Goal: Task Accomplishment & Management: Manage account settings

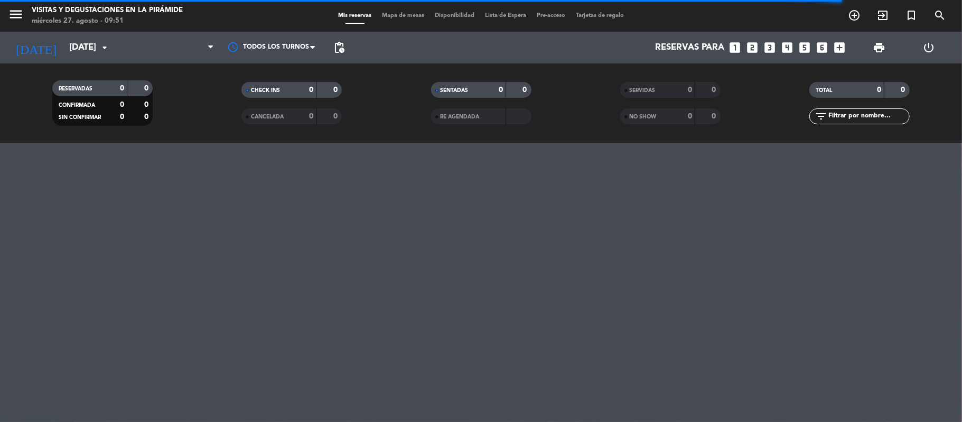
click at [880, 152] on div "menu Visitas y degustaciones en La Pirámide miércoles 27. agosto - 09:51 Mis re…" at bounding box center [481, 211] width 962 height 422
click at [515, 20] on div "Mis reservas Mapa de mesas Disponibilidad Lista de Espera Pre-acceso Tarjetas d…" at bounding box center [481, 16] width 296 height 10
click at [509, 15] on span "Lista de Espera" at bounding box center [506, 16] width 52 height 6
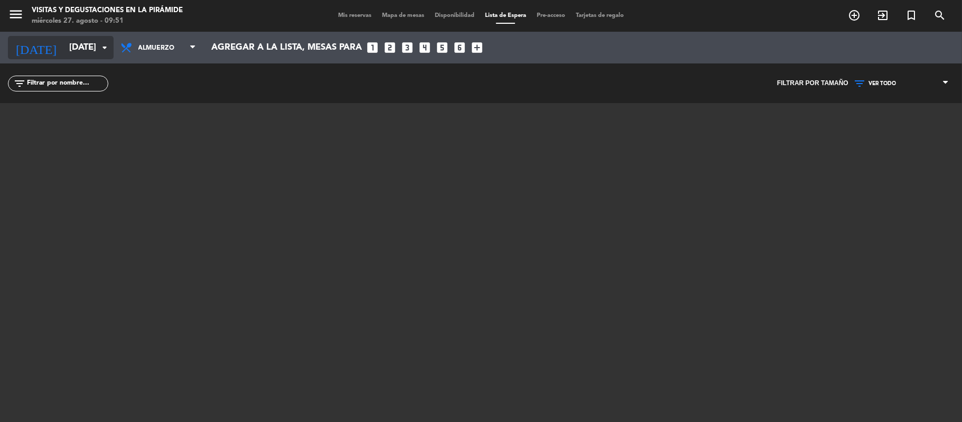
click at [67, 45] on input "lun. 8 sep." at bounding box center [121, 48] width 114 height 21
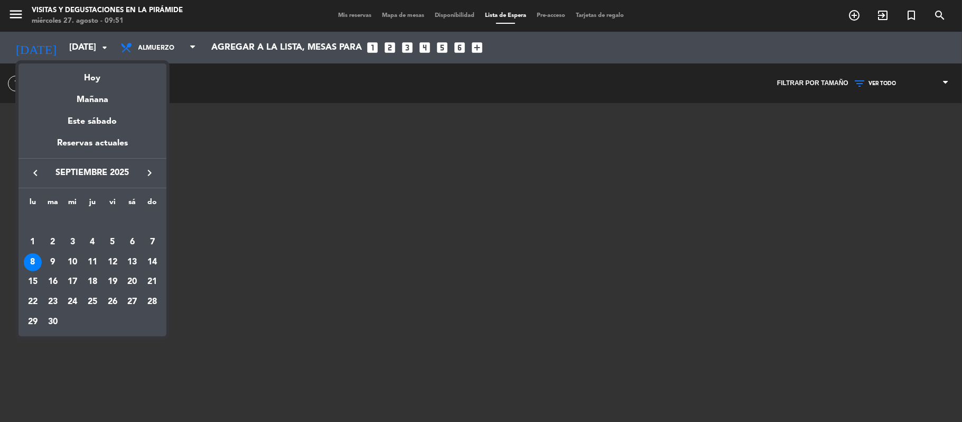
click at [356, 18] on div at bounding box center [481, 211] width 962 height 422
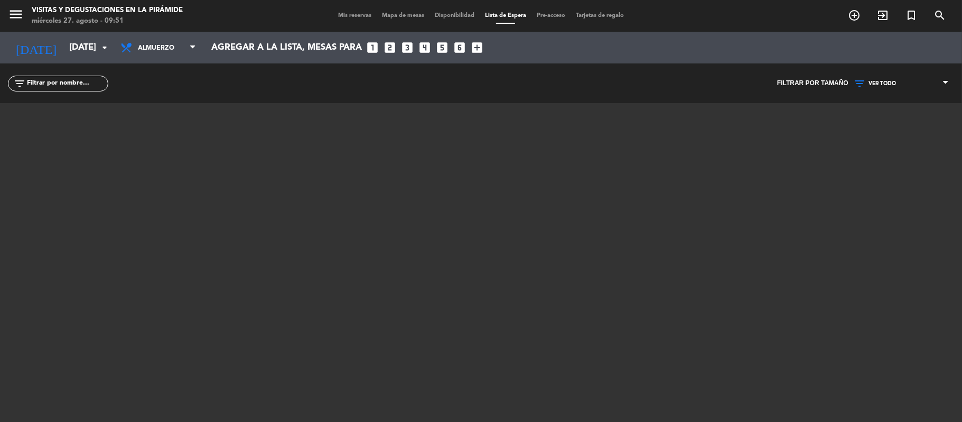
click at [354, 16] on span "Mis reservas" at bounding box center [355, 16] width 44 height 6
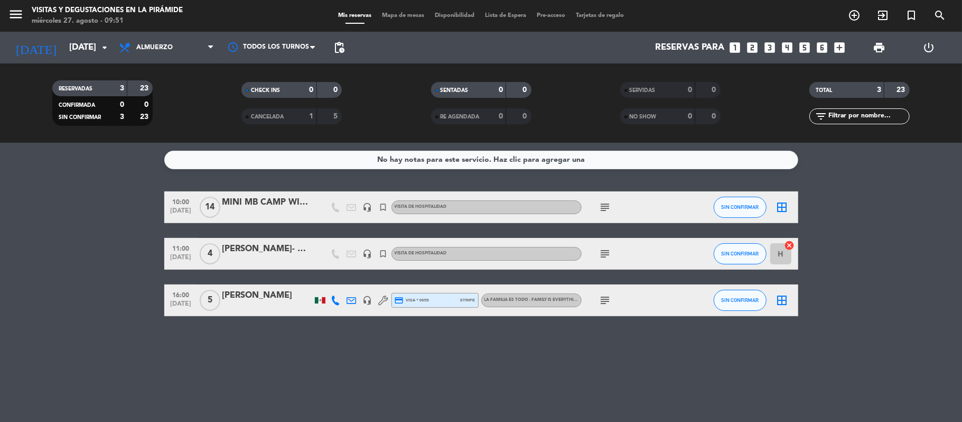
click at [278, 204] on div "MINI MB CAMP WINEBOW-PILLAR BRANDS" at bounding box center [267, 202] width 90 height 14
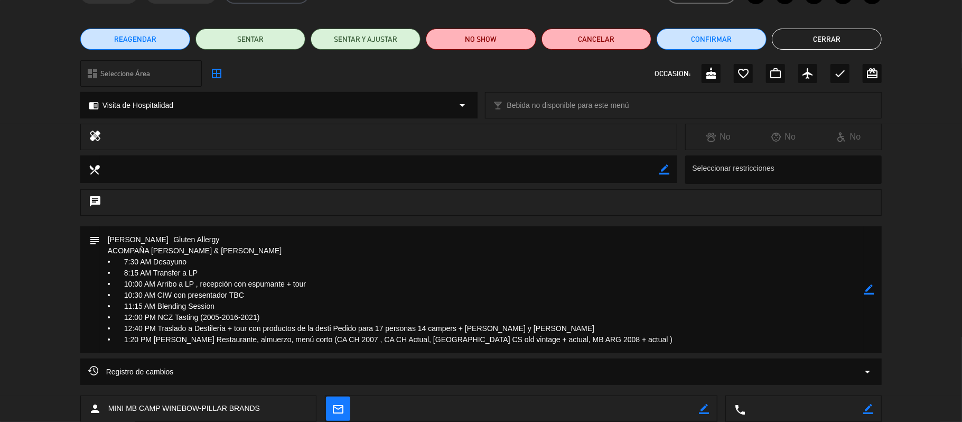
scroll to position [129, 0]
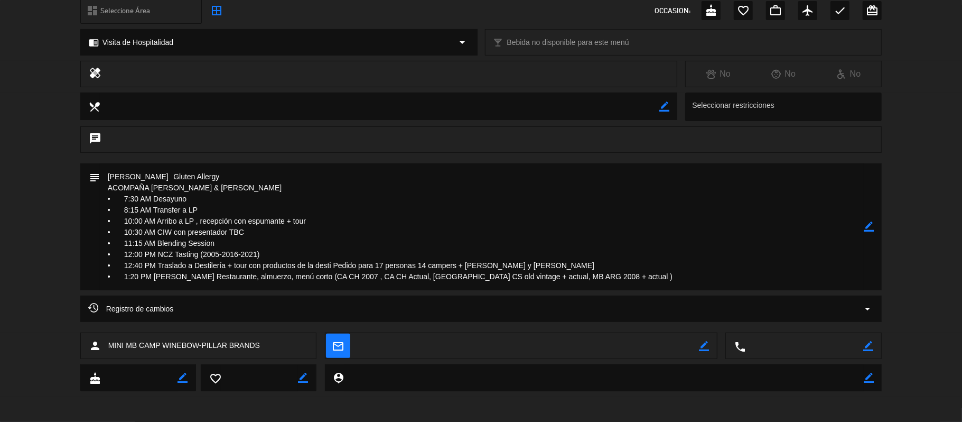
click at [869, 227] on icon "border_color" at bounding box center [869, 226] width 10 height 10
click at [613, 276] on textarea at bounding box center [482, 226] width 764 height 127
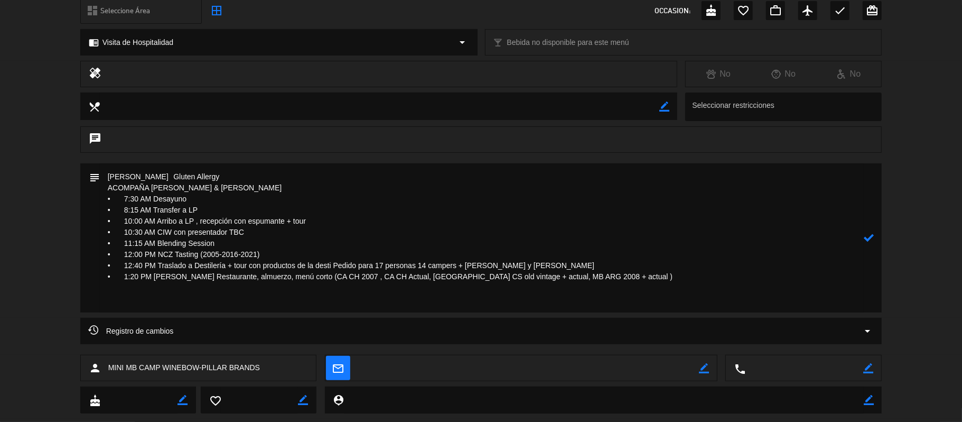
paste textarea "Territory Manager, North East Tristan N/A Lozach Sale Rep, Charleston SC Bonnie…"
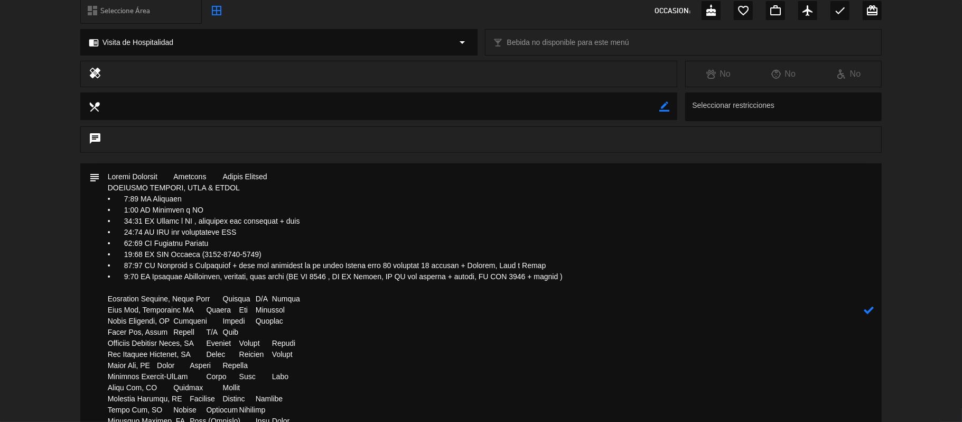
drag, startPoint x: 221, startPoint y: 298, endPoint x: 101, endPoint y: 295, distance: 119.4
click at [101, 295] on textarea at bounding box center [482, 309] width 764 height 293
click at [170, 294] on textarea at bounding box center [482, 309] width 764 height 293
drag, startPoint x: 167, startPoint y: 299, endPoint x: 222, endPoint y: 299, distance: 54.9
click at [222, 299] on textarea at bounding box center [482, 309] width 764 height 293
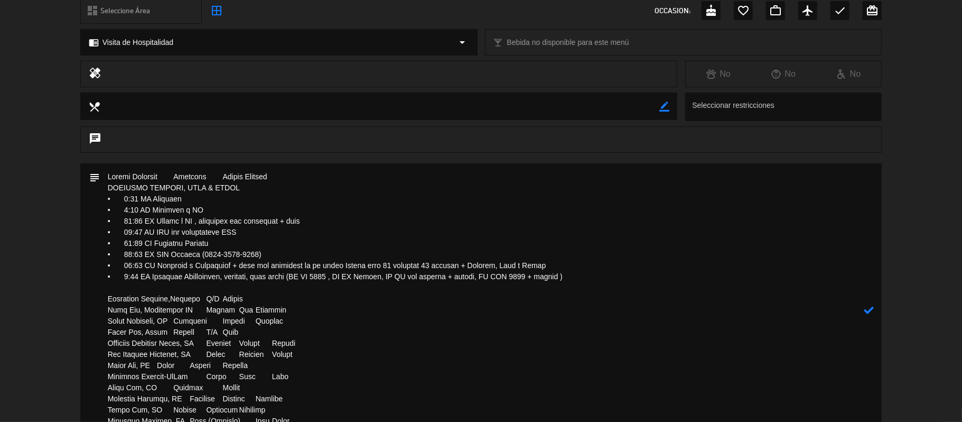
drag, startPoint x: 199, startPoint y: 298, endPoint x: 222, endPoint y: 296, distance: 23.3
click at [222, 296] on textarea at bounding box center [482, 309] width 764 height 293
drag, startPoint x: 168, startPoint y: 297, endPoint x: 97, endPoint y: 292, distance: 71.0
click at [97, 292] on div "subject" at bounding box center [481, 309] width 802 height 293
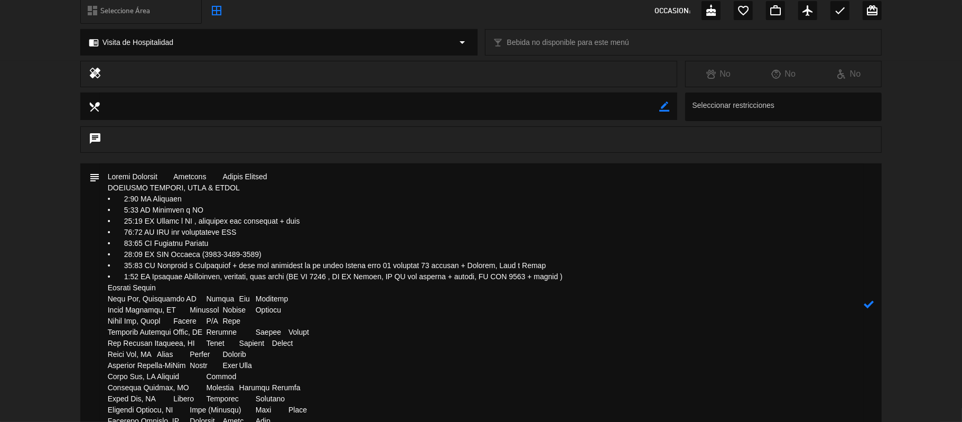
click at [194, 290] on textarea at bounding box center [482, 304] width 764 height 282
paste textarea "Territory Manager,"
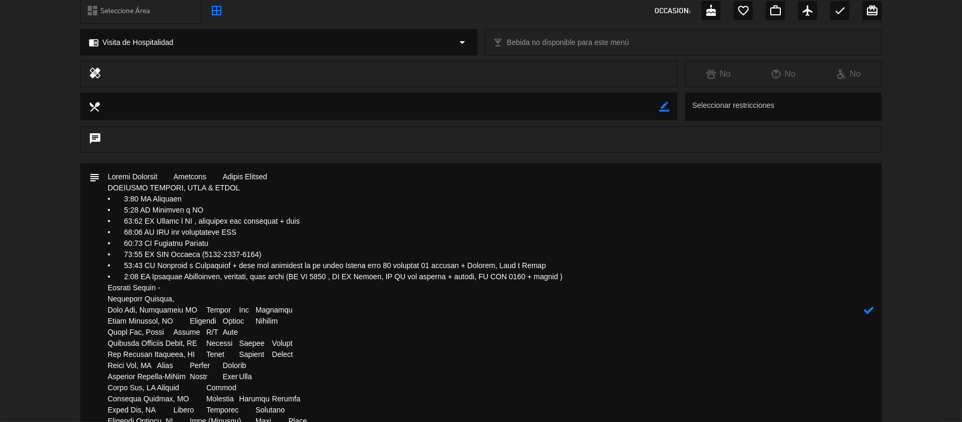
click at [105, 295] on textarea at bounding box center [482, 309] width 764 height 293
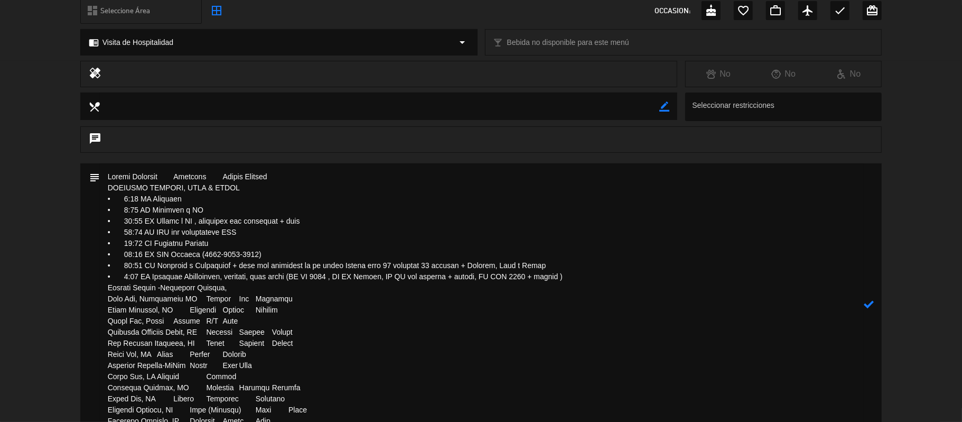
click at [234, 286] on textarea at bounding box center [482, 304] width 764 height 282
drag, startPoint x: 209, startPoint y: 299, endPoint x: 142, endPoint y: 299, distance: 67.6
click at [142, 299] on textarea at bounding box center [482, 304] width 764 height 282
click at [201, 299] on textarea at bounding box center [482, 304] width 764 height 282
click at [211, 300] on textarea at bounding box center [482, 304] width 764 height 282
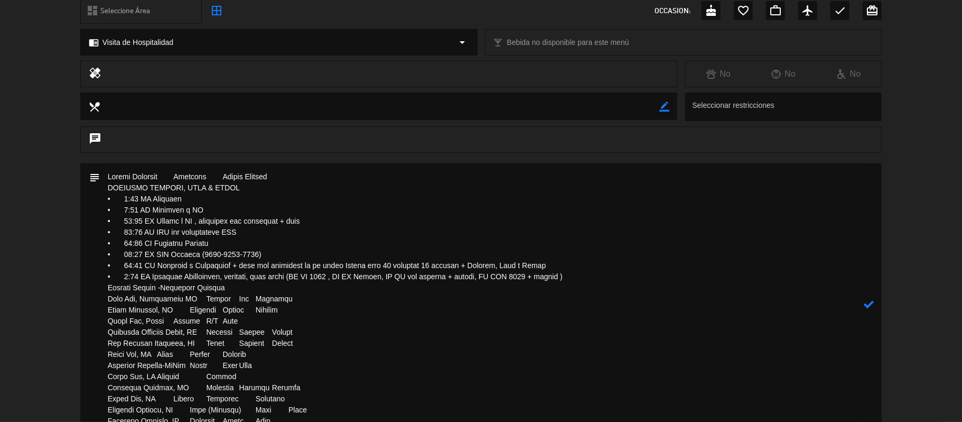
click at [207, 300] on textarea at bounding box center [482, 304] width 764 height 282
drag, startPoint x: 207, startPoint y: 300, endPoint x: 144, endPoint y: 299, distance: 62.9
click at [144, 299] on textarea at bounding box center [482, 304] width 764 height 282
click at [174, 303] on textarea at bounding box center [482, 304] width 764 height 282
drag, startPoint x: 205, startPoint y: 300, endPoint x: 141, endPoint y: 299, distance: 64.5
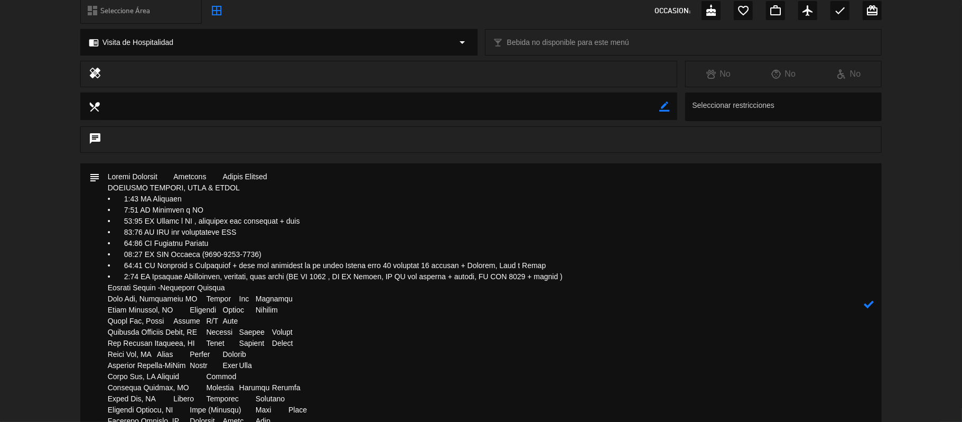
click at [141, 299] on textarea at bounding box center [482, 304] width 764 height 282
drag, startPoint x: 139, startPoint y: 299, endPoint x: 93, endPoint y: 299, distance: 46.5
click at [93, 299] on div "subject" at bounding box center [481, 304] width 802 height 282
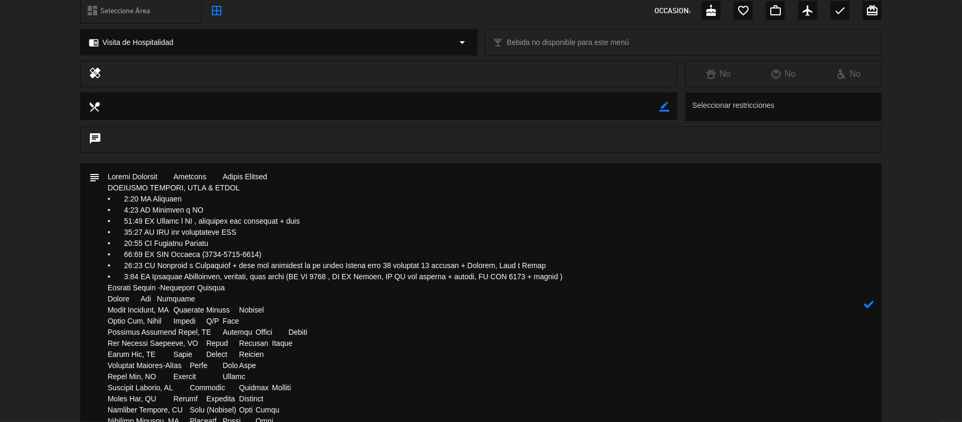
click at [142, 299] on textarea at bounding box center [482, 304] width 764 height 282
click at [157, 299] on textarea at bounding box center [482, 304] width 764 height 282
click at [198, 299] on textarea at bounding box center [482, 304] width 764 height 282
paste textarea "Sale Rep,"
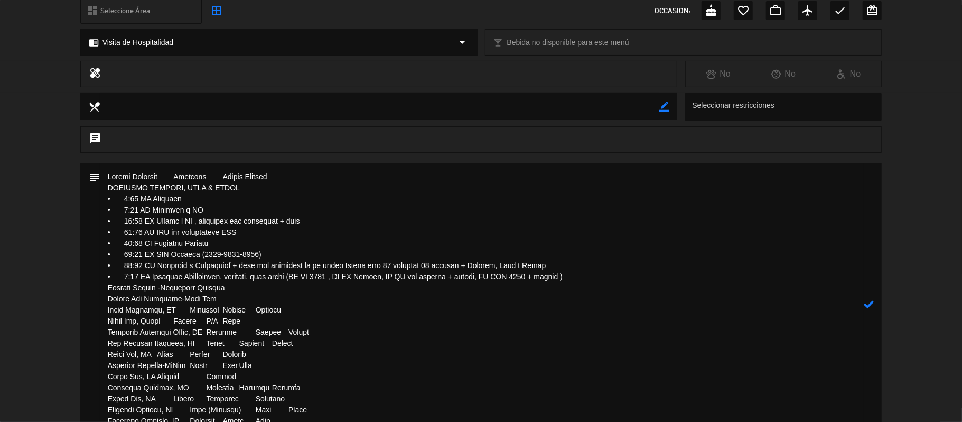
click at [157, 286] on textarea at bounding box center [482, 304] width 764 height 282
click at [174, 306] on textarea at bounding box center [482, 304] width 764 height 282
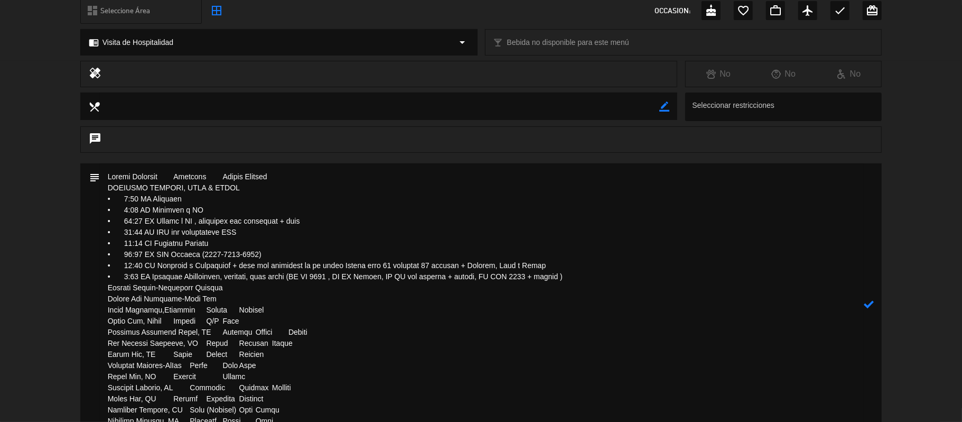
drag, startPoint x: 156, startPoint y: 307, endPoint x: 96, endPoint y: 311, distance: 60.9
click at [96, 311] on div "subject" at bounding box center [481, 304] width 802 height 282
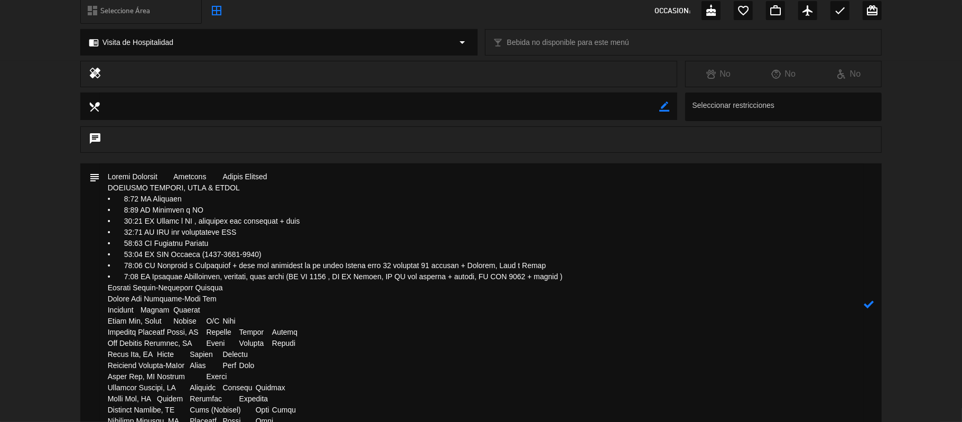
click at [174, 307] on textarea at bounding box center [482, 304] width 764 height 282
click at [206, 310] on textarea at bounding box center [482, 304] width 764 height 282
paste textarea "Sales Director,"
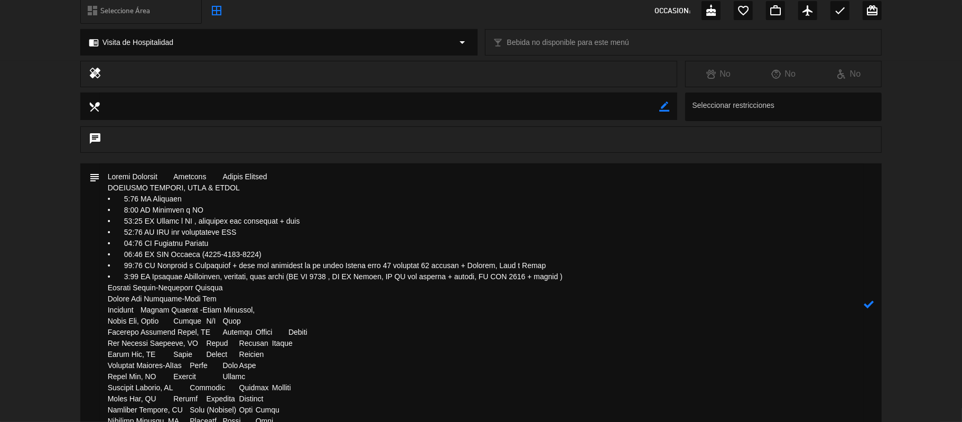
click at [176, 298] on textarea at bounding box center [482, 304] width 764 height 282
click at [155, 286] on textarea at bounding box center [482, 304] width 764 height 282
drag, startPoint x: 205, startPoint y: 320, endPoint x: 223, endPoint y: 316, distance: 18.5
click at [223, 316] on textarea at bounding box center [482, 304] width 764 height 282
drag, startPoint x: 174, startPoint y: 318, endPoint x: 105, endPoint y: 318, distance: 69.7
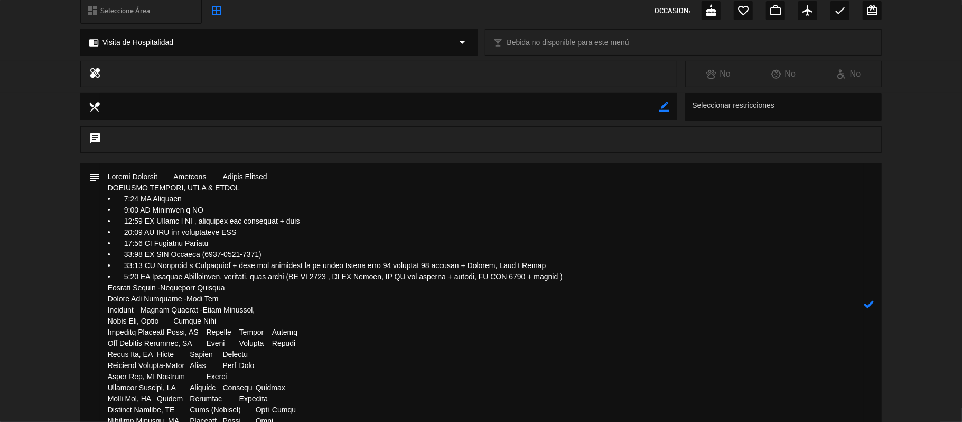
click at [105, 318] on textarea at bounding box center [482, 304] width 764 height 282
click at [258, 319] on textarea at bounding box center [482, 304] width 764 height 282
paste textarea "Sales Rep, Miami"
drag, startPoint x: 183, startPoint y: 320, endPoint x: 216, endPoint y: 320, distance: 32.8
click at [216, 320] on textarea at bounding box center [482, 304] width 764 height 282
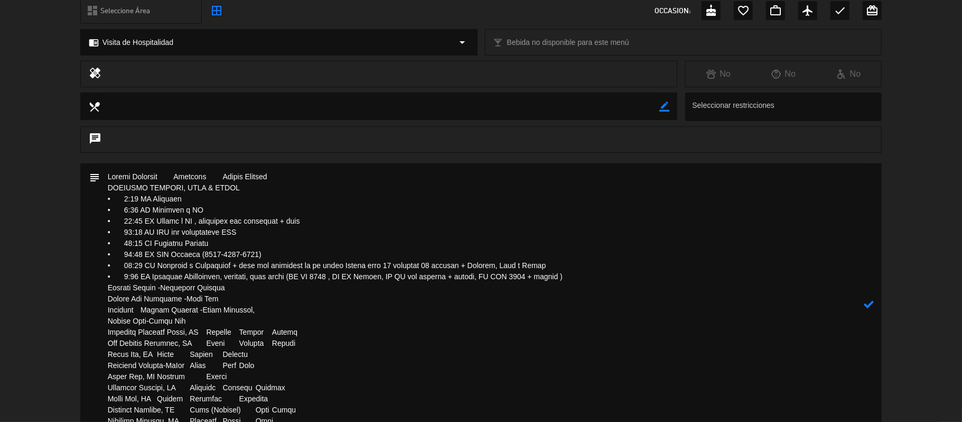
drag, startPoint x: 207, startPoint y: 331, endPoint x: 89, endPoint y: 333, distance: 117.8
click at [89, 333] on div "subject" at bounding box center [481, 304] width 802 height 282
click at [295, 330] on textarea at bounding box center [482, 304] width 764 height 282
paste textarea "Regional Director Chain, FL"
click at [160, 330] on textarea at bounding box center [482, 304] width 764 height 282
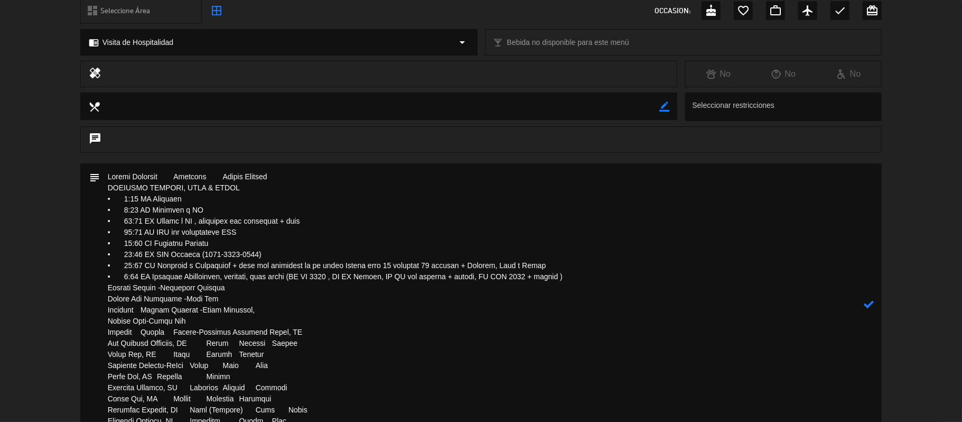
click at [172, 332] on textarea at bounding box center [482, 304] width 764 height 282
click at [140, 331] on textarea at bounding box center [482, 304] width 764 height 282
drag, startPoint x: 266, startPoint y: 331, endPoint x: 301, endPoint y: 331, distance: 34.3
click at [301, 331] on textarea at bounding box center [482, 304] width 764 height 282
drag, startPoint x: 206, startPoint y: 341, endPoint x: 176, endPoint y: 342, distance: 29.6
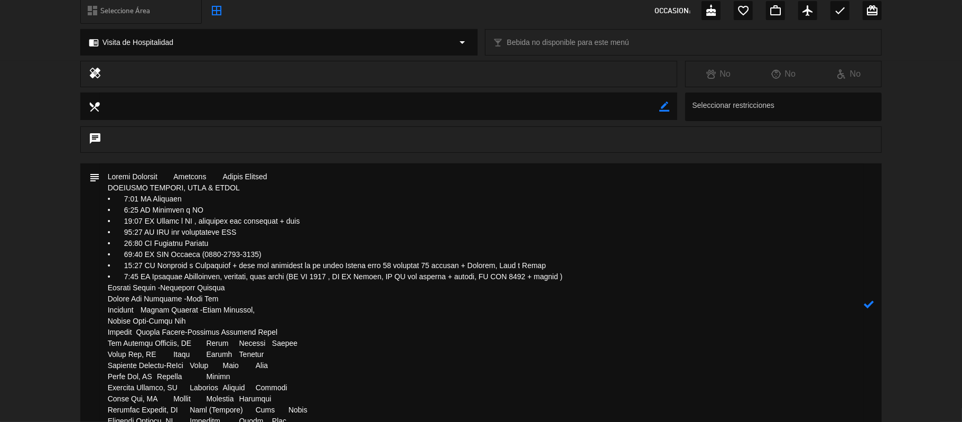
click at [176, 342] on textarea at bounding box center [482, 304] width 764 height 282
click at [208, 345] on textarea at bounding box center [482, 304] width 764 height 282
drag, startPoint x: 204, startPoint y: 343, endPoint x: 83, endPoint y: 343, distance: 120.5
click at [83, 343] on div "subject" at bounding box center [481, 304] width 802 height 282
click at [137, 341] on textarea at bounding box center [482, 304] width 764 height 282
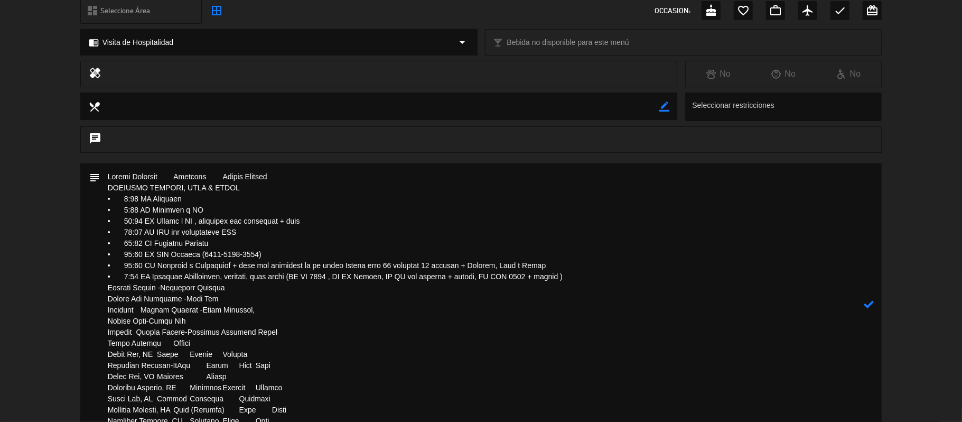
click at [157, 342] on textarea at bounding box center [482, 304] width 764 height 282
click at [258, 345] on textarea at bounding box center [482, 304] width 764 height 282
paste textarea "Key Account Director, FL"
drag, startPoint x: 174, startPoint y: 356, endPoint x: 77, endPoint y: 353, distance: 97.2
click at [77, 353] on div "subject" at bounding box center [481, 306] width 962 height 287
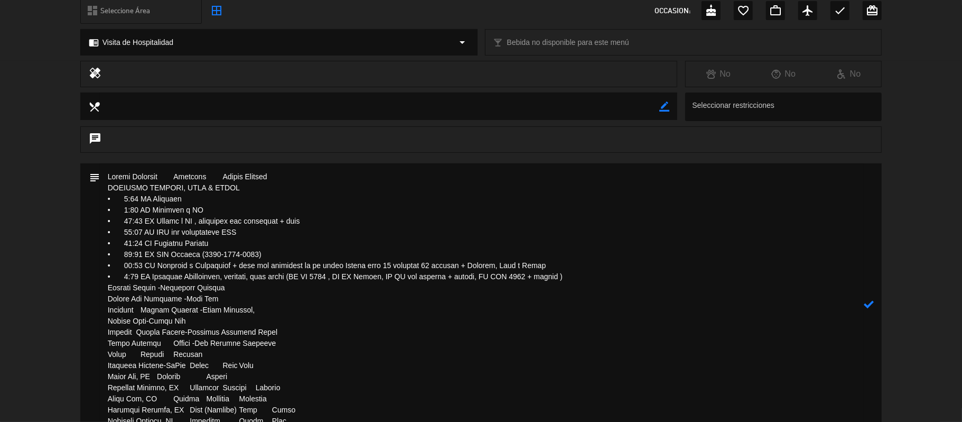
click at [227, 347] on textarea at bounding box center [482, 304] width 764 height 282
click at [225, 351] on textarea at bounding box center [482, 304] width 764 height 282
paste textarea "Sales Rep, WI"
click at [197, 352] on textarea at bounding box center [482, 304] width 764 height 282
click at [272, 351] on textarea at bounding box center [482, 304] width 764 height 282
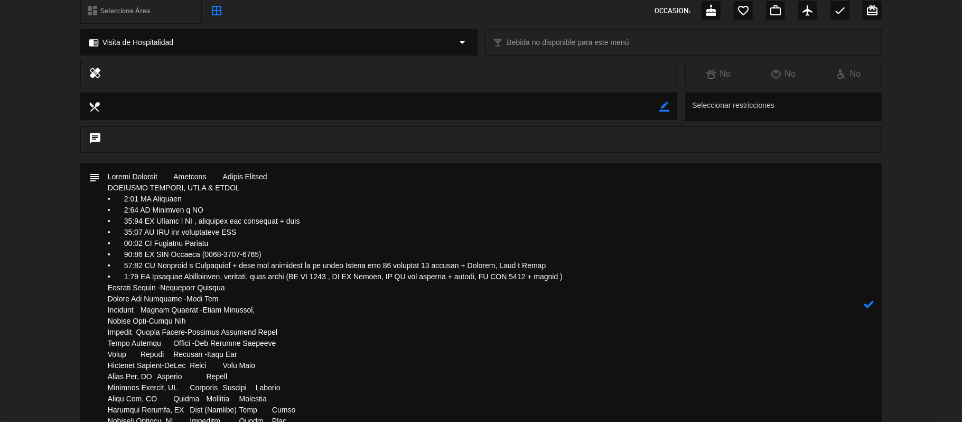
click at [171, 351] on textarea at bounding box center [482, 304] width 764 height 282
click at [142, 354] on textarea at bounding box center [482, 304] width 764 height 282
click at [303, 218] on textarea at bounding box center [482, 304] width 764 height 282
click at [869, 303] on icon at bounding box center [869, 304] width 10 height 10
click at [869, 299] on icon "border_color" at bounding box center [869, 299] width 10 height 10
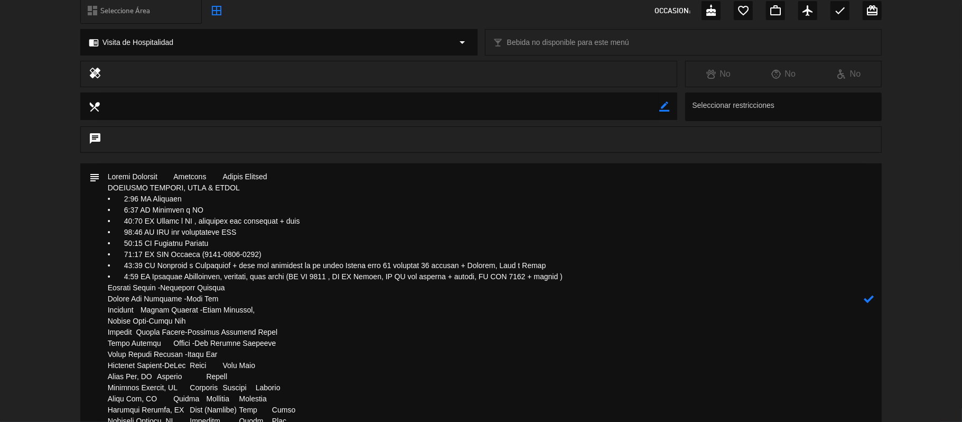
scroll to position [132, 0]
drag, startPoint x: 229, startPoint y: 230, endPoint x: 262, endPoint y: 229, distance: 32.8
click at [262, 229] on textarea at bounding box center [482, 296] width 764 height 271
click at [258, 240] on textarea at bounding box center [482, 296] width 764 height 271
click at [272, 248] on textarea at bounding box center [482, 296] width 764 height 271
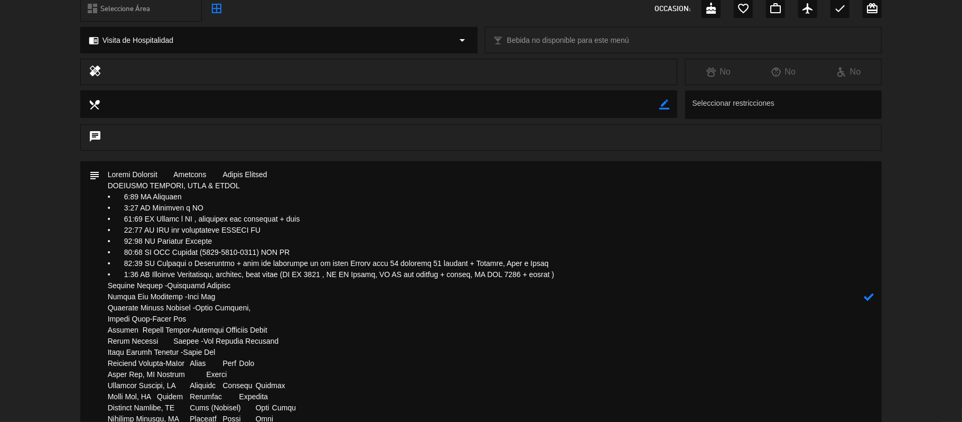
click at [586, 277] on textarea at bounding box center [482, 296] width 764 height 271
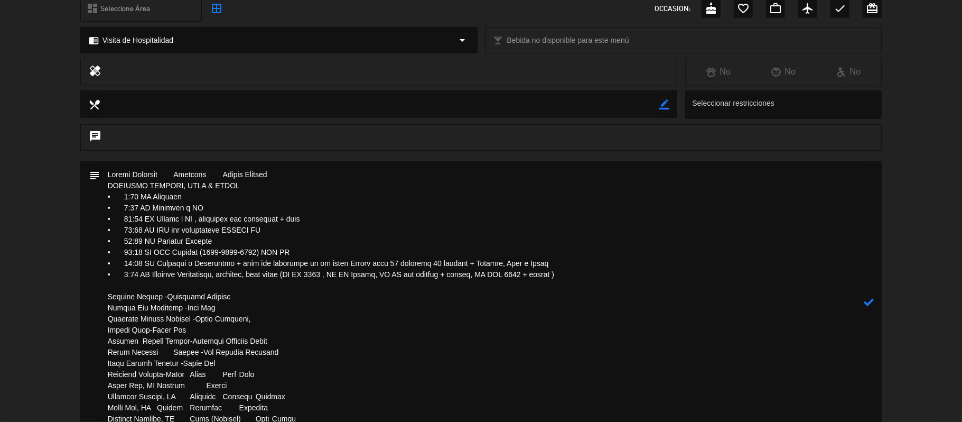
click at [300, 239] on textarea at bounding box center [482, 302] width 764 height 282
click at [873, 298] on icon at bounding box center [869, 302] width 10 height 10
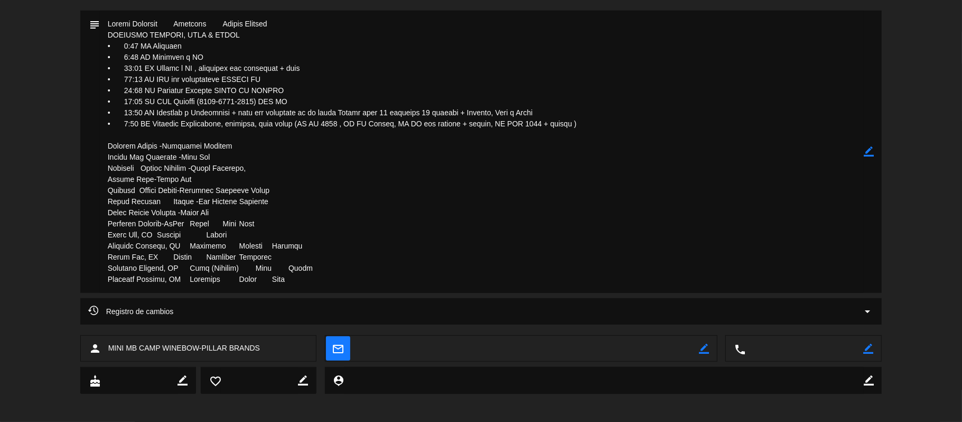
scroll to position [285, 0]
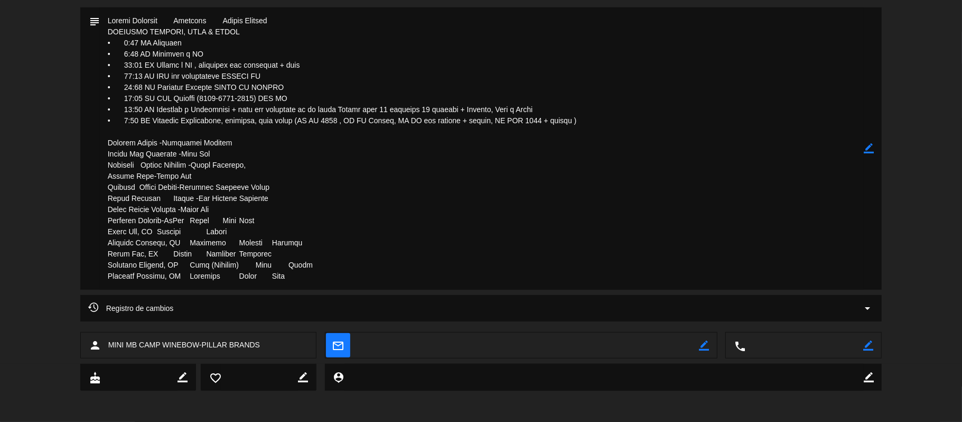
click at [871, 152] on icon "border_color" at bounding box center [869, 148] width 10 height 10
drag, startPoint x: 163, startPoint y: 220, endPoint x: 81, endPoint y: 220, distance: 81.9
click at [81, 220] on div "subject" at bounding box center [481, 148] width 802 height 282
drag, startPoint x: 188, startPoint y: 221, endPoint x: 72, endPoint y: 221, distance: 116.2
click at [72, 221] on div "subject" at bounding box center [481, 150] width 962 height 287
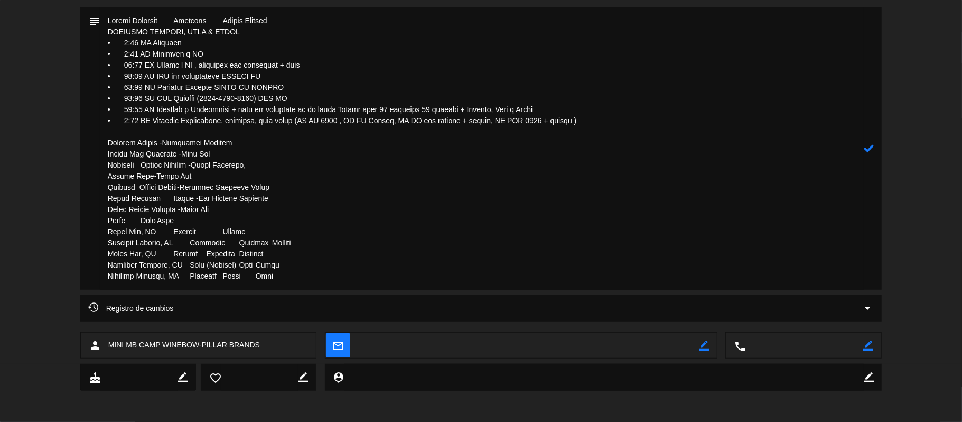
click at [218, 218] on textarea at bounding box center [482, 148] width 764 height 282
paste textarea "District Manager-SoCal"
click at [173, 220] on textarea at bounding box center [482, 148] width 764 height 282
click at [140, 219] on textarea at bounding box center [482, 148] width 764 height 282
click at [143, 221] on textarea at bounding box center [482, 148] width 764 height 282
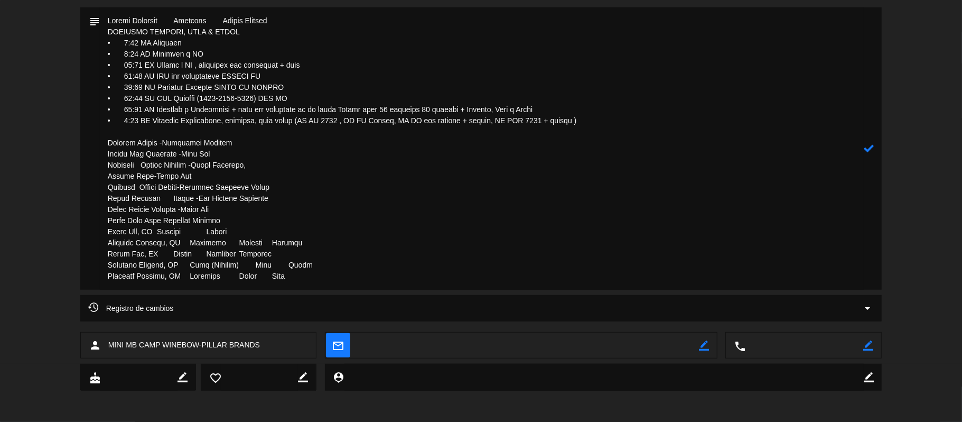
click at [161, 218] on textarea at bounding box center [482, 148] width 764 height 282
drag, startPoint x: 172, startPoint y: 230, endPoint x: 59, endPoint y: 231, distance: 113.1
click at [59, 231] on div "subject" at bounding box center [481, 150] width 962 height 287
click at [158, 232] on textarea at bounding box center [482, 148] width 764 height 282
click at [169, 232] on textarea at bounding box center [482, 148] width 764 height 282
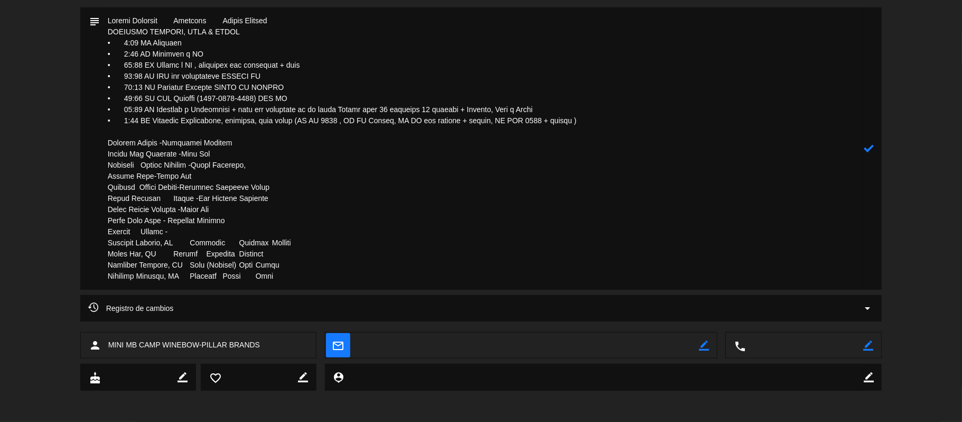
paste textarea "Sales Rep, CA"
drag, startPoint x: 259, startPoint y: 227, endPoint x: 202, endPoint y: 227, distance: 57.1
click at [202, 227] on textarea at bounding box center [482, 148] width 764 height 282
drag, startPoint x: 188, startPoint y: 242, endPoint x: 96, endPoint y: 242, distance: 91.9
click at [96, 242] on div "subject" at bounding box center [481, 148] width 802 height 282
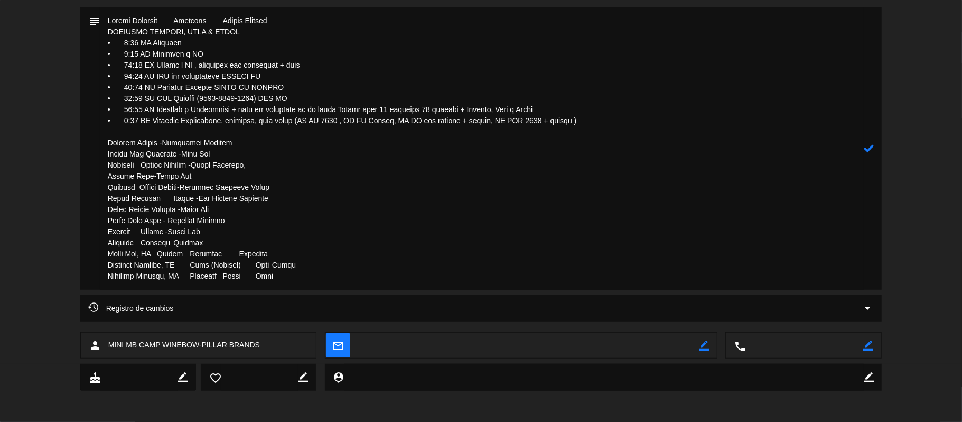
click at [173, 244] on textarea at bounding box center [482, 148] width 764 height 282
click at [201, 243] on textarea at bounding box center [482, 148] width 764 height 282
click at [164, 244] on textarea at bounding box center [482, 148] width 764 height 282
click at [219, 239] on textarea at bounding box center [482, 148] width 764 height 282
paste textarea "District Manager, VA"
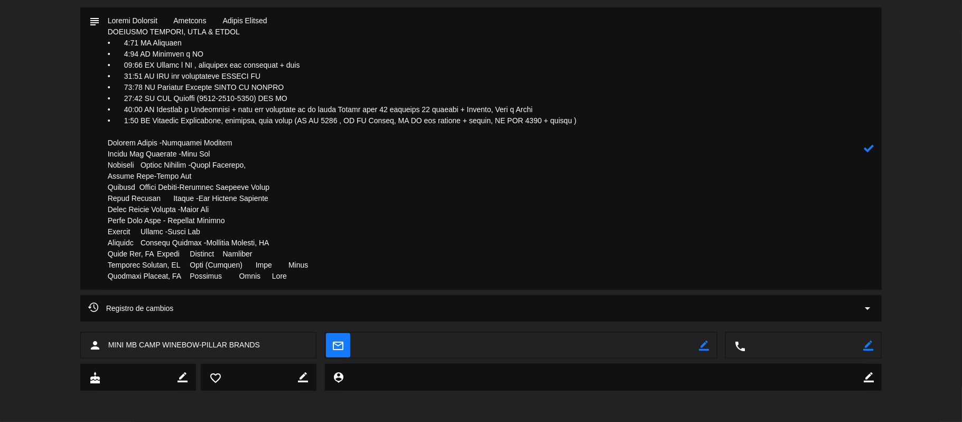
drag, startPoint x: 290, startPoint y: 246, endPoint x: 248, endPoint y: 243, distance: 41.8
click at [248, 243] on textarea at bounding box center [482, 148] width 764 height 282
click at [170, 253] on textarea at bounding box center [482, 148] width 764 height 282
drag, startPoint x: 170, startPoint y: 254, endPoint x: 87, endPoint y: 254, distance: 82.9
click at [87, 254] on div "subject" at bounding box center [481, 148] width 802 height 282
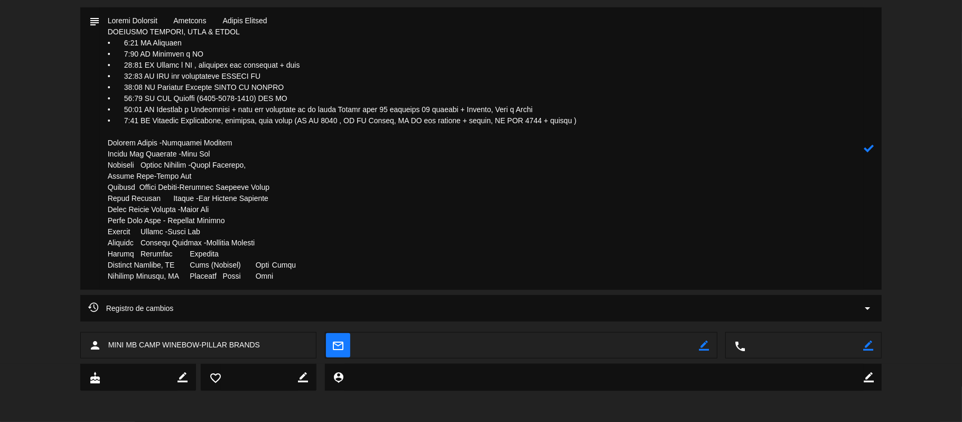
click at [239, 254] on textarea at bounding box center [482, 148] width 764 height 282
paste textarea "Sales Rep, VA"
click at [139, 254] on textarea at bounding box center [482, 148] width 764 height 282
click at [171, 255] on textarea at bounding box center [482, 148] width 764 height 282
drag, startPoint x: 241, startPoint y: 263, endPoint x: 87, endPoint y: 263, distance: 154.3
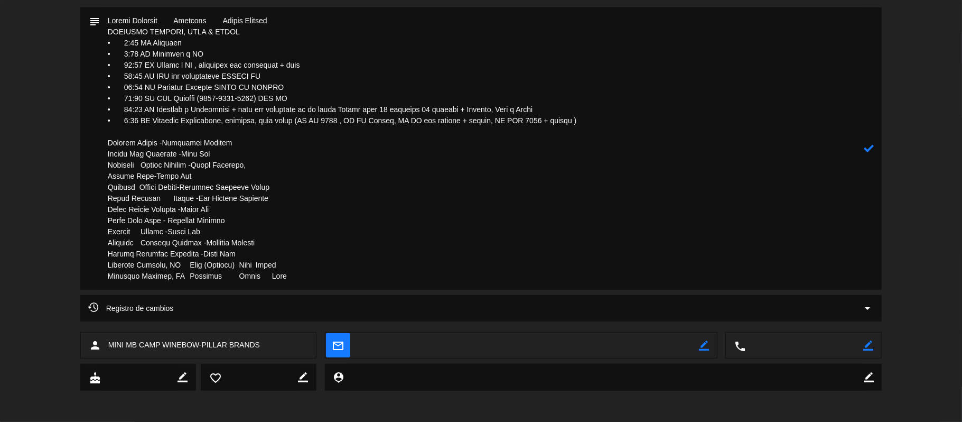
click at [87, 263] on div "subject" at bounding box center [481, 148] width 802 height 282
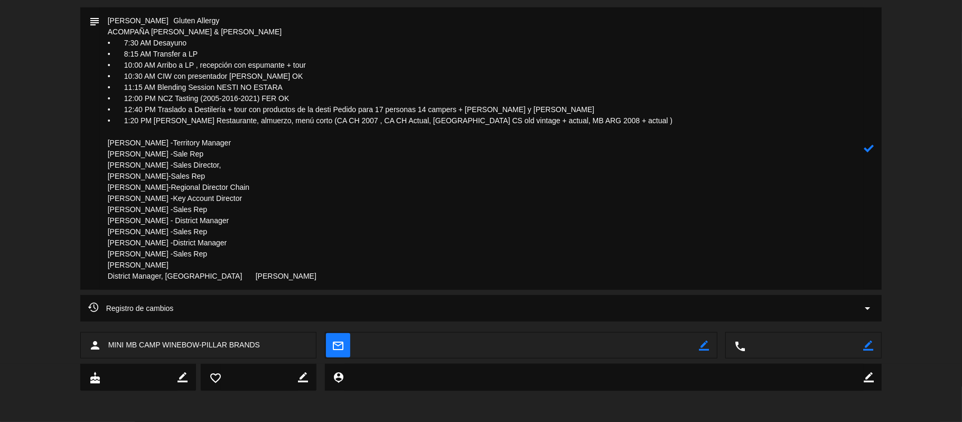
click at [246, 260] on textarea at bounding box center [482, 148] width 764 height 282
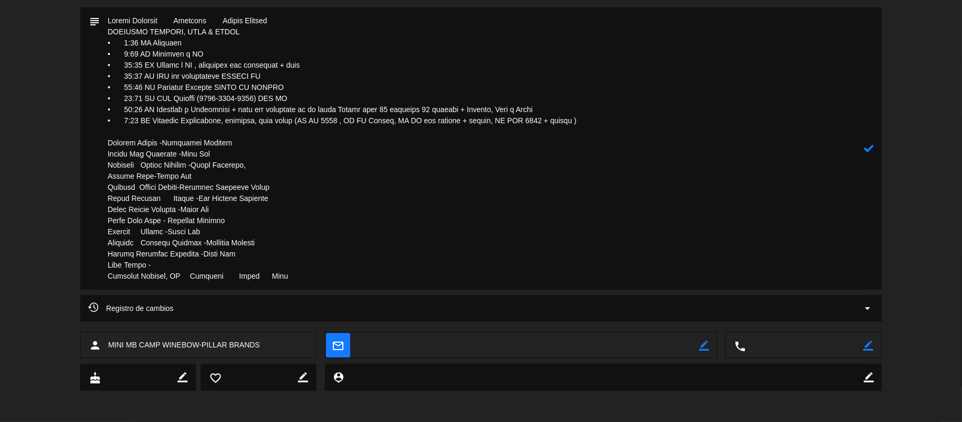
paste textarea "Mountain Manager, CO Rick (Fredric)"
drag, startPoint x: 241, startPoint y: 263, endPoint x: 301, endPoint y: 263, distance: 59.7
click at [301, 263] on textarea at bounding box center [482, 148] width 764 height 282
click at [105, 267] on textarea at bounding box center [482, 148] width 764 height 282
paste textarea "Rick (Fredric)"
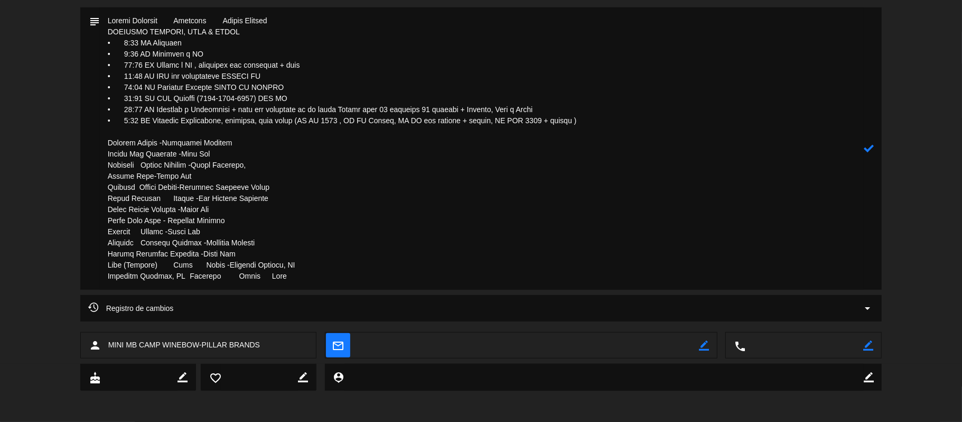
drag, startPoint x: 267, startPoint y: 264, endPoint x: 285, endPoint y: 264, distance: 18.5
click at [285, 264] on textarea at bounding box center [482, 148] width 764 height 282
drag, startPoint x: 191, startPoint y: 277, endPoint x: 91, endPoint y: 275, distance: 99.9
click at [91, 275] on div "subject" at bounding box center [481, 148] width 802 height 282
click at [224, 277] on textarea at bounding box center [482, 148] width 764 height 282
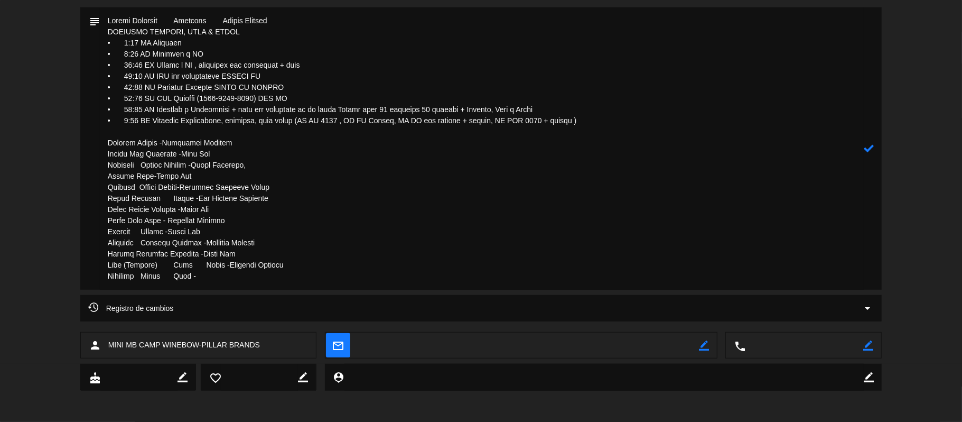
paste textarea "District Manager, CO"
click at [172, 277] on textarea at bounding box center [482, 148] width 764 height 282
click at [138, 277] on textarea at bounding box center [482, 148] width 764 height 282
click at [140, 277] on textarea at bounding box center [482, 148] width 764 height 282
click at [265, 273] on textarea at bounding box center [482, 148] width 764 height 282
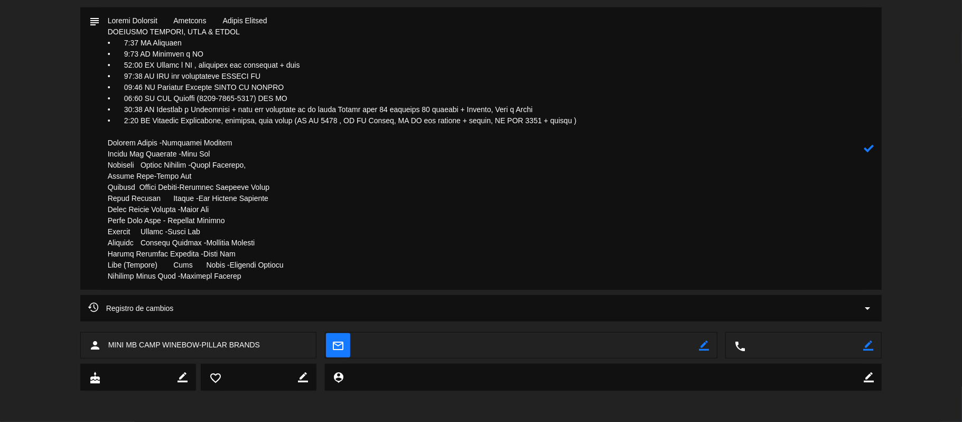
click at [869, 153] on icon at bounding box center [869, 148] width 10 height 10
click at [869, 147] on icon "border_color" at bounding box center [869, 148] width 10 height 10
click at [104, 144] on textarea at bounding box center [482, 148] width 764 height 282
click at [866, 152] on icon at bounding box center [869, 148] width 10 height 10
click at [872, 150] on icon "border_color" at bounding box center [869, 148] width 10 height 10
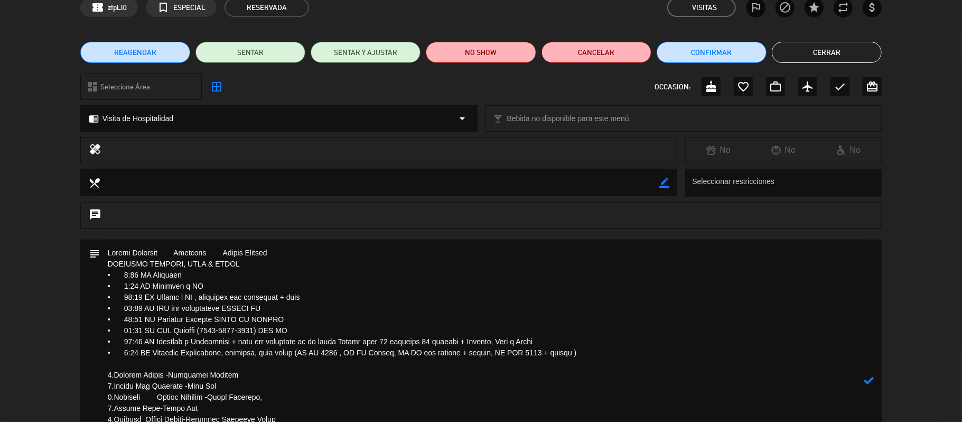
scroll to position [141, 0]
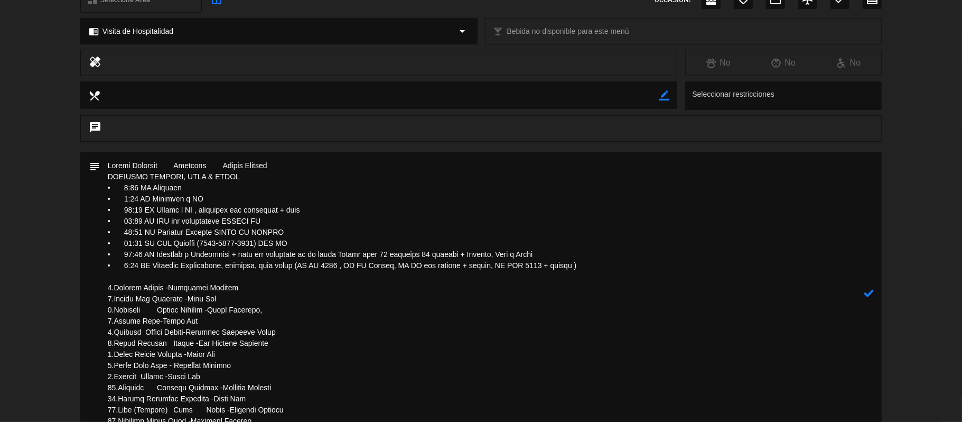
drag, startPoint x: 108, startPoint y: 163, endPoint x: 273, endPoint y: 159, distance: 165.4
click at [273, 159] on textarea at bounding box center [482, 293] width 764 height 282
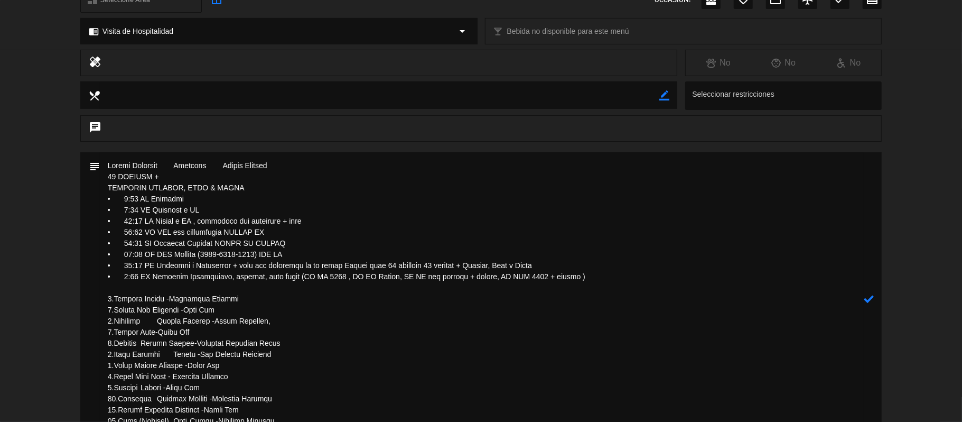
drag, startPoint x: 145, startPoint y: 187, endPoint x: 78, endPoint y: 187, distance: 66.6
click at [78, 187] on div "subject" at bounding box center [481, 301] width 962 height 299
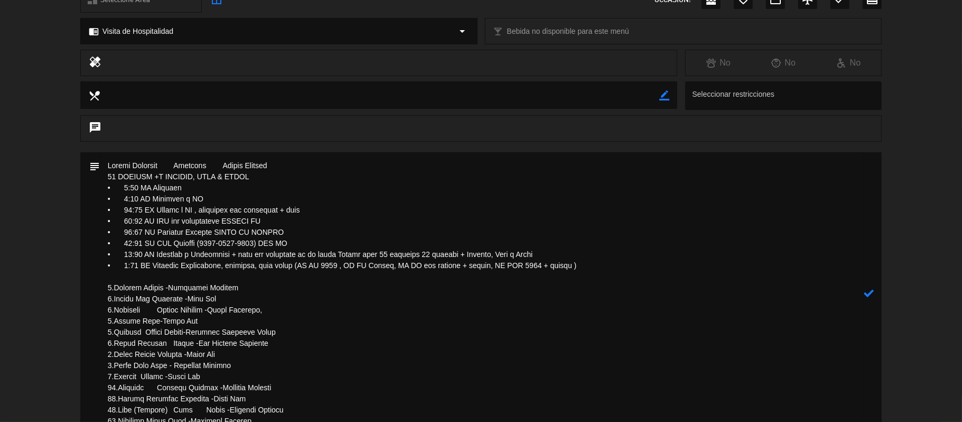
click at [168, 176] on textarea at bounding box center [482, 293] width 764 height 282
click at [305, 172] on textarea at bounding box center [482, 293] width 764 height 282
click at [871, 292] on icon at bounding box center [869, 293] width 10 height 10
click at [869, 292] on icon "border_color" at bounding box center [869, 293] width 10 height 10
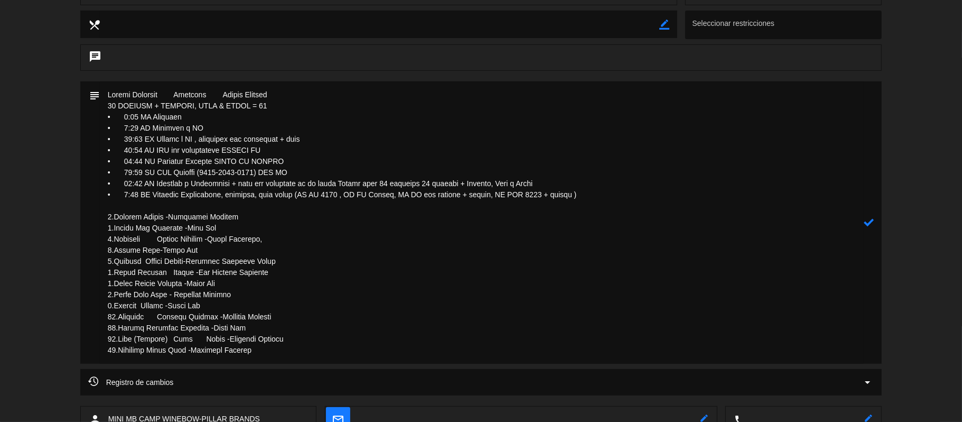
click at [260, 327] on textarea at bounding box center [482, 222] width 764 height 282
type textarea "Joseph Chalaron Yeargain Gluten Allergy 13 CAMPERS + LEANDRO, TOIA & DANTE = 16…"
click at [868, 225] on icon at bounding box center [869, 222] width 10 height 10
click at [869, 220] on icon "border_color" at bounding box center [869, 222] width 10 height 10
click at [869, 220] on icon at bounding box center [869, 222] width 10 height 10
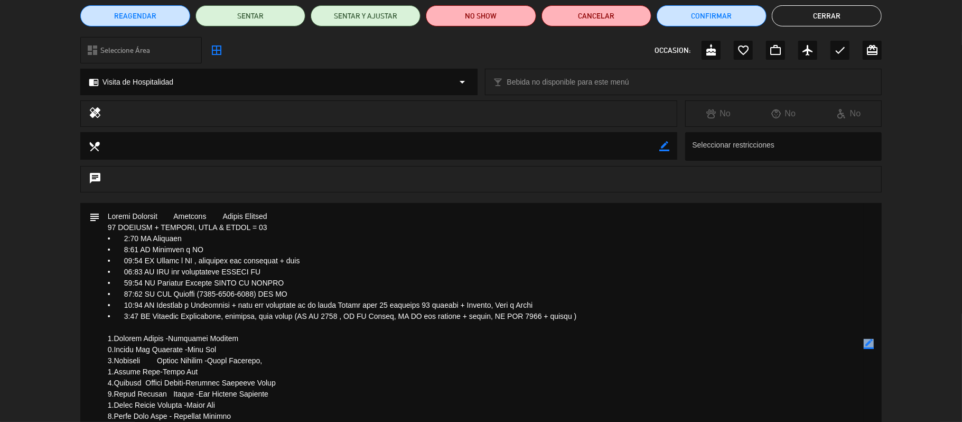
scroll to position [0, 0]
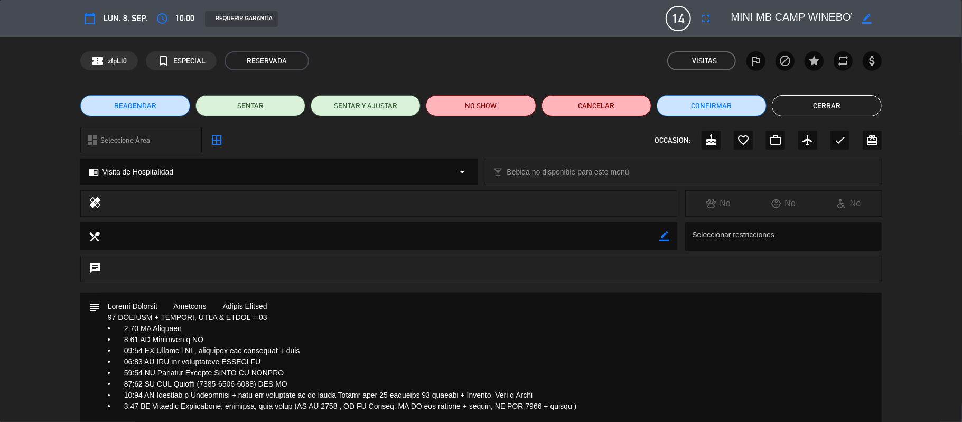
click at [808, 106] on button "Cerrar" at bounding box center [827, 105] width 110 height 21
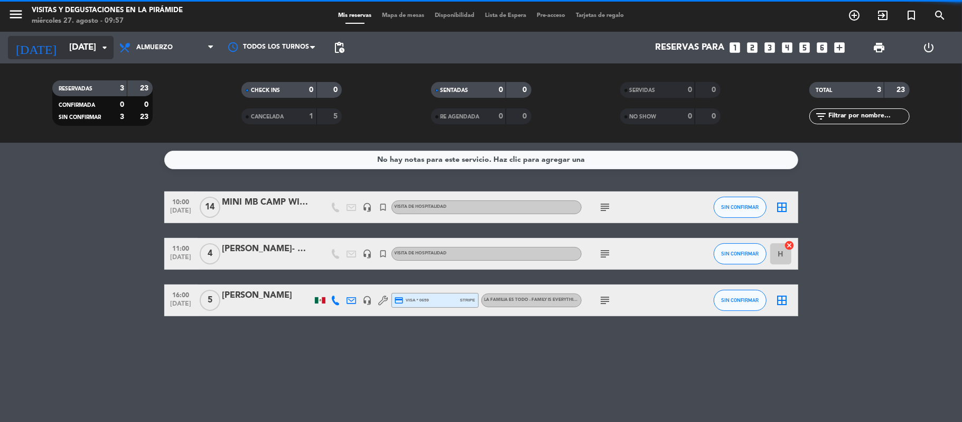
click at [64, 49] on input "lun. 8 sep." at bounding box center [121, 48] width 114 height 21
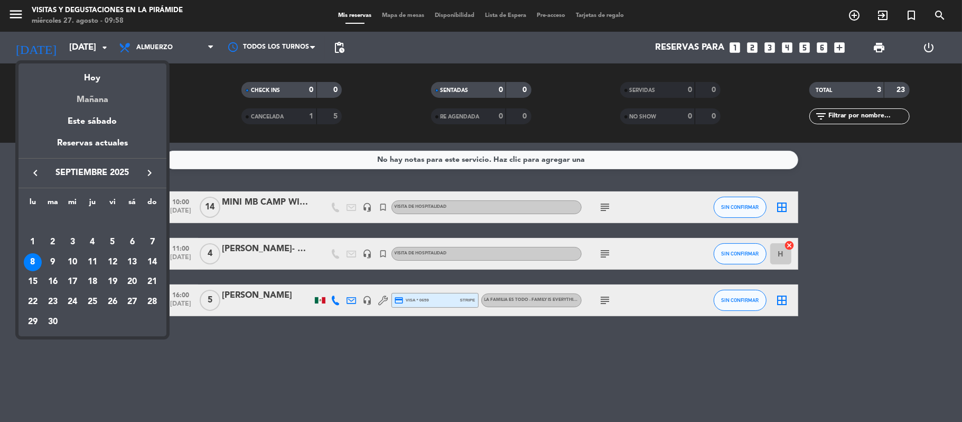
click at [76, 98] on div "Mañana" at bounding box center [92, 96] width 148 height 22
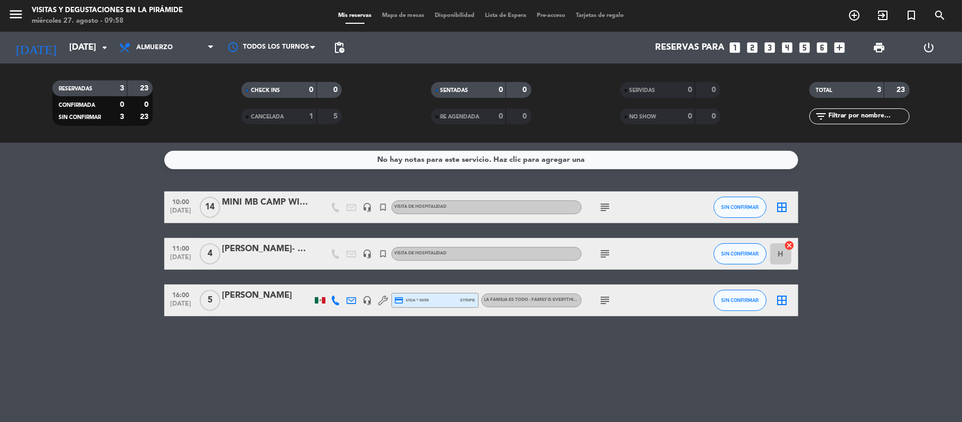
type input "jue. 28 ago."
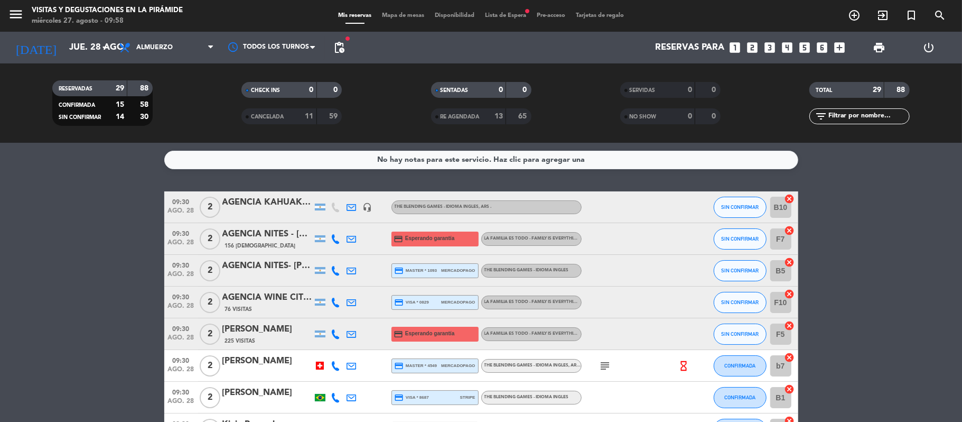
click at [825, 117] on icon "filter_list" at bounding box center [821, 116] width 13 height 13
click at [832, 117] on input "text" at bounding box center [868, 116] width 82 height 12
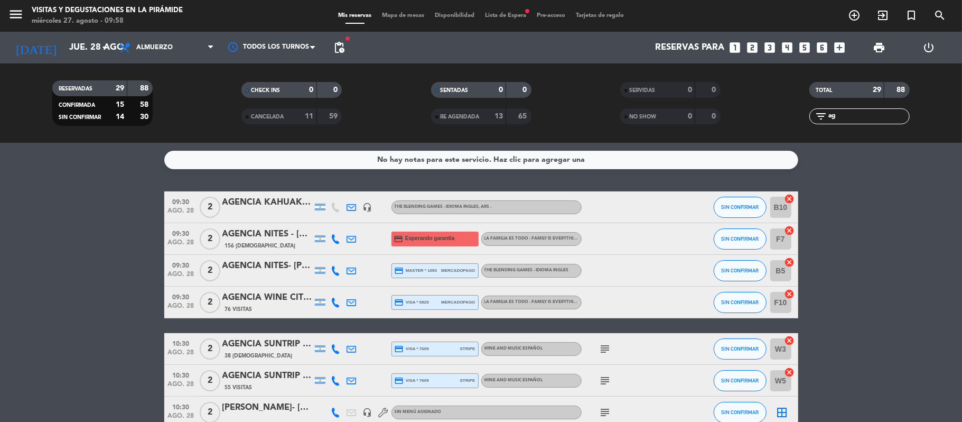
type input "age"
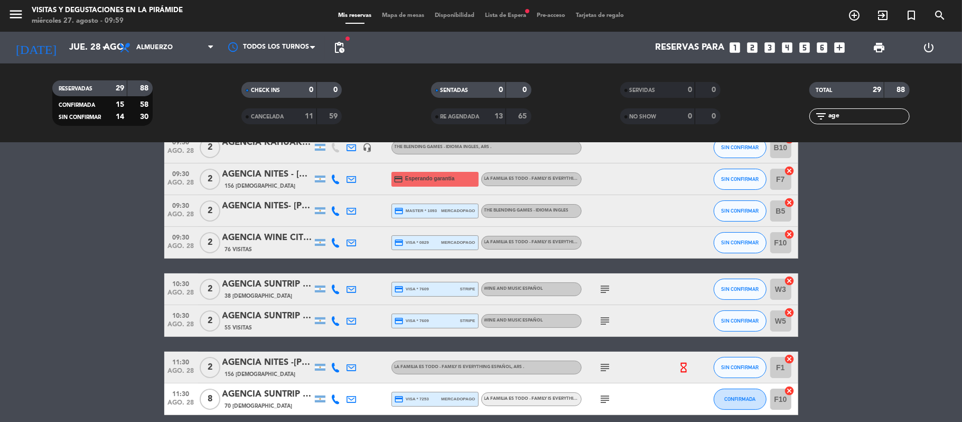
scroll to position [58, 0]
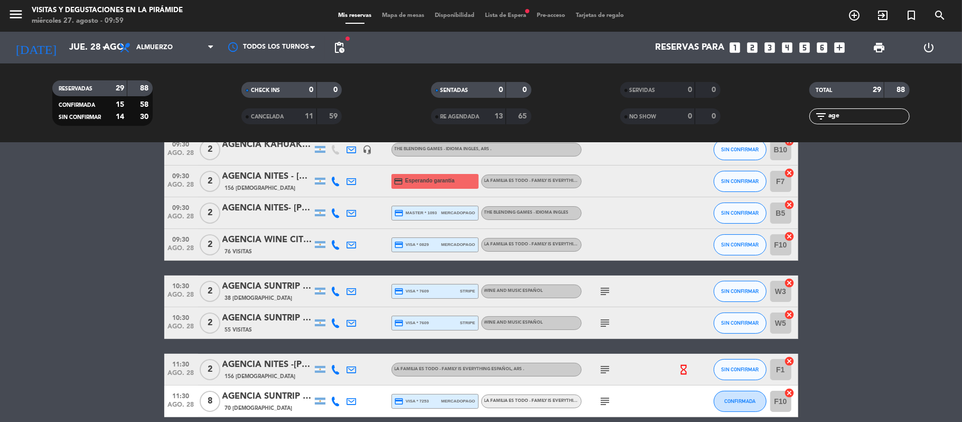
drag, startPoint x: 850, startPoint y: 115, endPoint x: 780, endPoint y: 127, distance: 70.9
click at [780, 127] on div "TOTAL 29 88 filter_list age" at bounding box center [859, 103] width 189 height 58
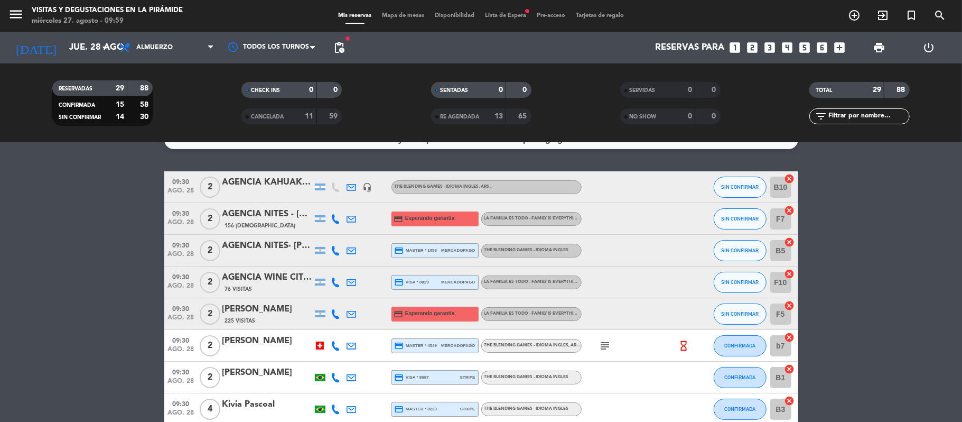
scroll to position [0, 0]
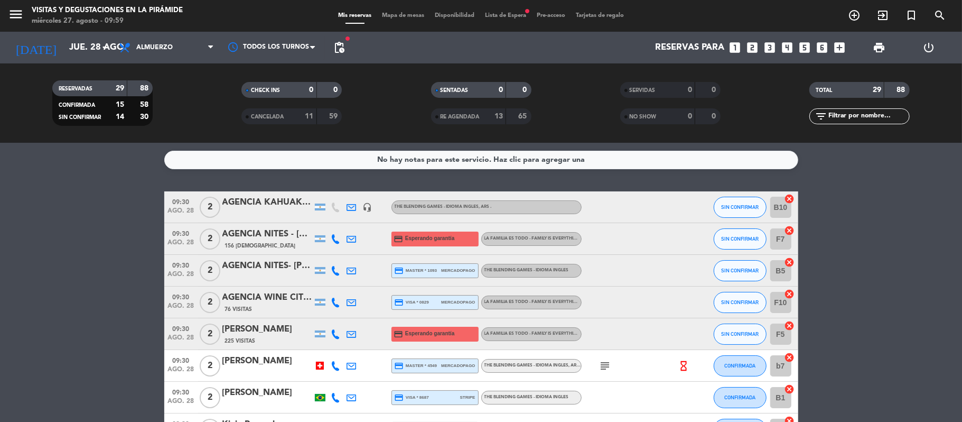
click at [841, 119] on input "text" at bounding box center [868, 116] width 82 height 12
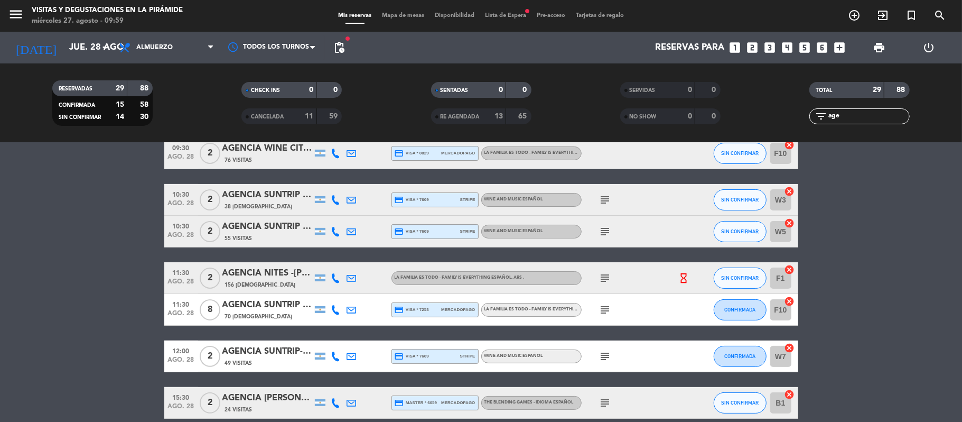
scroll to position [127, 0]
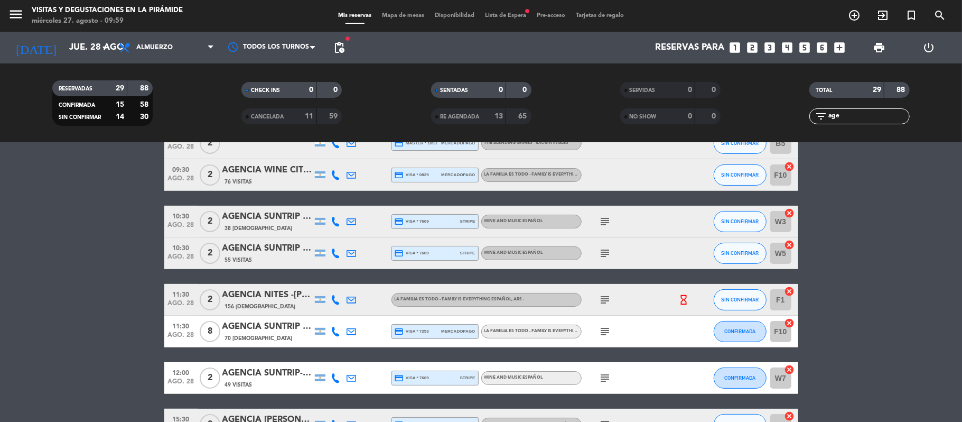
drag, startPoint x: 852, startPoint y: 117, endPoint x: 816, endPoint y: 111, distance: 36.5
click at [816, 111] on div "filter_list age" at bounding box center [859, 116] width 100 height 16
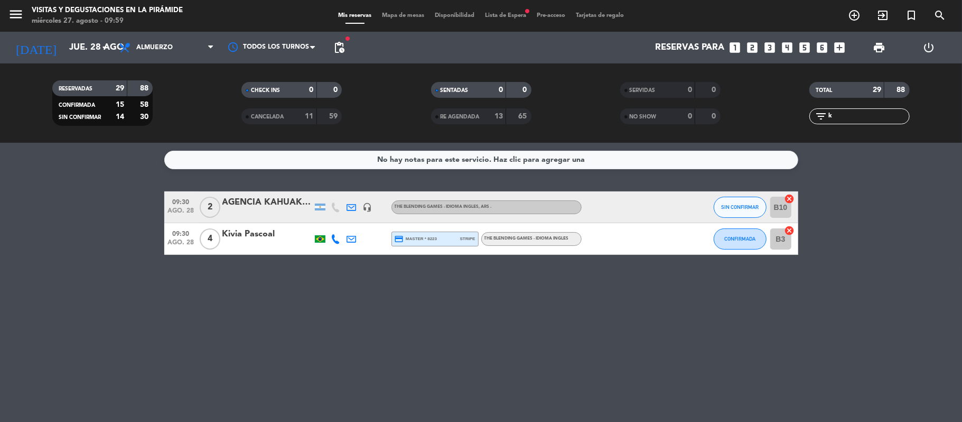
scroll to position [0, 0]
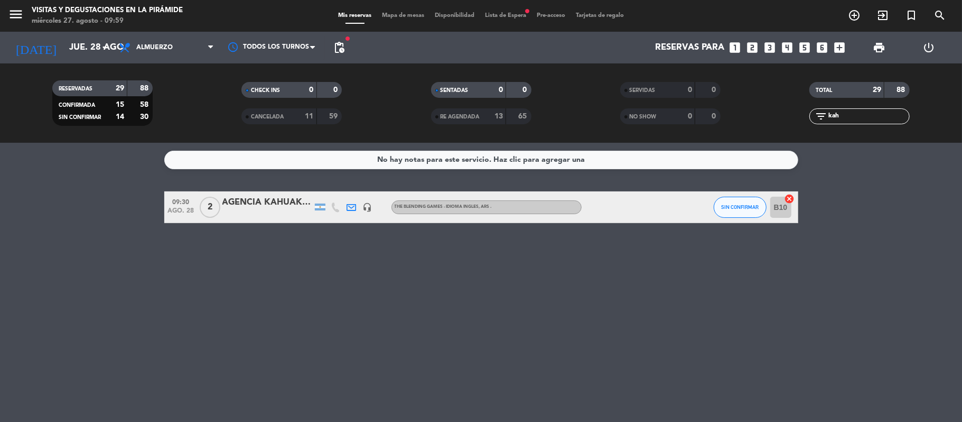
click at [239, 209] on div "AGENCIA KAHUAK- [PERSON_NAME] [PERSON_NAME]" at bounding box center [267, 202] width 90 height 14
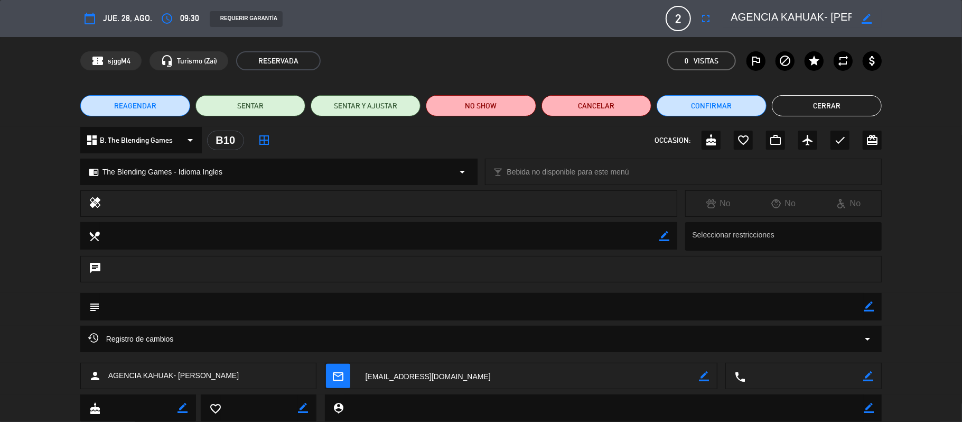
drag, startPoint x: 176, startPoint y: 372, endPoint x: 271, endPoint y: 371, distance: 94.1
click at [271, 371] on div "person AGENCIA KAHUAK- Daniele Mazzer Toschi" at bounding box center [198, 375] width 237 height 26
copy span "Daniele Mazzer Toschi"
click at [848, 112] on button "Cerrar" at bounding box center [827, 105] width 110 height 21
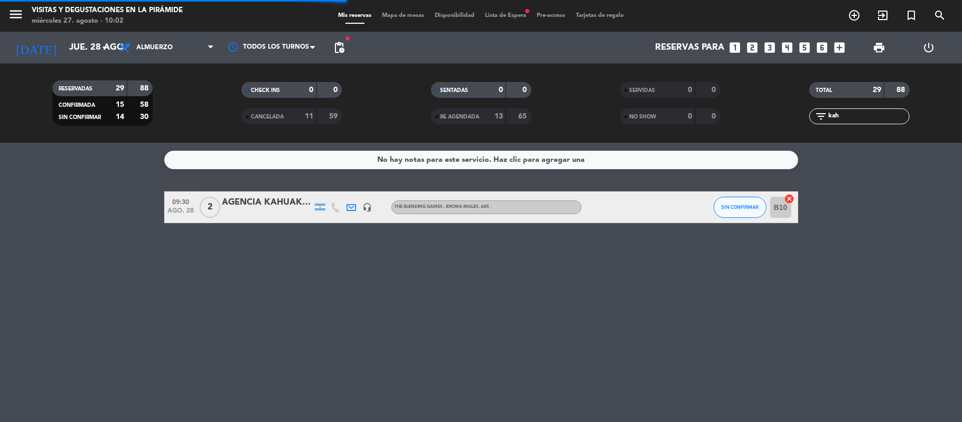
click at [815, 115] on div "filter_list kah" at bounding box center [859, 116] width 100 height 16
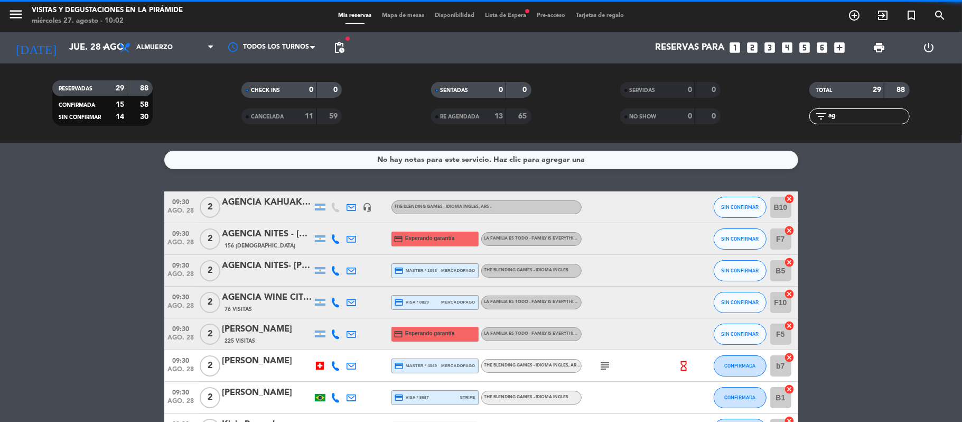
type input "age"
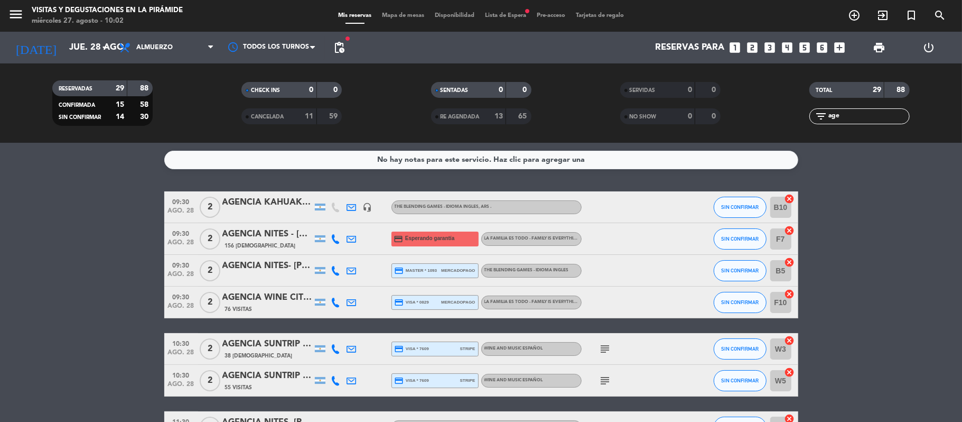
drag, startPoint x: 860, startPoint y: 120, endPoint x: 820, endPoint y: 114, distance: 40.7
click at [820, 114] on div "filter_list age" at bounding box center [859, 116] width 100 height 16
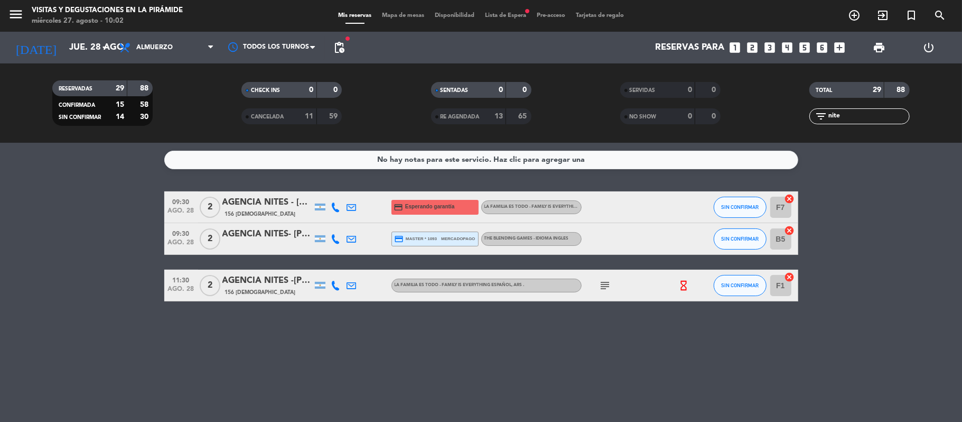
click at [263, 204] on div "AGENCIA NITES - [PERSON_NAME] [PERSON_NAME] Junior" at bounding box center [267, 202] width 90 height 14
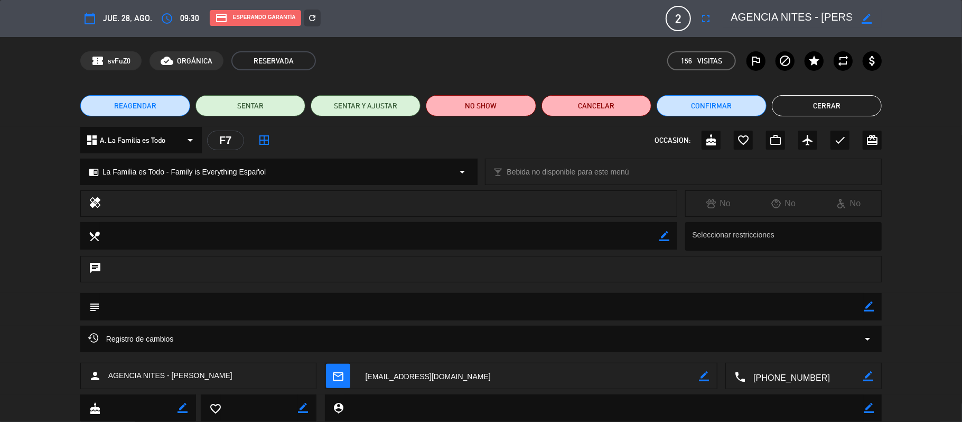
drag, startPoint x: 195, startPoint y: 379, endPoint x: 262, endPoint y: 383, distance: 66.7
click at [262, 386] on div "person AGENCIA NITES - Daniel Dal Maso Junior" at bounding box center [198, 375] width 237 height 26
copy span "Daniel Dal Maso Junior"
click at [808, 100] on button "Cerrar" at bounding box center [827, 105] width 110 height 21
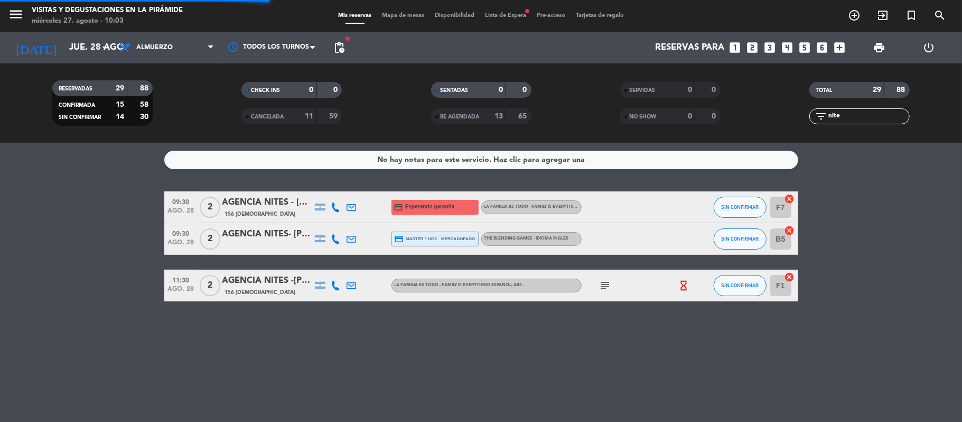
click at [231, 238] on div "AGENCIA NITES- [PERSON_NAME]" at bounding box center [267, 234] width 90 height 14
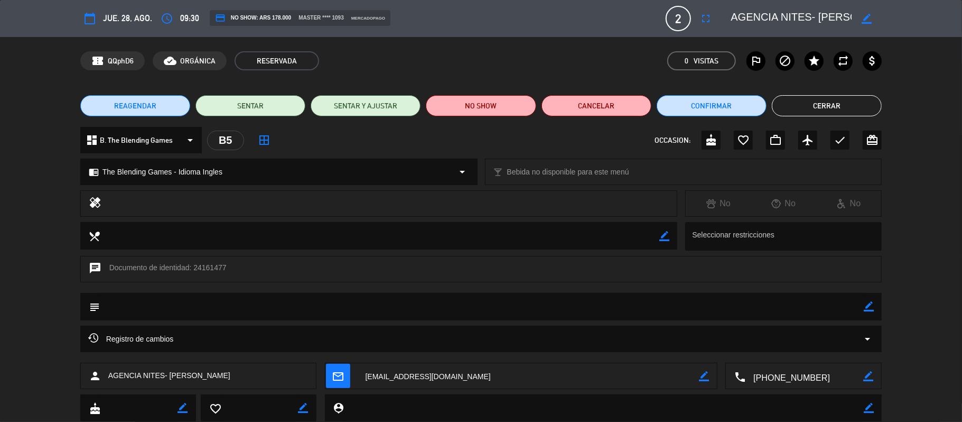
drag, startPoint x: 170, startPoint y: 375, endPoint x: 275, endPoint y: 375, distance: 104.6
click at [275, 375] on div "person AGENCIA NITES- JOSÉ CÉSAR SILVA JÚNIOR" at bounding box center [198, 375] width 237 height 26
copy span "JOSÉ CÉSAR SILVA JÚNIOR"
click at [825, 108] on button "Cerrar" at bounding box center [827, 105] width 110 height 21
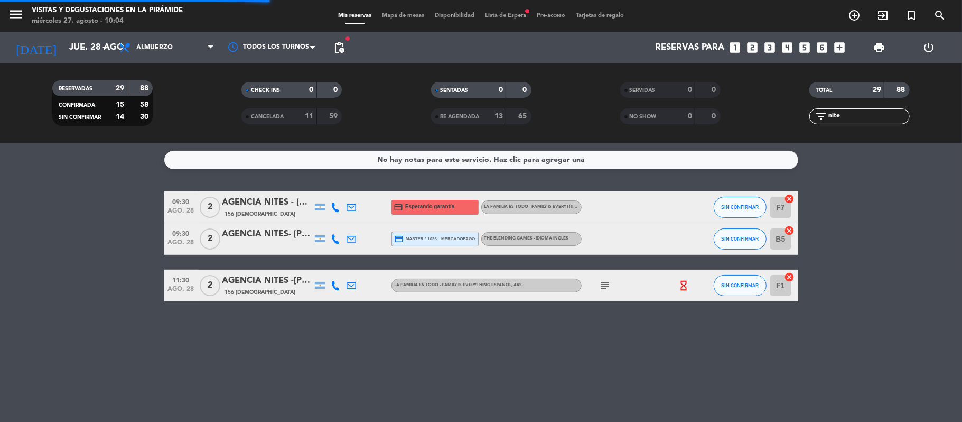
click at [237, 283] on div "AGENCIA NITES -[PERSON_NAME]" at bounding box center [267, 281] width 90 height 14
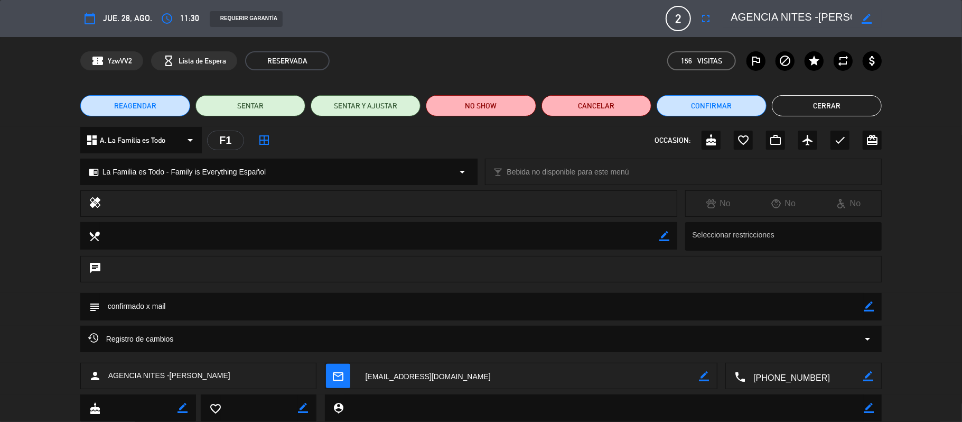
drag, startPoint x: 169, startPoint y: 374, endPoint x: 277, endPoint y: 372, distance: 107.8
click at [277, 372] on div "person AGENCIA NITES -RAFAEL WILBERT JUSTEN" at bounding box center [198, 375] width 237 height 26
copy span "RAFAEL WILBERT JUSTEN"
click at [856, 98] on button "Cerrar" at bounding box center [827, 105] width 110 height 21
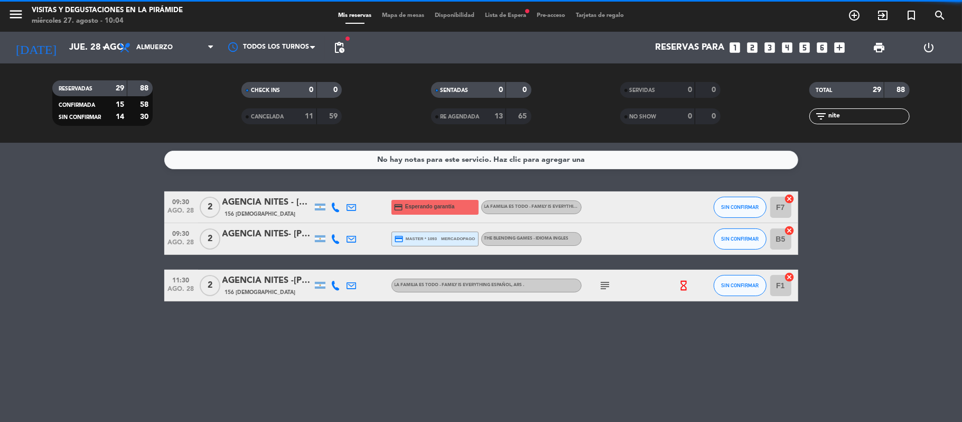
drag, startPoint x: 859, startPoint y: 118, endPoint x: 803, endPoint y: 116, distance: 55.5
click at [804, 116] on div "filter_list nite" at bounding box center [859, 116] width 189 height 16
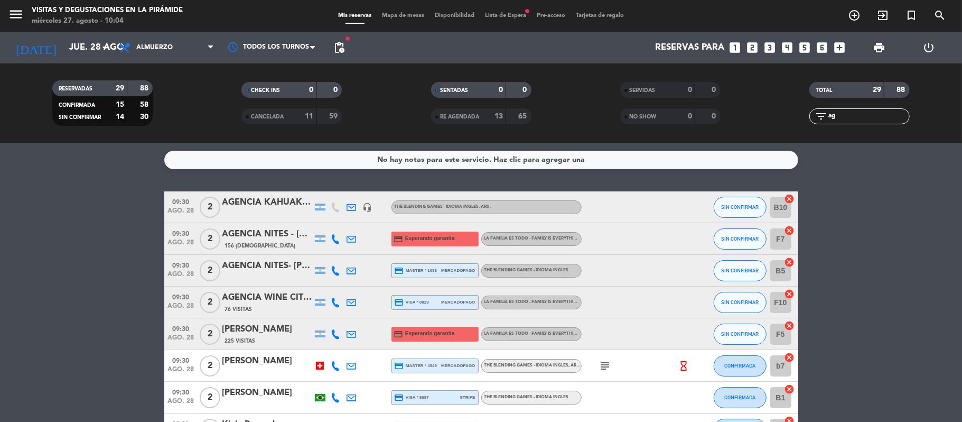
type input "a"
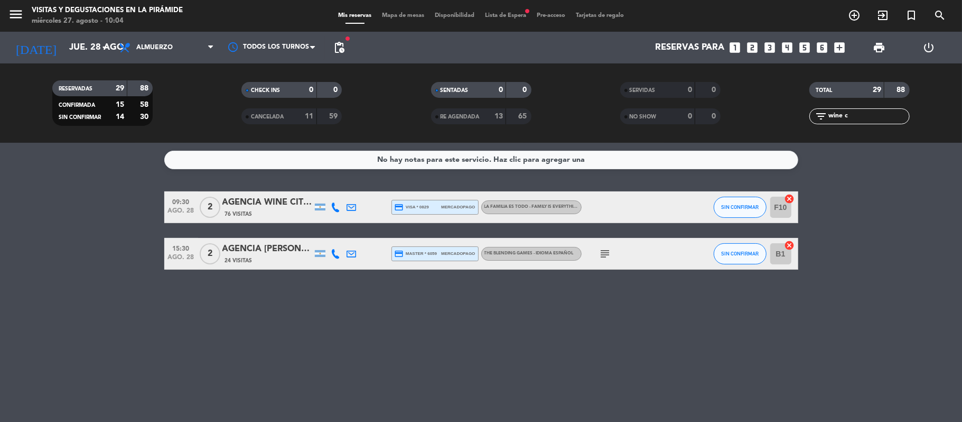
click at [298, 210] on div "76 Visitas" at bounding box center [267, 213] width 90 height 9
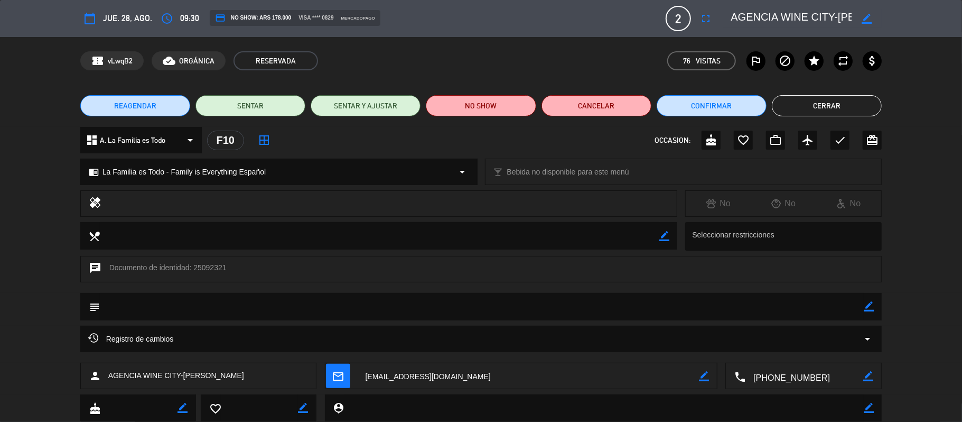
drag, startPoint x: 184, startPoint y: 377, endPoint x: 266, endPoint y: 371, distance: 82.6
click at [266, 371] on div "person AGENCIA WINE CITY-Beatriz Thaddeu" at bounding box center [198, 375] width 237 height 26
copy span "Beatriz Thaddeu"
click at [829, 104] on button "Cerrar" at bounding box center [827, 105] width 110 height 21
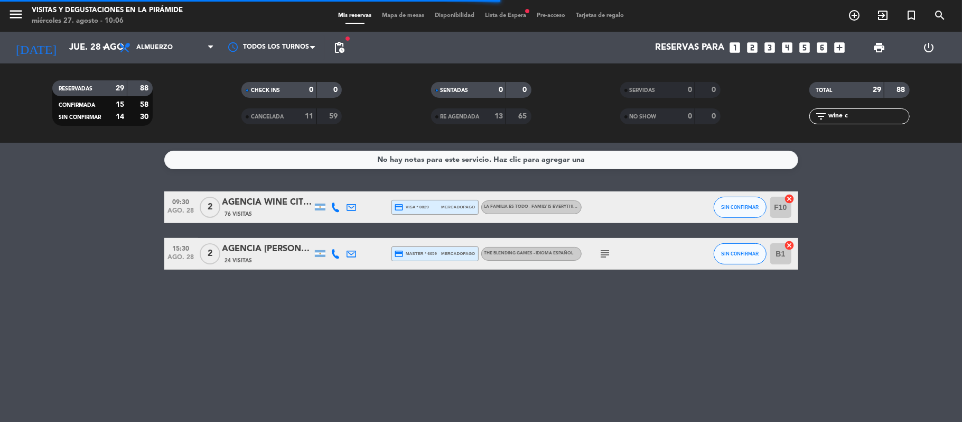
drag, startPoint x: 867, startPoint y: 116, endPoint x: 814, endPoint y: 116, distance: 52.8
click at [814, 116] on div "filter_list wine c" at bounding box center [859, 116] width 100 height 16
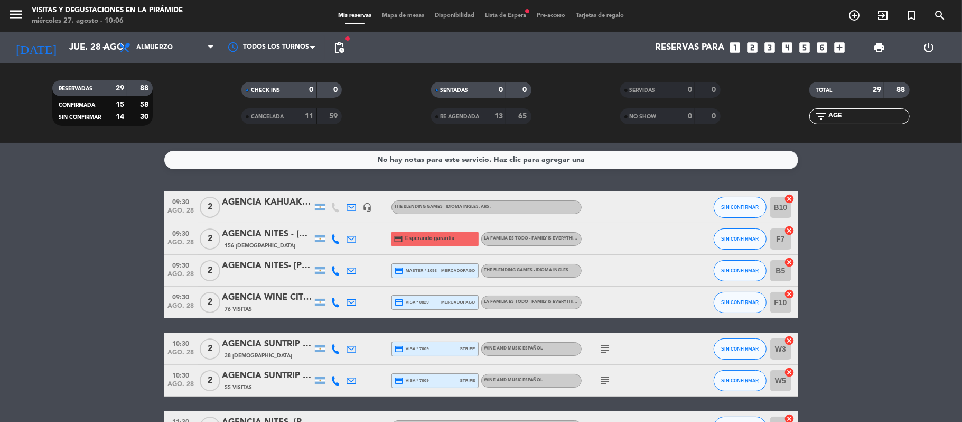
drag, startPoint x: 850, startPoint y: 119, endPoint x: 818, endPoint y: 117, distance: 31.8
click at [818, 117] on div "filter_list AGE" at bounding box center [859, 116] width 100 height 16
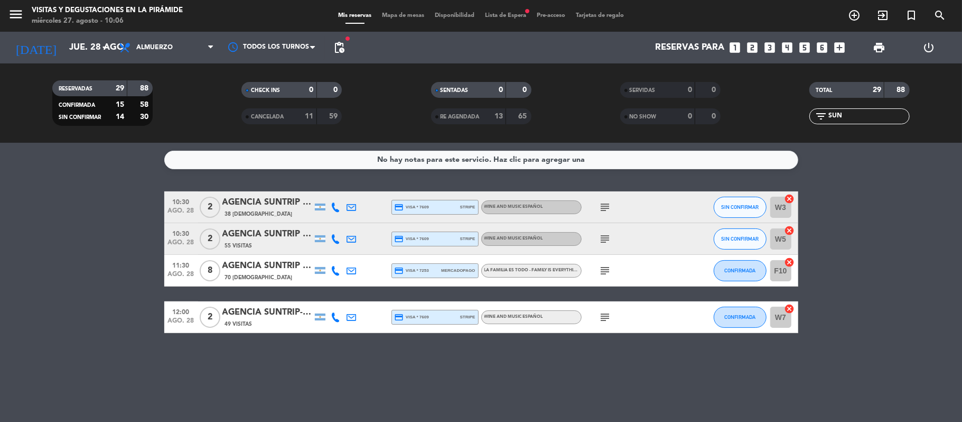
click at [282, 201] on div "AGENCIA SUNTRIP - [PERSON_NAME] [PERSON_NAME]" at bounding box center [267, 202] width 90 height 14
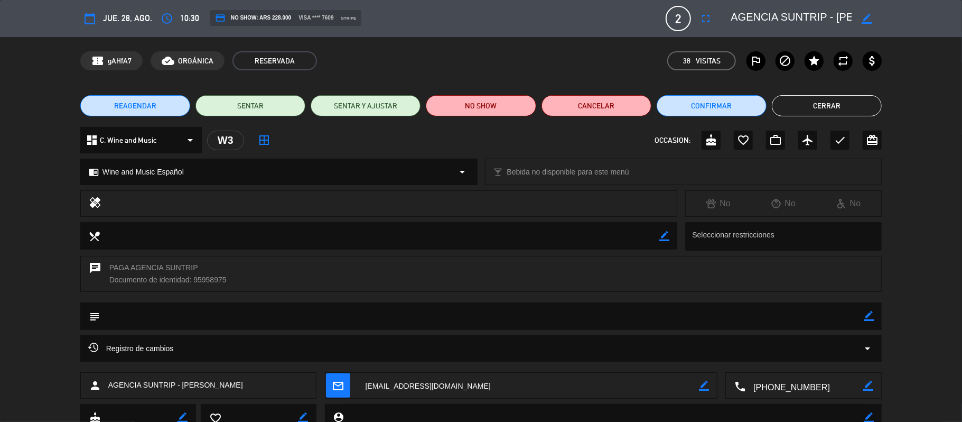
drag, startPoint x: 183, startPoint y: 383, endPoint x: 278, endPoint y: 388, distance: 95.2
click at [278, 388] on div "person AGENCIA SUNTRIP - alexandra costa poppe" at bounding box center [198, 385] width 237 height 26
copy span "alexandra costa poppe"
click at [791, 104] on button "Cerrar" at bounding box center [827, 105] width 110 height 21
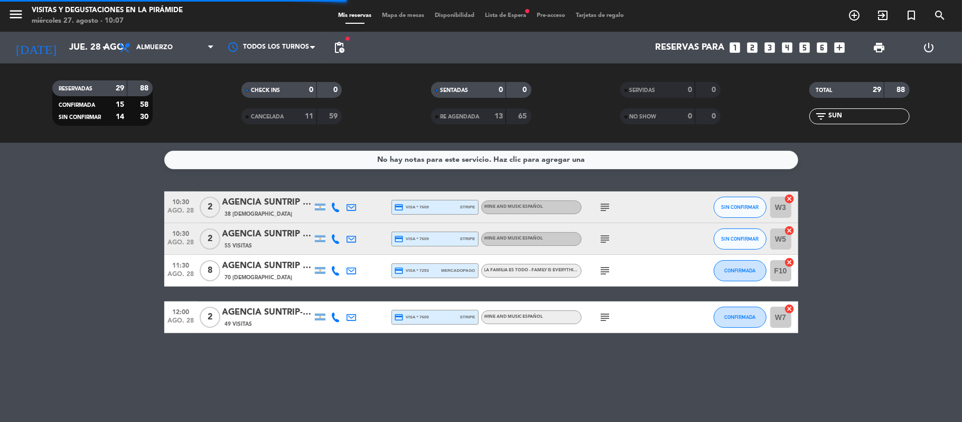
click at [278, 241] on div "55 Visitas" at bounding box center [267, 245] width 90 height 9
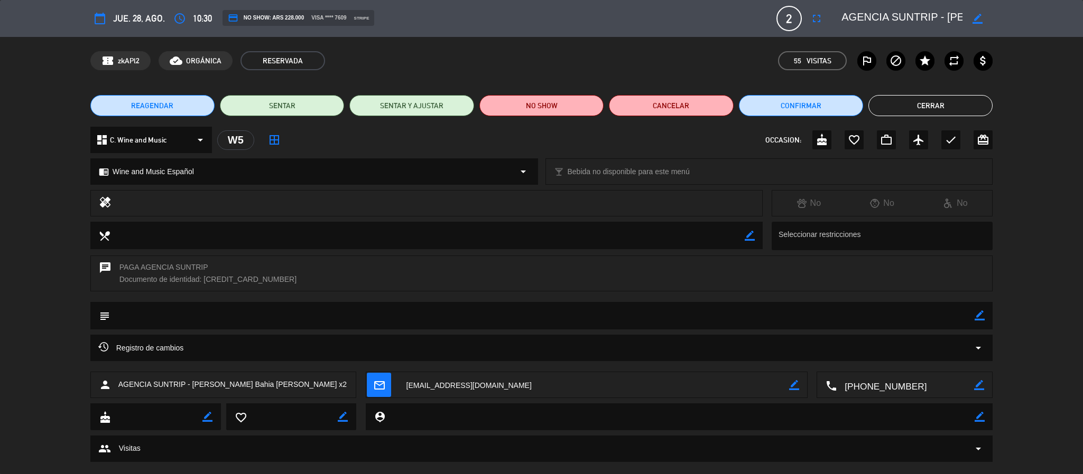
drag, startPoint x: 189, startPoint y: 384, endPoint x: 352, endPoint y: 382, distance: 162.7
click at [352, 382] on div "person AGENCIA SUNTRIP - Fernanda Correia Santos Bahia Alvarenga x2" at bounding box center [223, 385] width 266 height 26
copy span "Fernanda Correia Santos Bahia Alvarenga x2"
click at [897, 101] on button "Cerrar" at bounding box center [930, 105] width 124 height 21
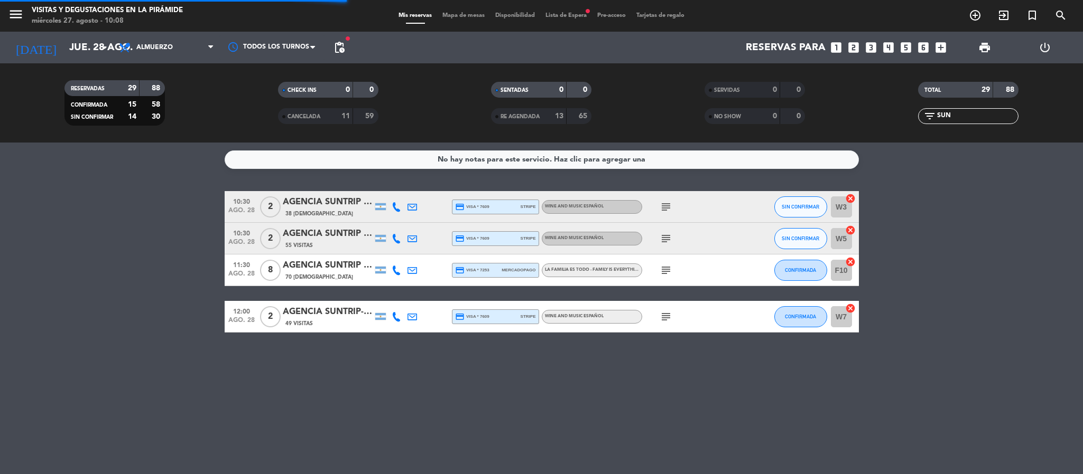
click at [350, 276] on div "70 [DEMOGRAPHIC_DATA]" at bounding box center [328, 277] width 90 height 9
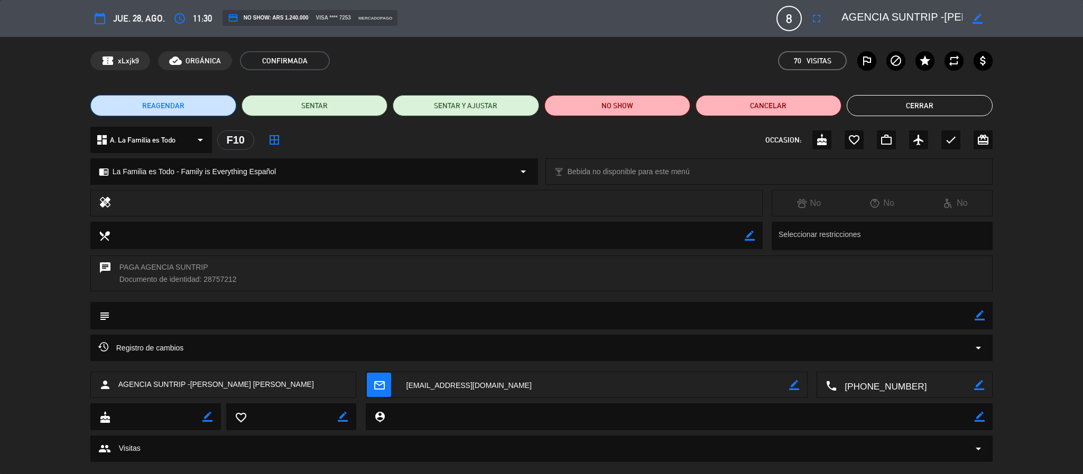
drag, startPoint x: 190, startPoint y: 387, endPoint x: 308, endPoint y: 390, distance: 117.8
click at [308, 390] on div "person AGENCIA SUNTRIP -Michelle Mussi de Souza Costa" at bounding box center [223, 385] width 266 height 26
copy span "Michelle Mussi de Souza Costa"
click at [930, 111] on button "Cerrar" at bounding box center [919, 105] width 146 height 21
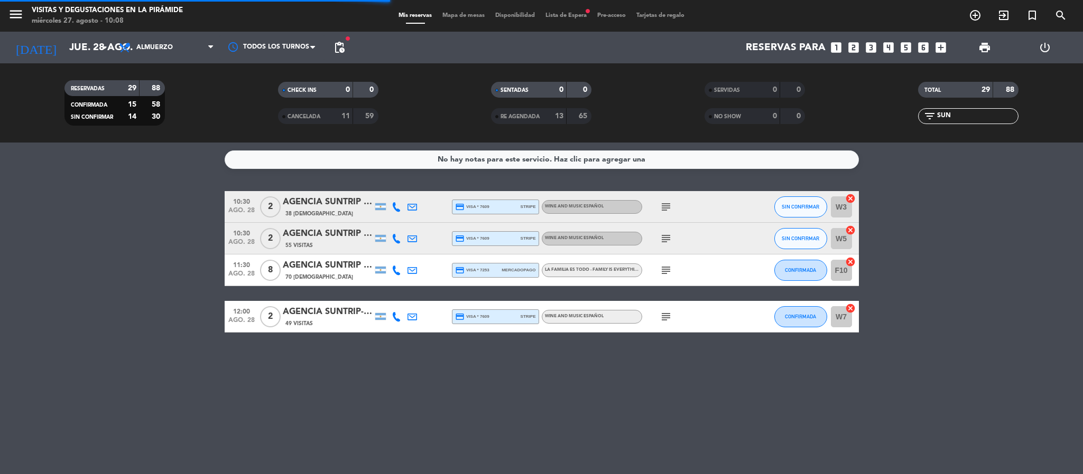
click at [307, 309] on div "AGENCIA SUNTRIP- [PERSON_NAME] da [PERSON_NAME] x2" at bounding box center [328, 312] width 90 height 14
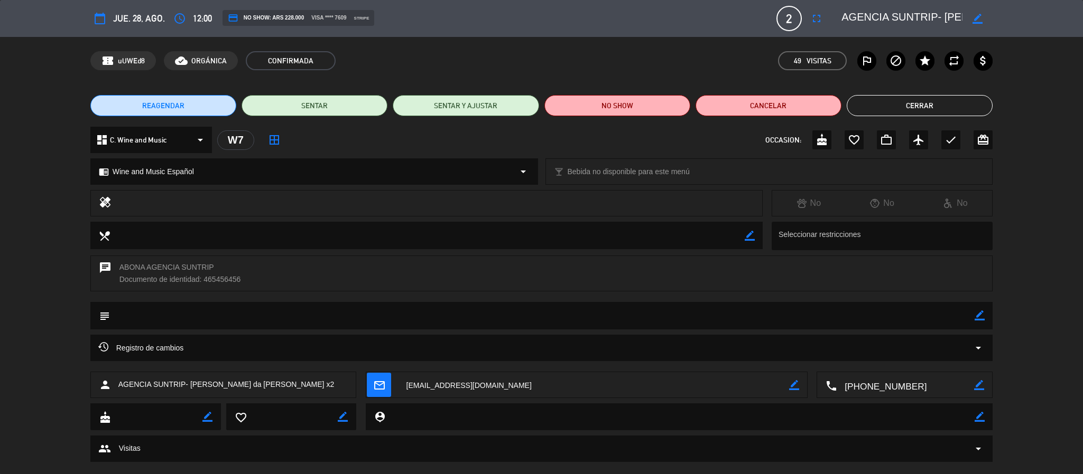
drag, startPoint x: 190, startPoint y: 387, endPoint x: 349, endPoint y: 379, distance: 159.2
click at [349, 379] on div "person AGENCIA SUNTRIP- Roberto Lira da Conceição Filho x2" at bounding box center [223, 385] width 266 height 26
copy span "Roberto Lira da Conceição Filho x2"
click at [910, 119] on div "REAGENDAR SENTAR SENTAR Y AJUSTAR NO SHOW Cancelar Cerrar" at bounding box center [541, 106] width 1083 height 42
click at [902, 108] on button "Cerrar" at bounding box center [919, 105] width 146 height 21
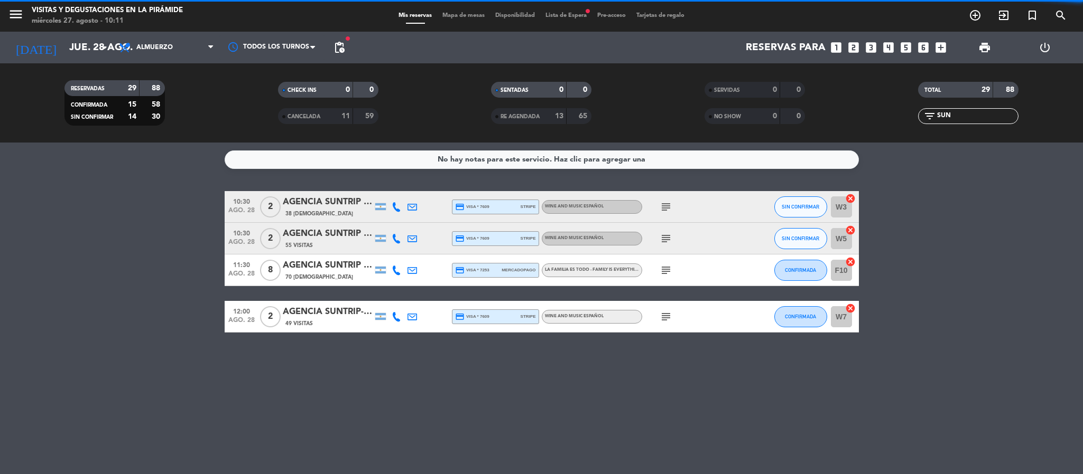
drag, startPoint x: 959, startPoint y: 115, endPoint x: 880, endPoint y: 103, distance: 80.6
click at [880, 103] on div "TOTAL 29 88 filter_list SUN" at bounding box center [967, 103] width 213 height 58
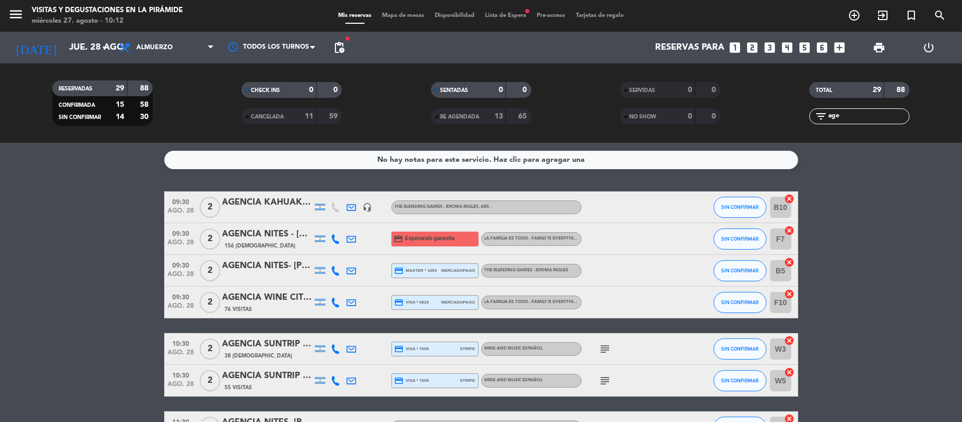
scroll to position [198, 0]
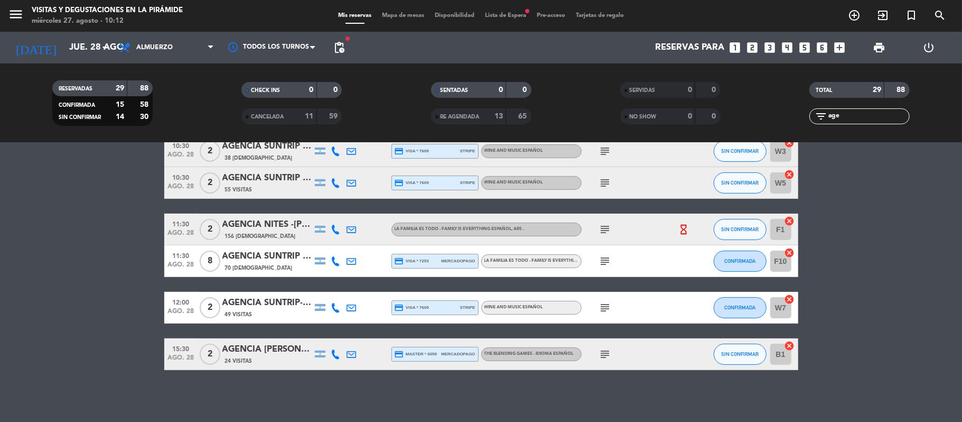
type input "age"
click at [282, 344] on div "AGENCIA [PERSON_NAME] WINE CAMP [PERSON_NAME]" at bounding box center [267, 349] width 90 height 14
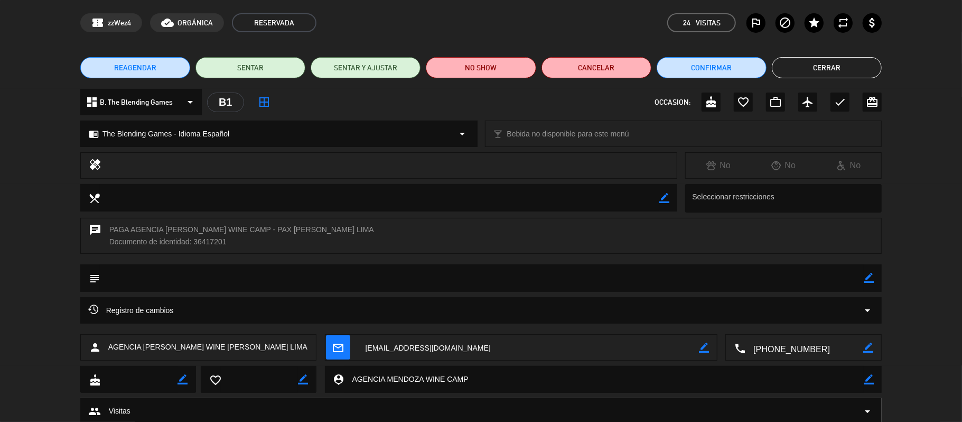
scroll to position [72, 0]
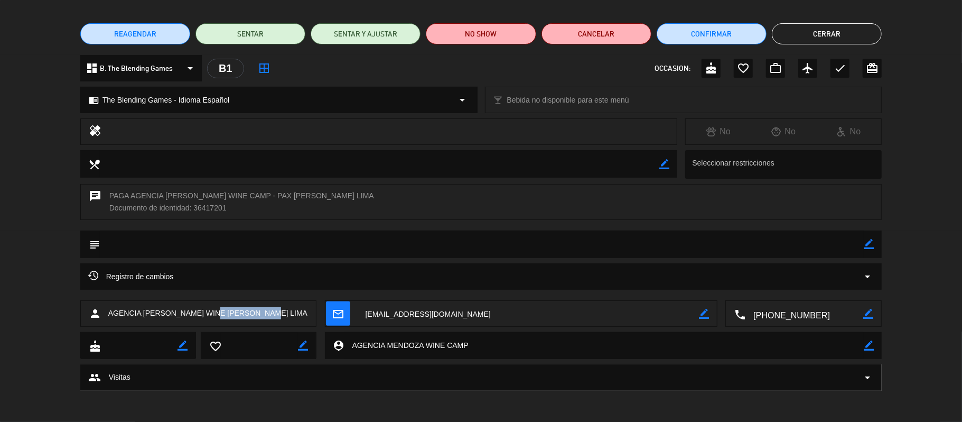
drag, startPoint x: 225, startPoint y: 311, endPoint x: 301, endPoint y: 311, distance: 75.6
click at [301, 311] on div "person AGENCIA MENDOZA WINE CAMP TULLIO LIMA" at bounding box center [198, 313] width 237 height 26
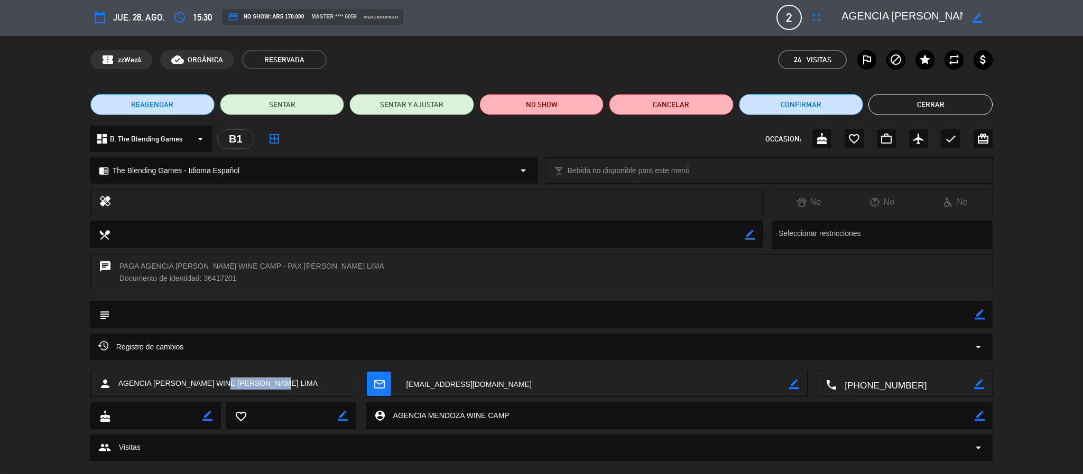
scroll to position [146, 0]
click at [924, 99] on button "Cerrar" at bounding box center [930, 104] width 124 height 21
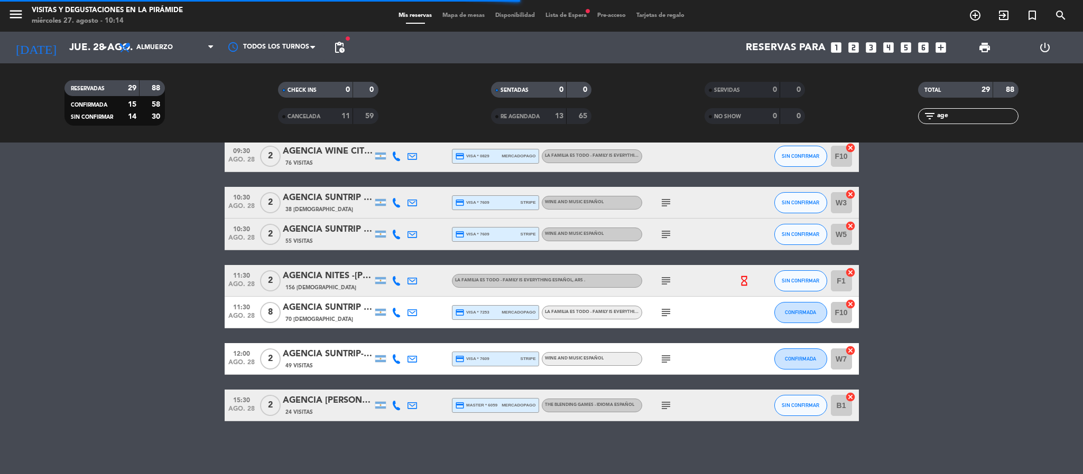
drag, startPoint x: 973, startPoint y: 113, endPoint x: 927, endPoint y: 110, distance: 46.1
click at [927, 110] on div "filter_list age" at bounding box center [968, 116] width 100 height 16
click at [890, 305] on bookings-row "09:30 ago. 28 2 AGENCIA KAHUAK- Daniele Mazzer Toschi headset_mic The Blending …" at bounding box center [541, 233] width 1083 height 376
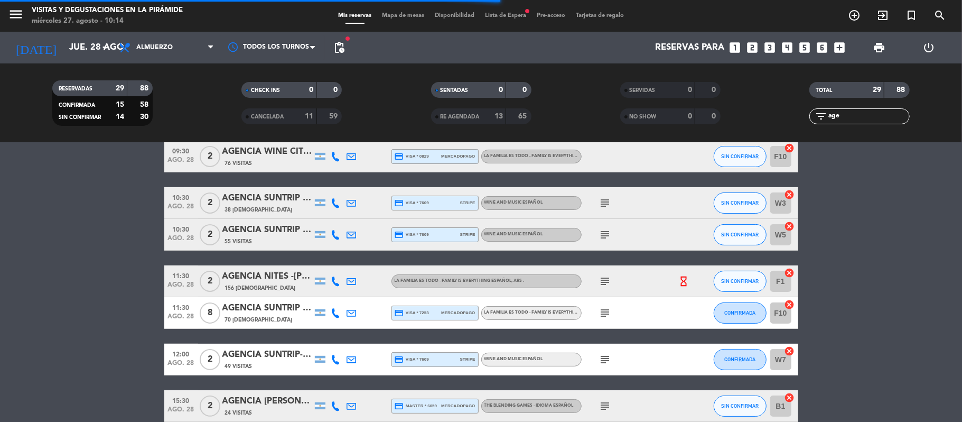
drag, startPoint x: 851, startPoint y: 119, endPoint x: 799, endPoint y: 118, distance: 51.8
click at [799, 118] on div "filter_list age" at bounding box center [859, 116] width 189 height 16
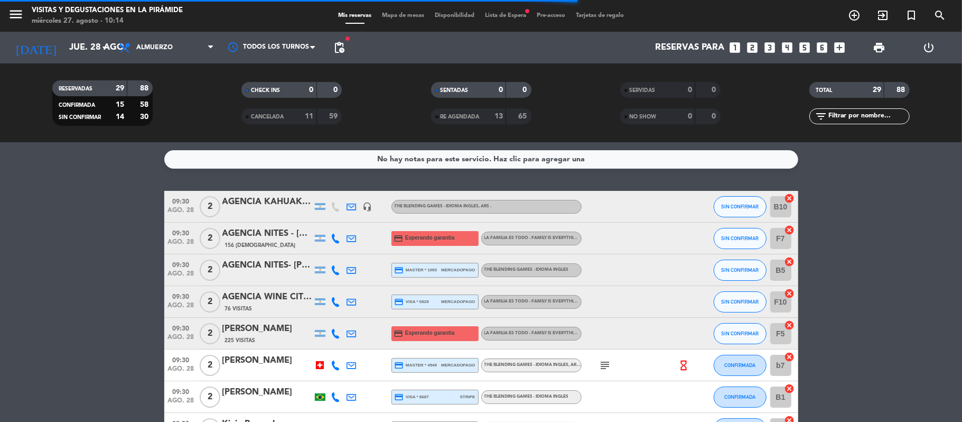
scroll to position [0, 0]
click at [350, 334] on icon at bounding box center [352, 334] width 10 height 10
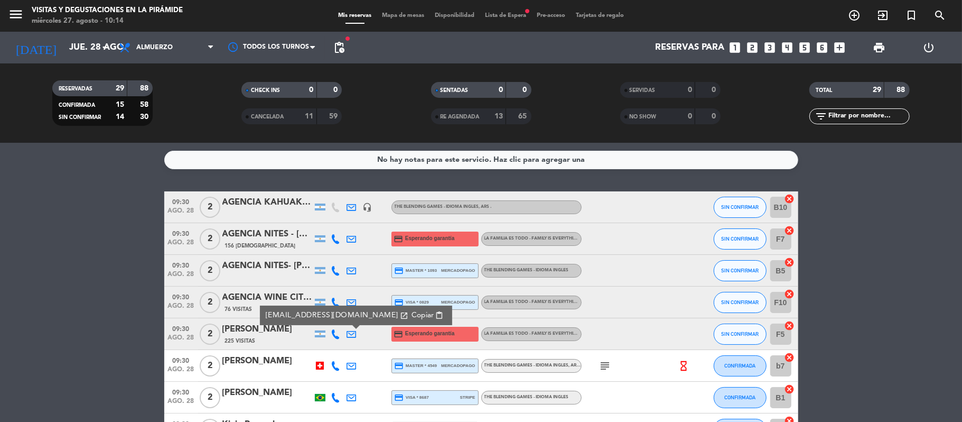
click at [350, 297] on icon at bounding box center [352, 302] width 10 height 10
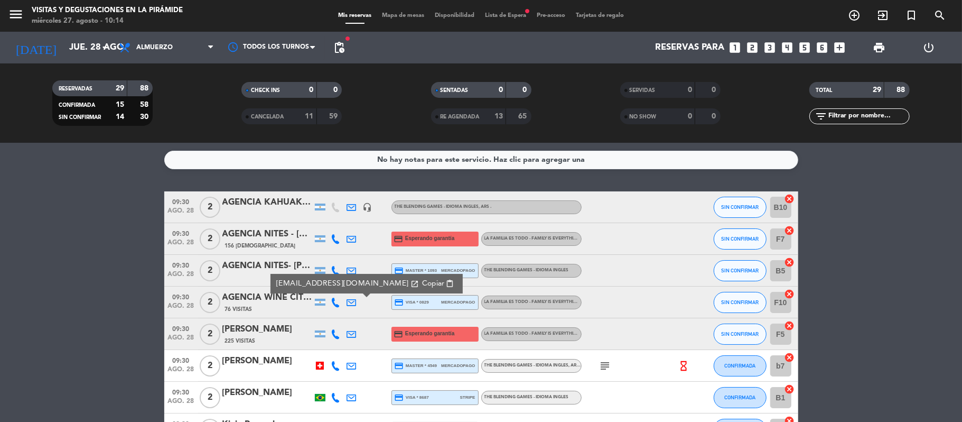
click at [282, 330] on div "AMANDA MARTINS" at bounding box center [267, 329] width 90 height 14
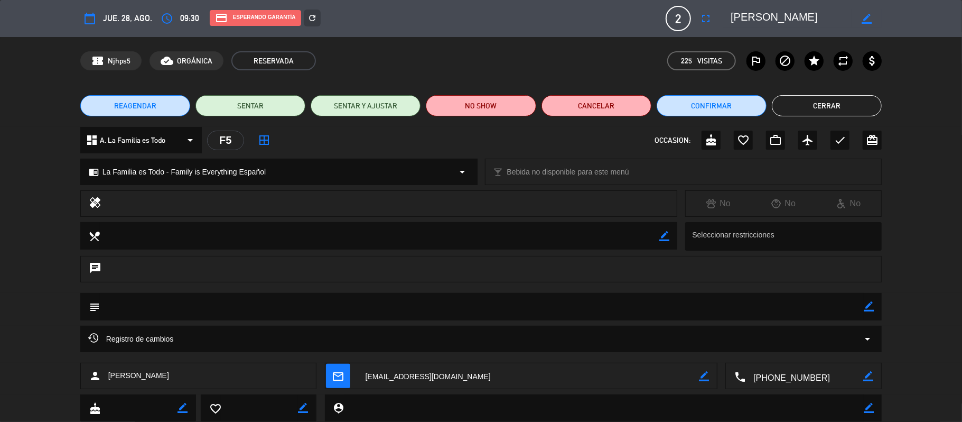
drag, startPoint x: 866, startPoint y: 21, endPoint x: 769, endPoint y: 31, distance: 97.7
click at [865, 21] on icon "border_color" at bounding box center [867, 19] width 10 height 10
click at [731, 17] on textarea at bounding box center [791, 18] width 121 height 19
type textarea "AGENCIA SINEUES AMANDA MARTINS"
click at [864, 19] on icon at bounding box center [867, 19] width 10 height 10
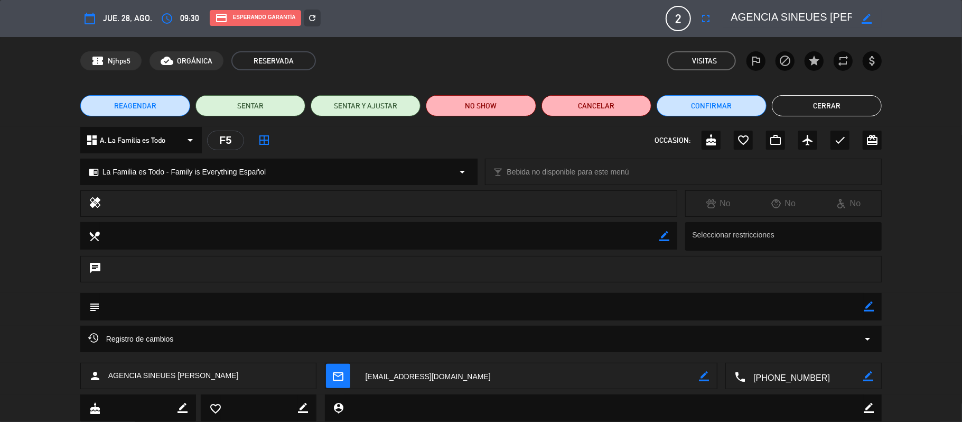
click at [847, 104] on button "Cerrar" at bounding box center [827, 105] width 110 height 21
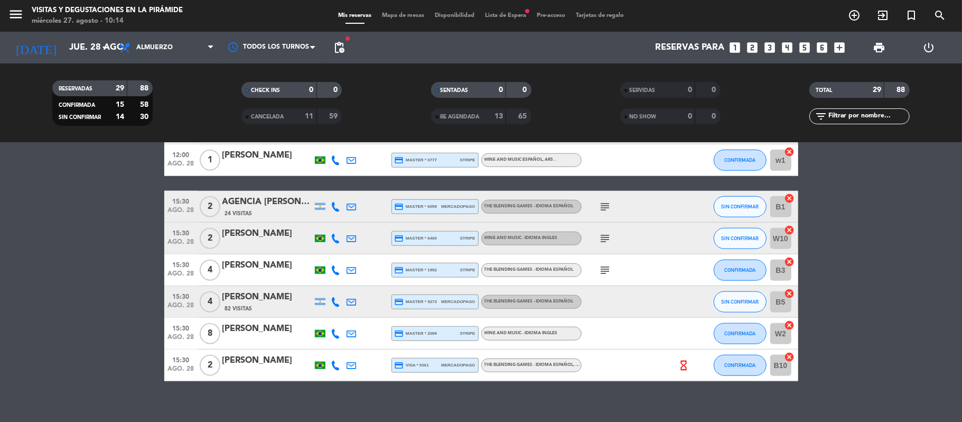
scroll to position [815, 0]
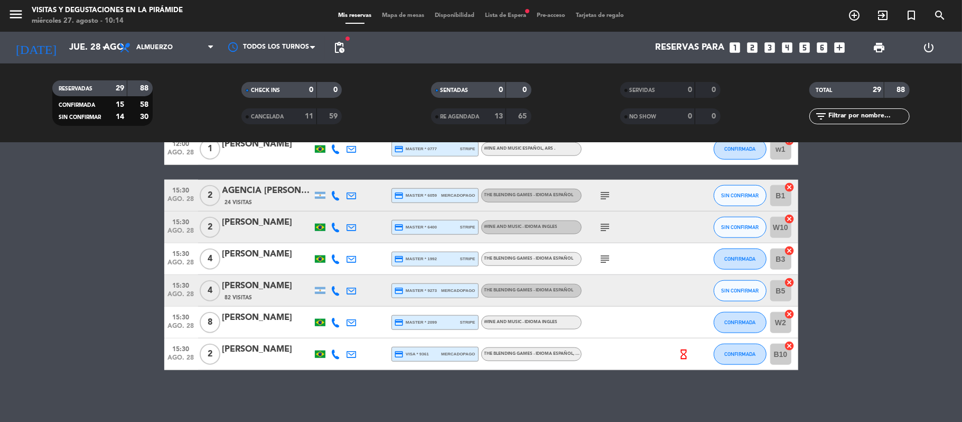
click at [356, 290] on icon at bounding box center [352, 291] width 10 height 10
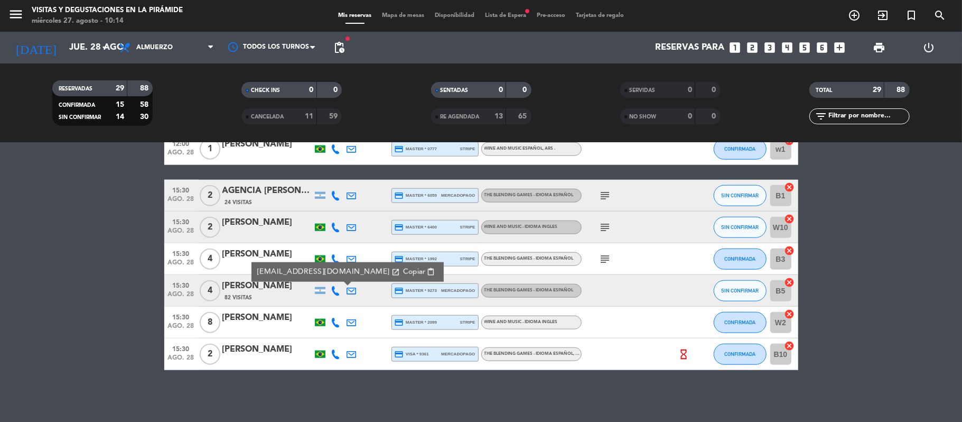
click at [256, 288] on div "Michel martha" at bounding box center [267, 286] width 90 height 14
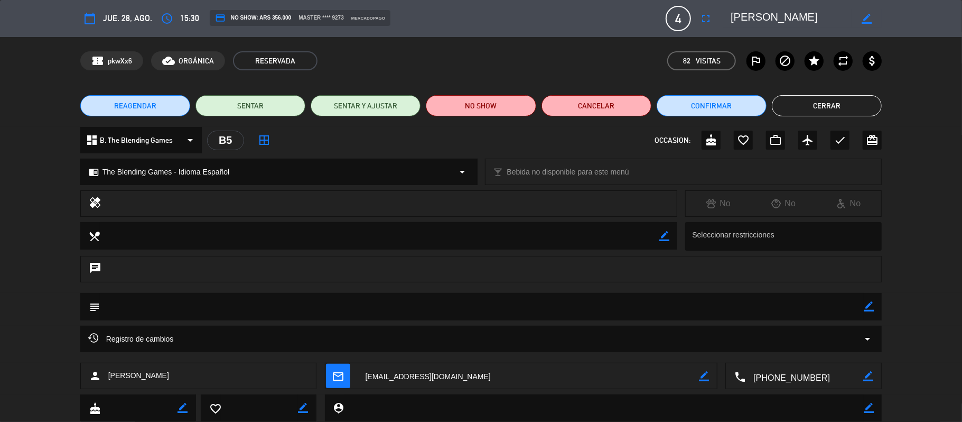
click at [865, 19] on icon "border_color" at bounding box center [867, 19] width 10 height 10
click at [731, 14] on textarea at bounding box center [791, 18] width 121 height 19
type textarea "AGENCIA VINHOS [PERSON_NAME] [PERSON_NAME]"
click at [871, 16] on icon at bounding box center [867, 19] width 10 height 10
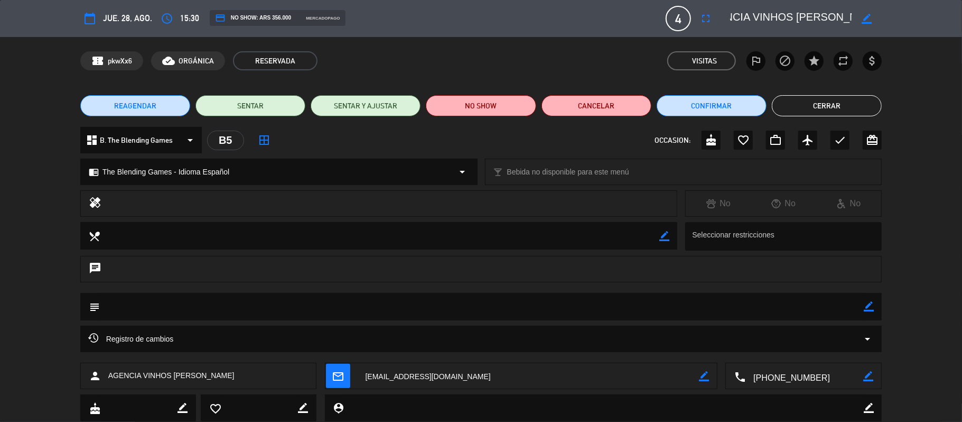
click at [840, 97] on button "Cerrar" at bounding box center [827, 105] width 110 height 21
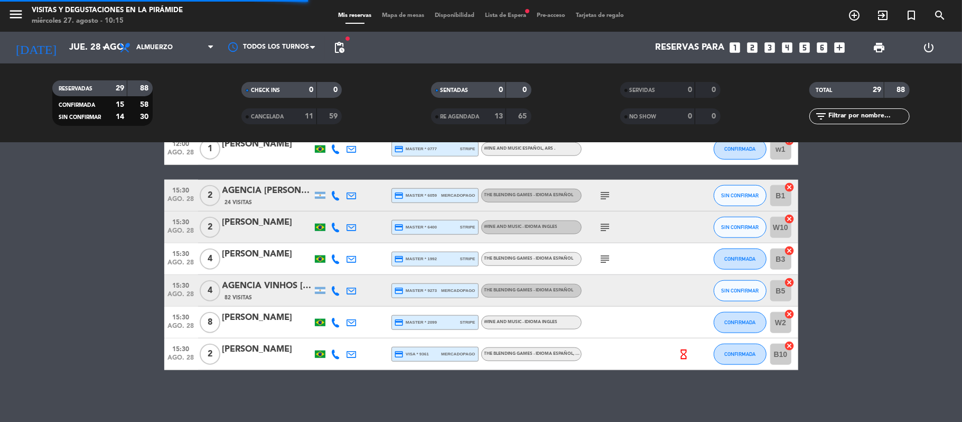
click at [859, 117] on input "text" at bounding box center [868, 116] width 82 height 12
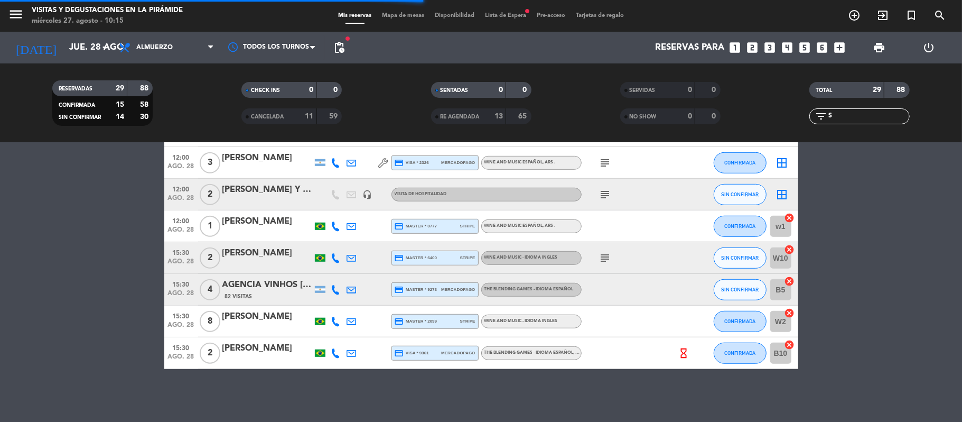
scroll to position [0, 0]
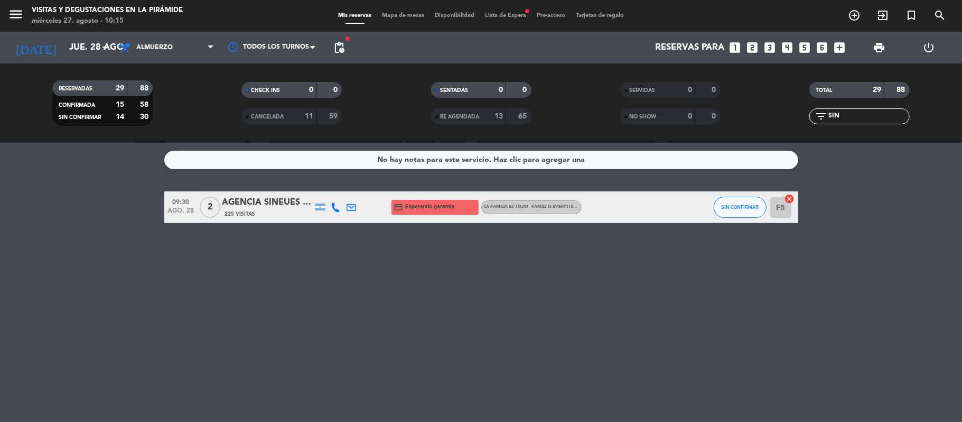
type input "SIN"
click at [312, 215] on div at bounding box center [320, 206] width 16 height 31
click at [306, 208] on div "AGENCIA SINEUES AMANDA MARTINS" at bounding box center [267, 202] width 90 height 14
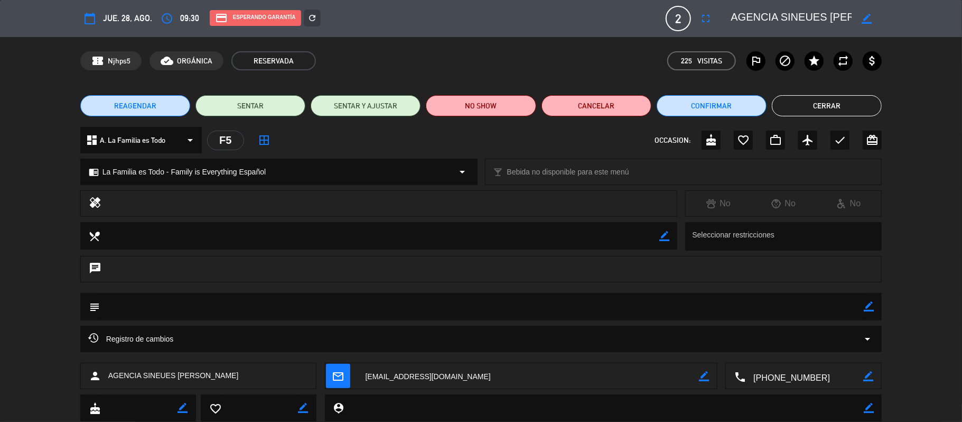
drag, startPoint x: 867, startPoint y: 19, endPoint x: 858, endPoint y: 19, distance: 9.0
click at [867, 19] on icon "border_color" at bounding box center [867, 19] width 10 height 10
click at [749, 15] on textarea at bounding box center [791, 18] width 121 height 19
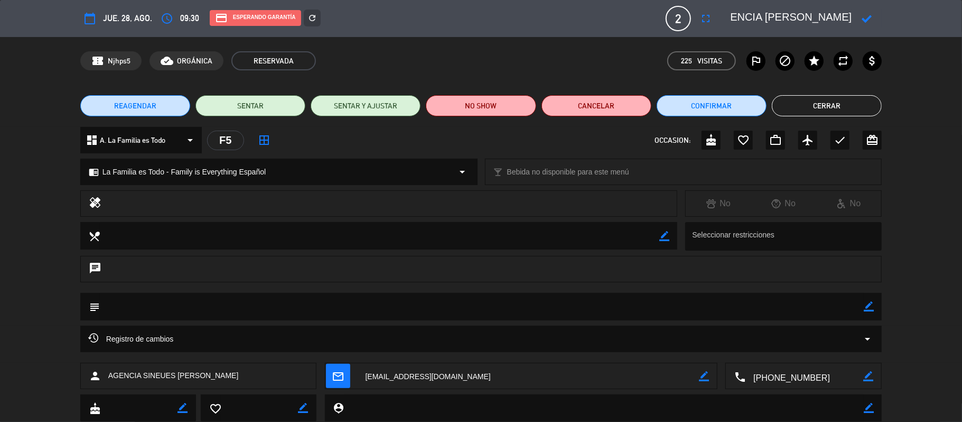
type textarea "AGENCIA SINEUS [PERSON_NAME]"
click at [871, 21] on icon at bounding box center [867, 19] width 10 height 10
drag, startPoint x: 172, startPoint y: 371, endPoint x: 254, endPoint y: 373, distance: 81.4
click at [254, 373] on div "person AGENCIA SINEUS AMANDA MARTINS" at bounding box center [198, 375] width 237 height 26
click at [809, 108] on button "Cerrar" at bounding box center [827, 105] width 110 height 21
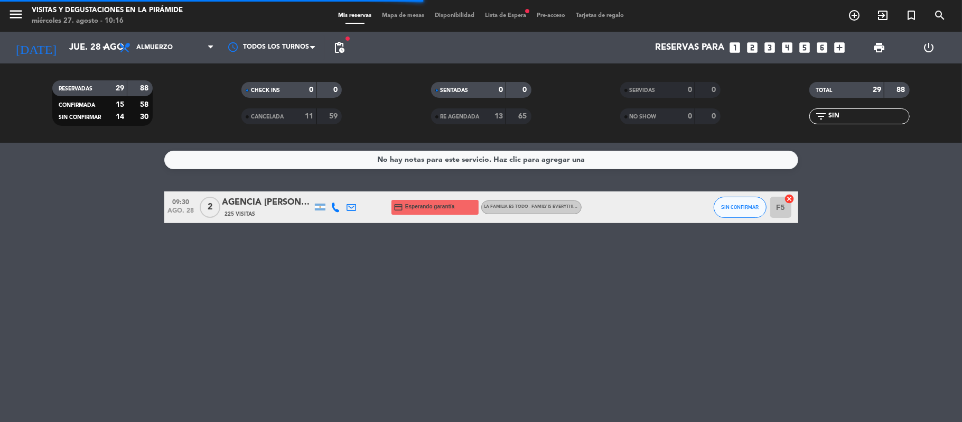
drag, startPoint x: 858, startPoint y: 114, endPoint x: 782, endPoint y: 114, distance: 75.6
click at [791, 114] on div "filter_list SIN" at bounding box center [859, 116] width 189 height 16
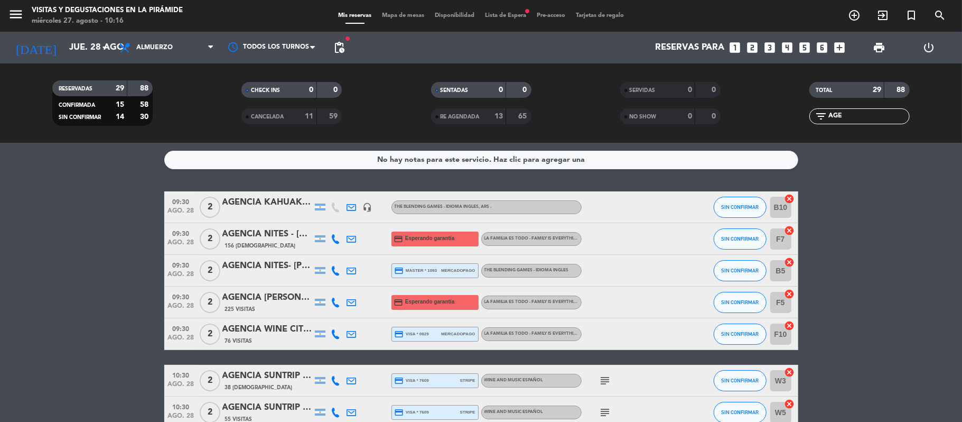
drag, startPoint x: 878, startPoint y: 116, endPoint x: 790, endPoint y: 116, distance: 87.7
click at [790, 116] on div "filter_list AGE" at bounding box center [859, 116] width 189 height 16
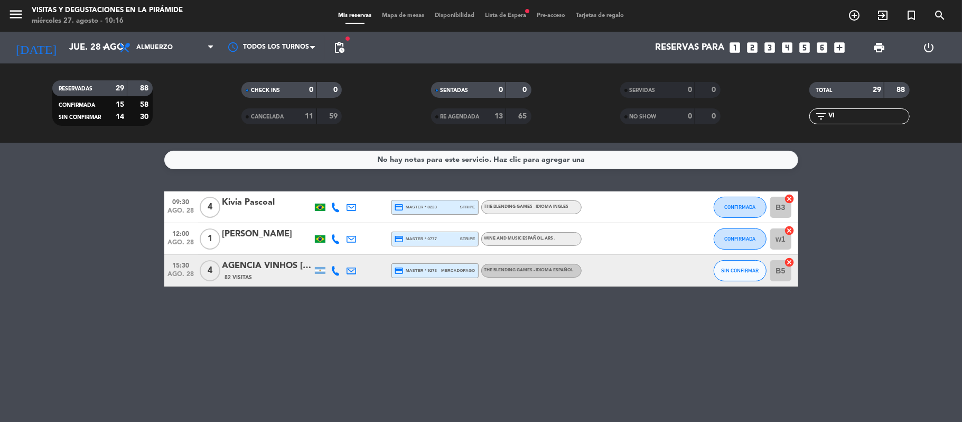
type input "VI"
click at [273, 265] on div "AGENCIA VINHOS [PERSON_NAME] [PERSON_NAME]" at bounding box center [267, 266] width 90 height 14
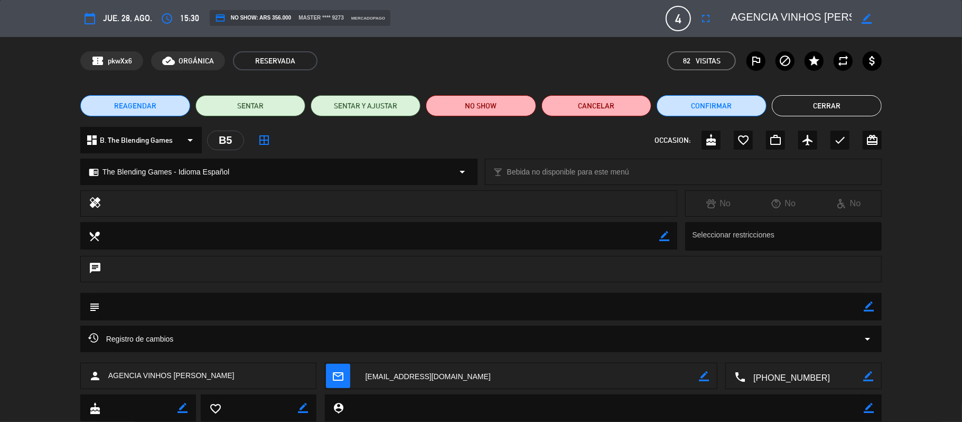
drag, startPoint x: 211, startPoint y: 375, endPoint x: 279, endPoint y: 378, distance: 68.3
click at [279, 378] on div "person AGENCIA VINHOS MENDOZA Michel martha" at bounding box center [198, 375] width 237 height 26
click at [846, 112] on button "Cerrar" at bounding box center [827, 105] width 110 height 21
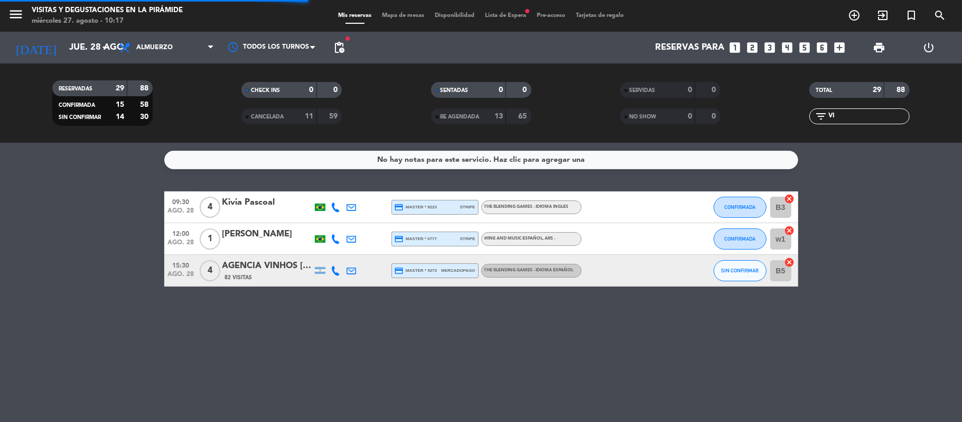
drag, startPoint x: 855, startPoint y: 115, endPoint x: 820, endPoint y: 127, distance: 36.4
click at [820, 127] on div "TOTAL 29 88 filter_list VI" at bounding box center [859, 103] width 189 height 58
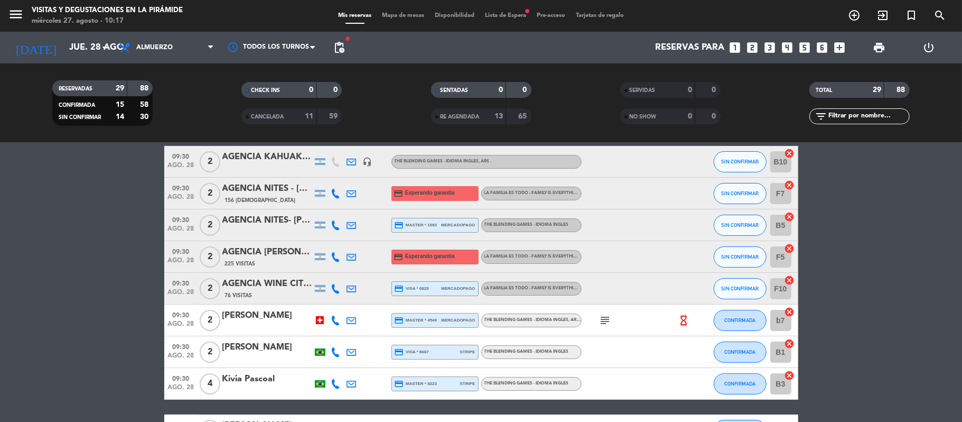
scroll to position [70, 0]
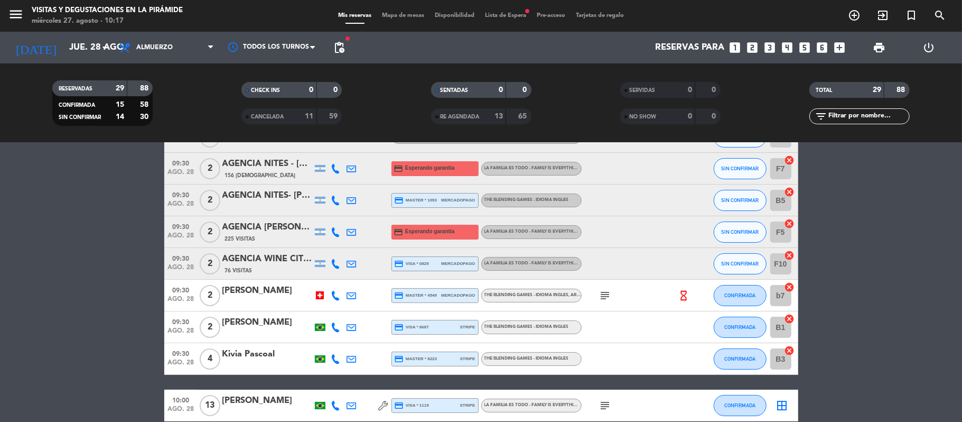
click at [282, 291] on div "[PERSON_NAME]" at bounding box center [267, 291] width 90 height 14
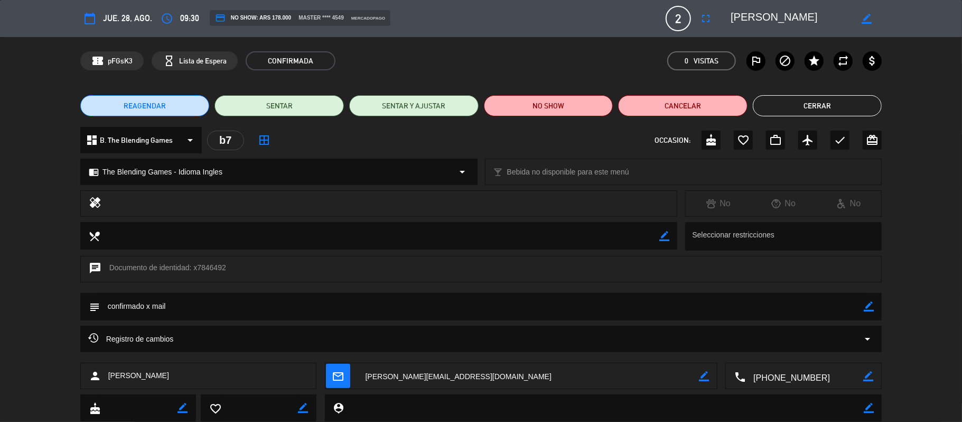
click at [831, 385] on textarea at bounding box center [804, 376] width 118 height 26
click at [802, 352] on span "Click para copiar" at bounding box center [790, 349] width 55 height 11
click at [784, 373] on textarea at bounding box center [804, 376] width 118 height 26
click at [783, 353] on span "Click para copiar" at bounding box center [790, 349] width 55 height 11
click at [786, 112] on button "Cerrar" at bounding box center [817, 105] width 129 height 21
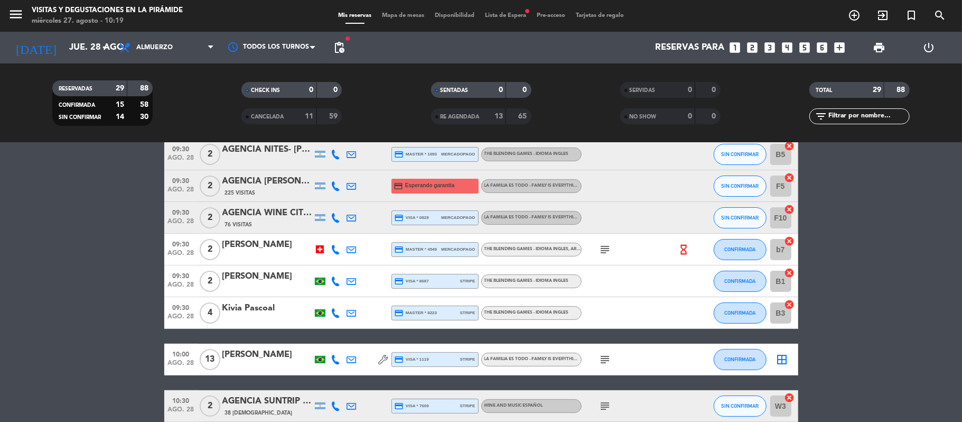
scroll to position [141, 0]
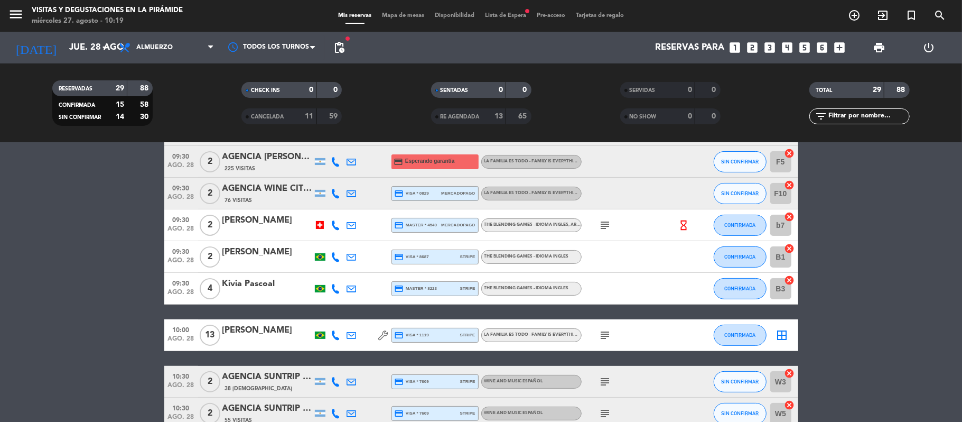
click at [273, 256] on div "[PERSON_NAME]" at bounding box center [267, 252] width 90 height 14
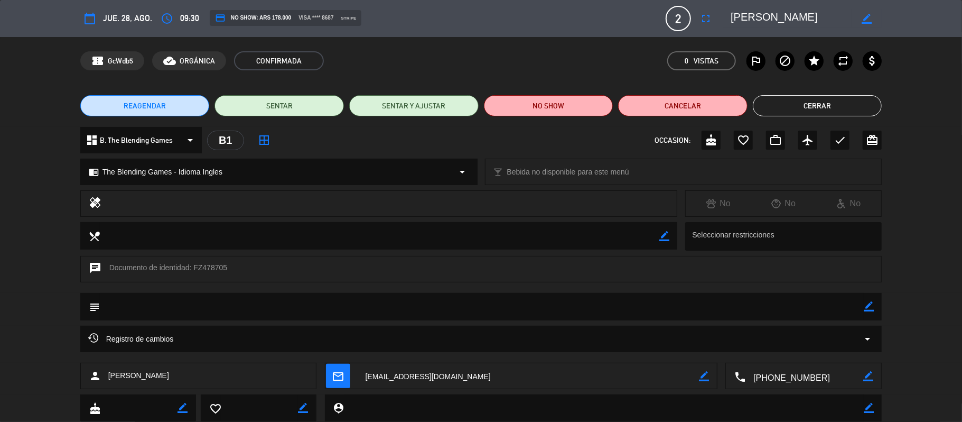
click at [774, 375] on textarea at bounding box center [804, 376] width 118 height 26
click at [773, 350] on span "Click para copiar" at bounding box center [790, 349] width 55 height 11
click at [785, 377] on textarea at bounding box center [804, 376] width 118 height 26
click at [795, 350] on span "Click para copiar" at bounding box center [790, 349] width 55 height 11
click at [776, 111] on button "Cerrar" at bounding box center [817, 105] width 129 height 21
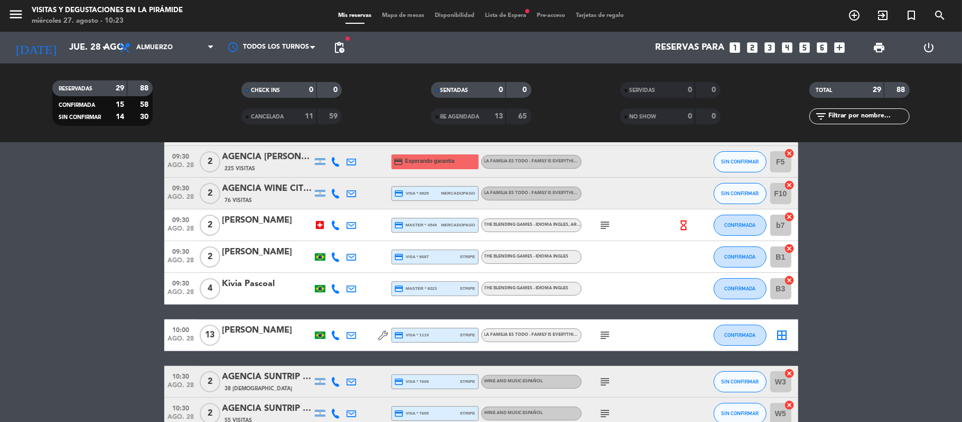
click at [267, 286] on div "Kivia Pascoal" at bounding box center [267, 284] width 90 height 14
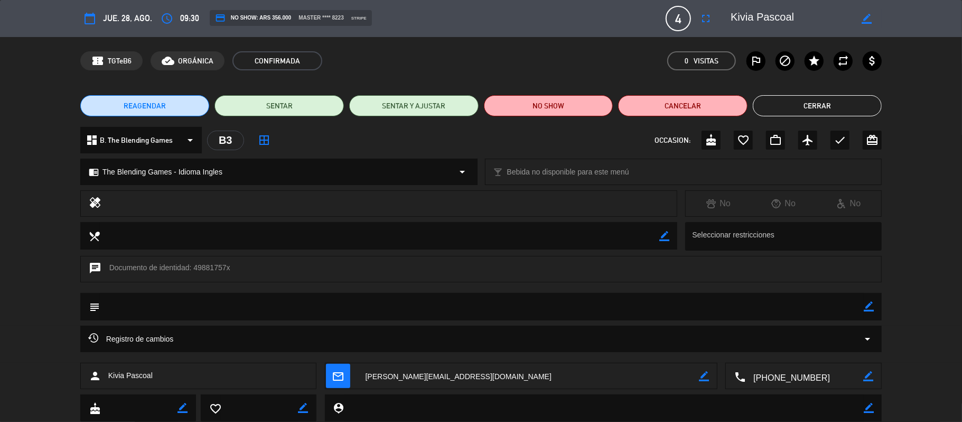
click at [788, 377] on textarea at bounding box center [804, 376] width 118 height 26
click at [791, 353] on span "Click para copiar" at bounding box center [790, 349] width 55 height 11
click at [814, 109] on button "Cerrar" at bounding box center [817, 105] width 129 height 21
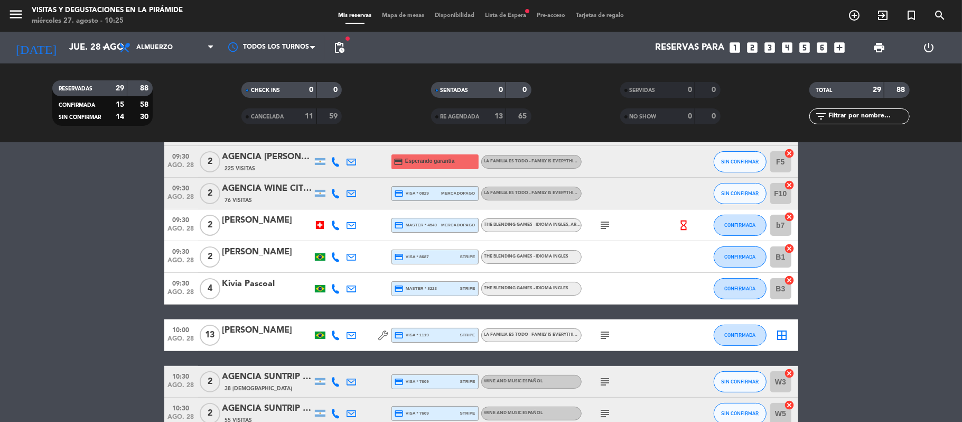
scroll to position [211, 0]
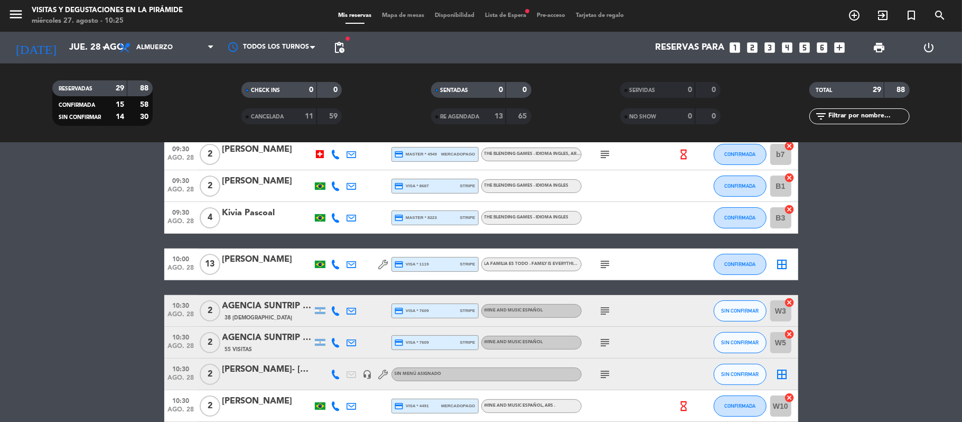
click at [603, 263] on icon "subject" at bounding box center [605, 264] width 13 height 13
click at [253, 258] on div "[PERSON_NAME]" at bounding box center [267, 260] width 90 height 14
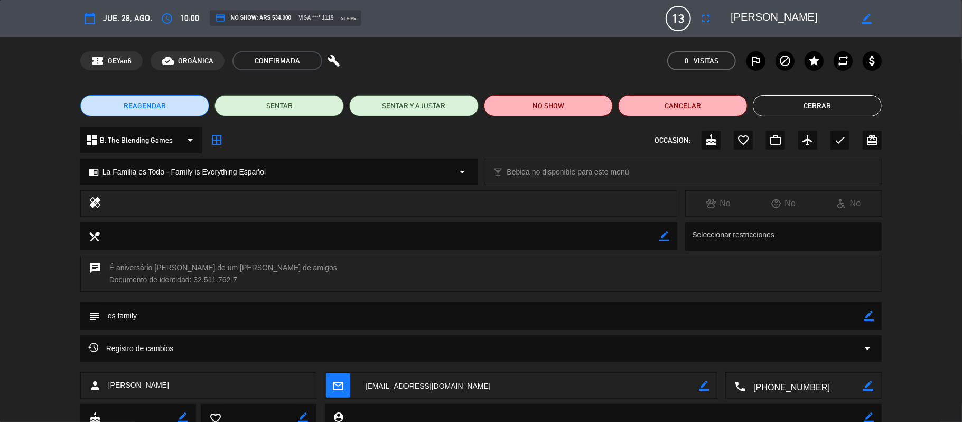
click at [780, 387] on textarea at bounding box center [804, 385] width 118 height 26
click at [779, 355] on span "Click para copiar" at bounding box center [790, 359] width 55 height 11
click at [770, 108] on button "Cerrar" at bounding box center [817, 105] width 129 height 21
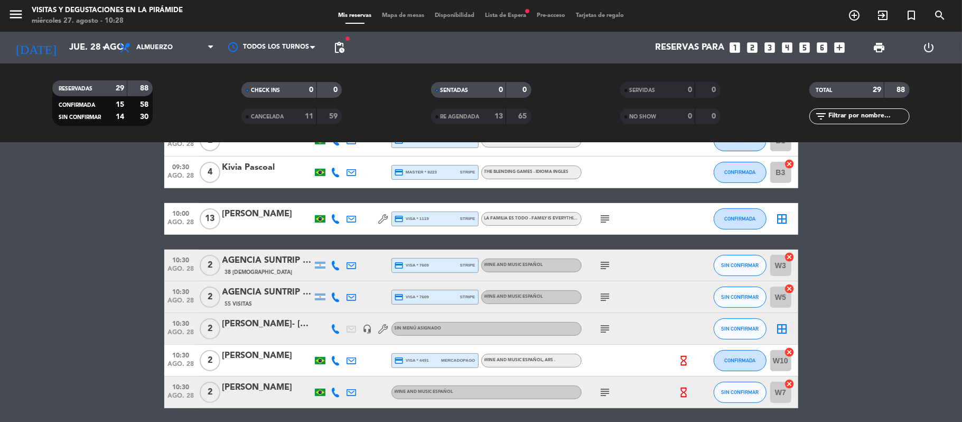
scroll to position [282, 0]
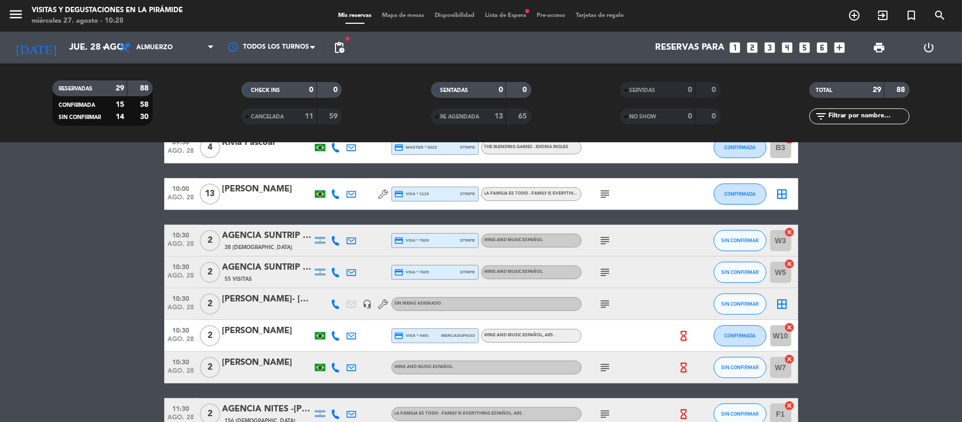
click at [277, 303] on div "PETRORA- [PERSON_NAME] [MEDICAL_DATA][PERSON_NAME]" at bounding box center [267, 299] width 90 height 14
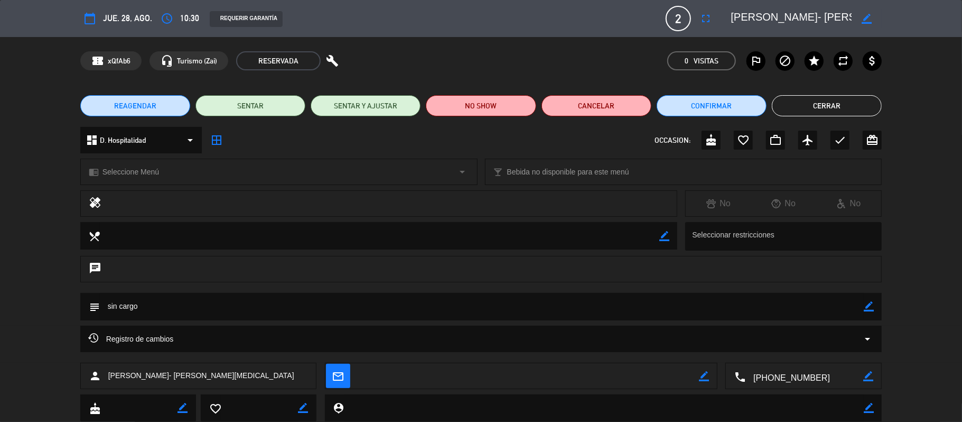
click at [820, 384] on textarea at bounding box center [804, 376] width 118 height 26
click at [791, 351] on span "Click para copiar" at bounding box center [790, 349] width 55 height 11
click at [825, 379] on textarea at bounding box center [804, 376] width 118 height 26
click at [813, 352] on span "Click para copiar" at bounding box center [790, 349] width 55 height 11
click at [842, 104] on button "Cerrar" at bounding box center [827, 105] width 110 height 21
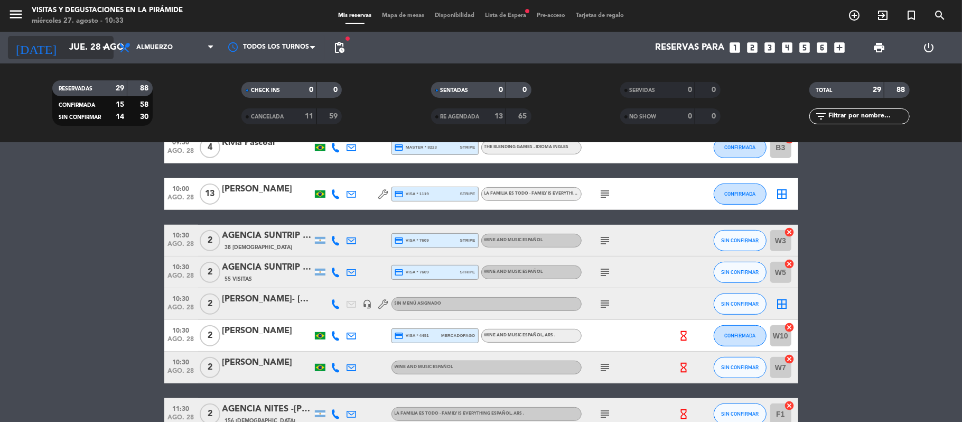
click at [64, 41] on input "jue. 28 ago." at bounding box center [121, 48] width 114 height 21
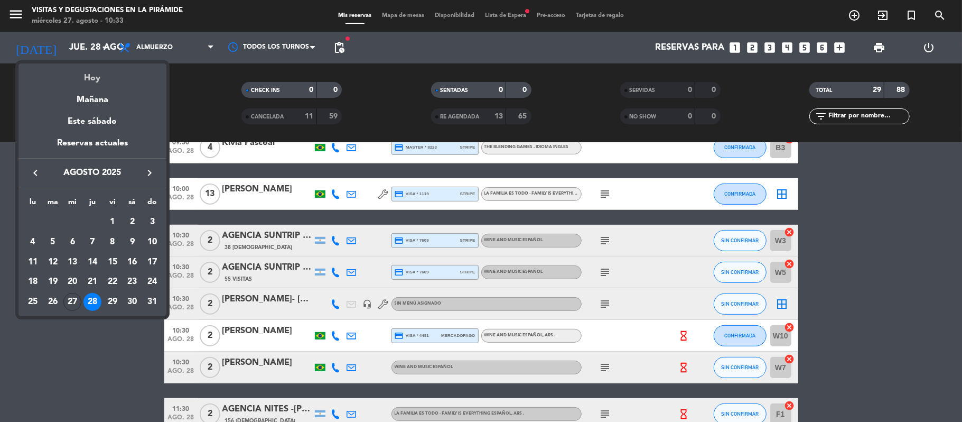
click at [81, 83] on div "Hoy" at bounding box center [92, 74] width 148 height 22
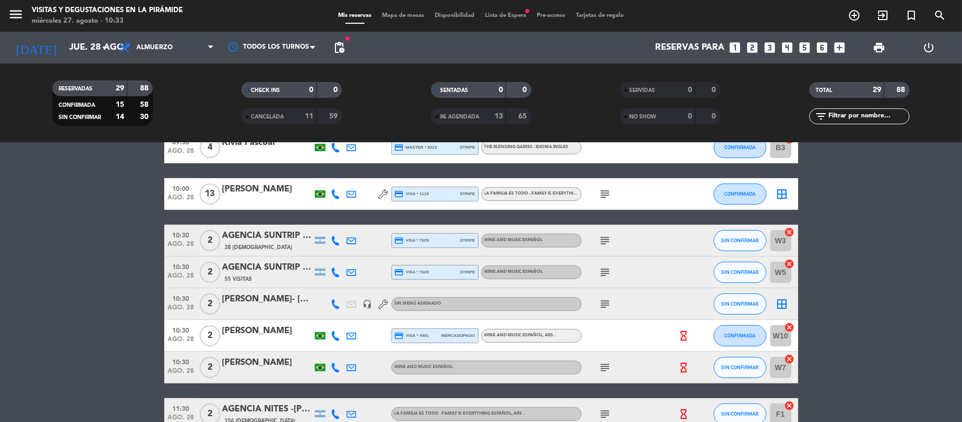
type input "mié. 27 ago."
click at [834, 118] on input "text" at bounding box center [868, 116] width 82 height 12
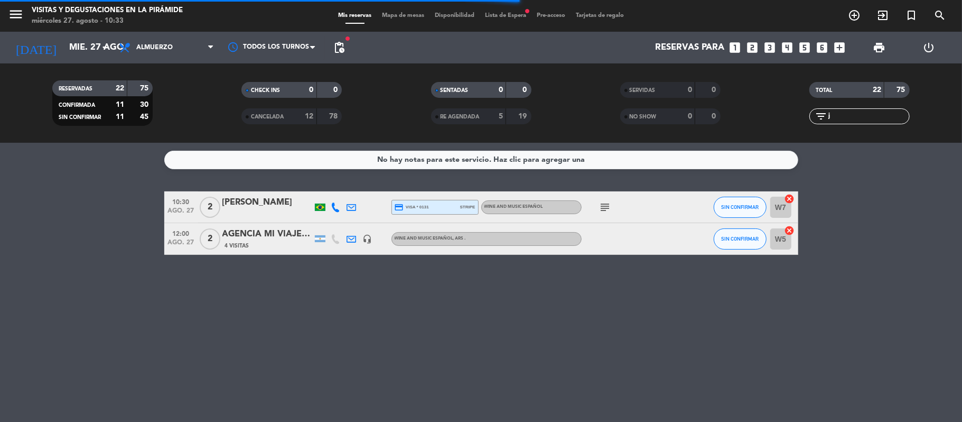
scroll to position [0, 0]
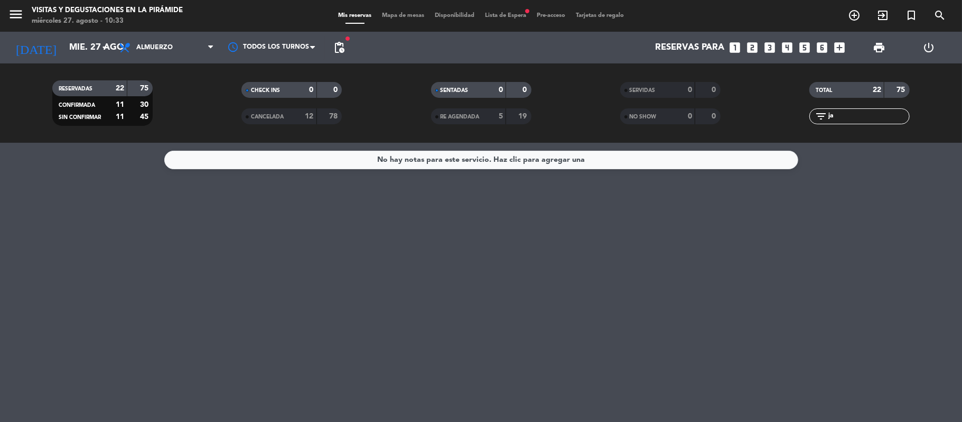
type input "j"
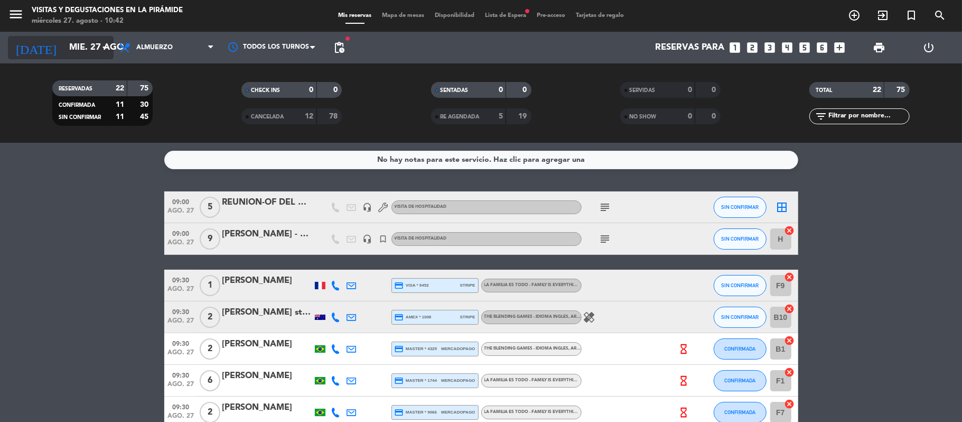
click at [64, 46] on input "mié. 27 ago." at bounding box center [121, 48] width 114 height 21
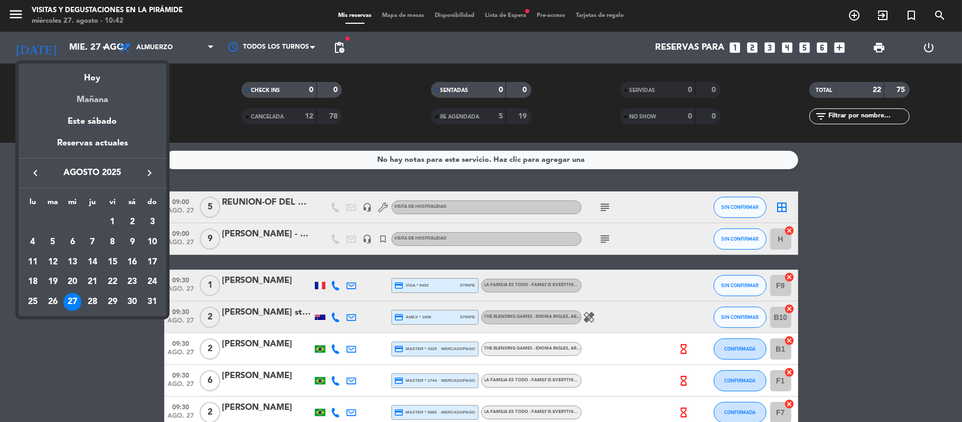
click at [88, 102] on div "Mañana" at bounding box center [92, 96] width 148 height 22
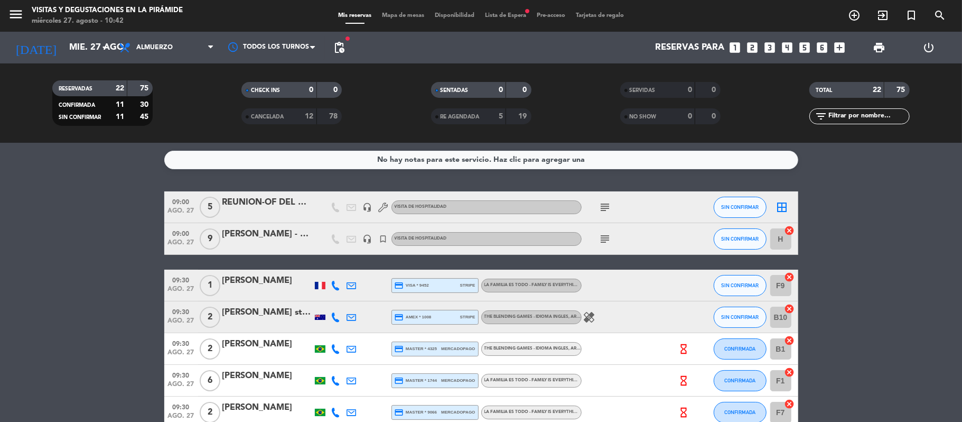
type input "jue. 28 ago."
click at [98, 51] on icon "arrow_drop_down" at bounding box center [104, 47] width 13 height 13
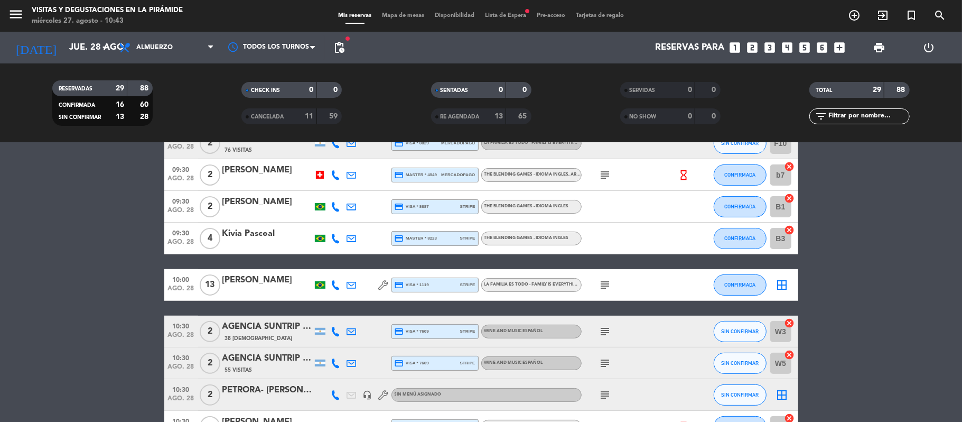
scroll to position [282, 0]
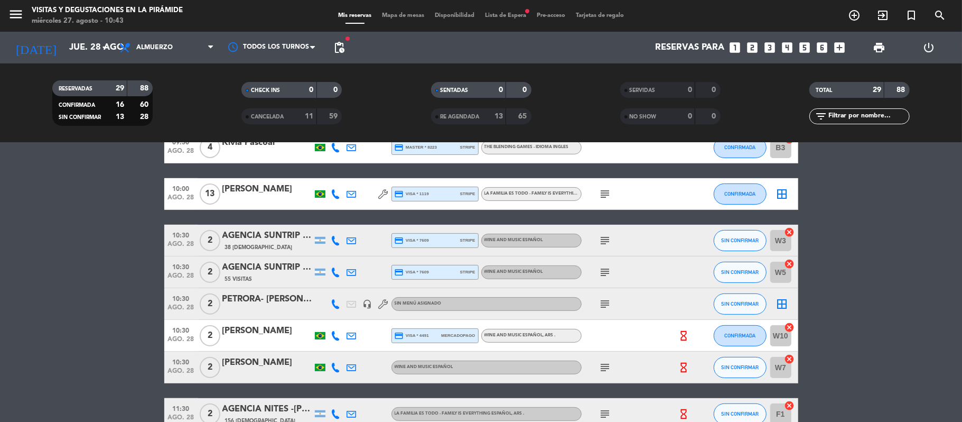
click at [274, 333] on div "[PERSON_NAME]" at bounding box center [267, 331] width 90 height 14
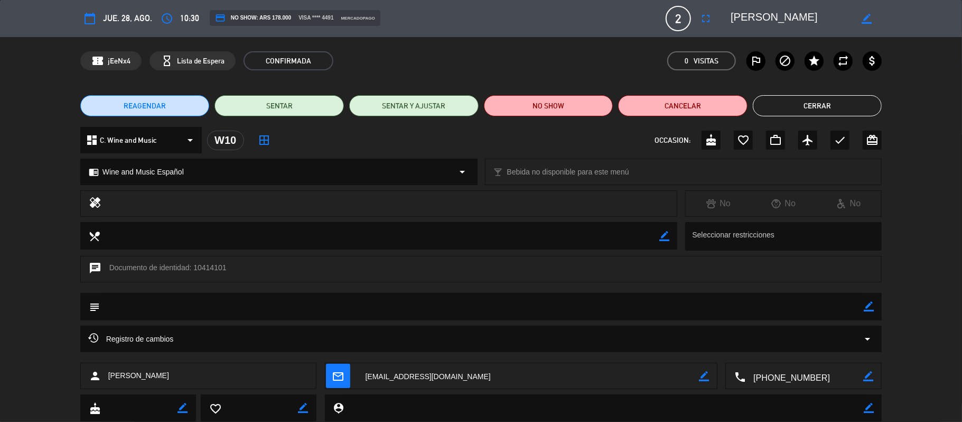
click at [797, 370] on textarea at bounding box center [804, 376] width 118 height 26
click at [800, 349] on span "Click para copiar" at bounding box center [790, 349] width 55 height 11
click at [775, 112] on button "Cerrar" at bounding box center [817, 105] width 129 height 21
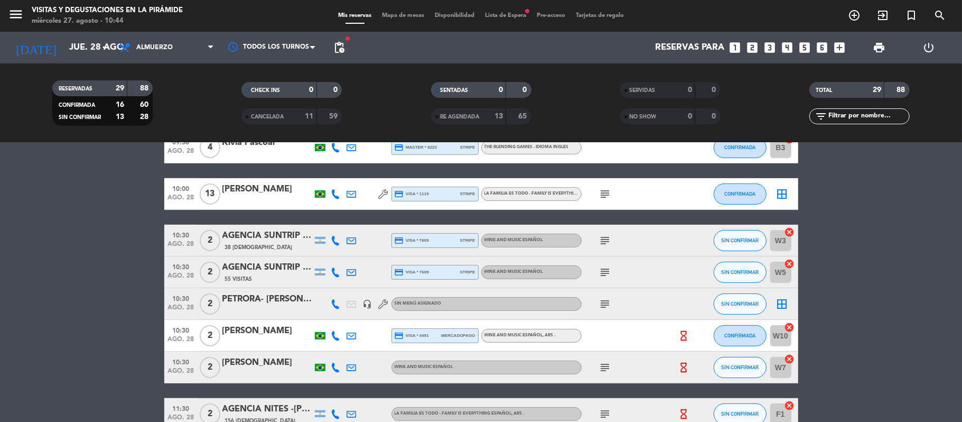
click at [269, 366] on div "[PERSON_NAME]" at bounding box center [267, 363] width 90 height 14
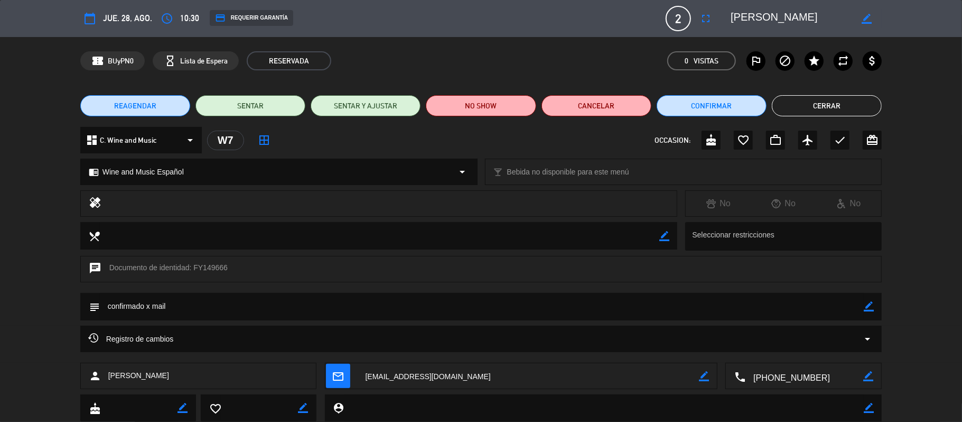
click at [780, 375] on textarea at bounding box center [804, 376] width 118 height 26
click at [781, 351] on span "Click para copiar" at bounding box center [790, 349] width 55 height 11
click at [860, 104] on button "Cerrar" at bounding box center [827, 105] width 110 height 21
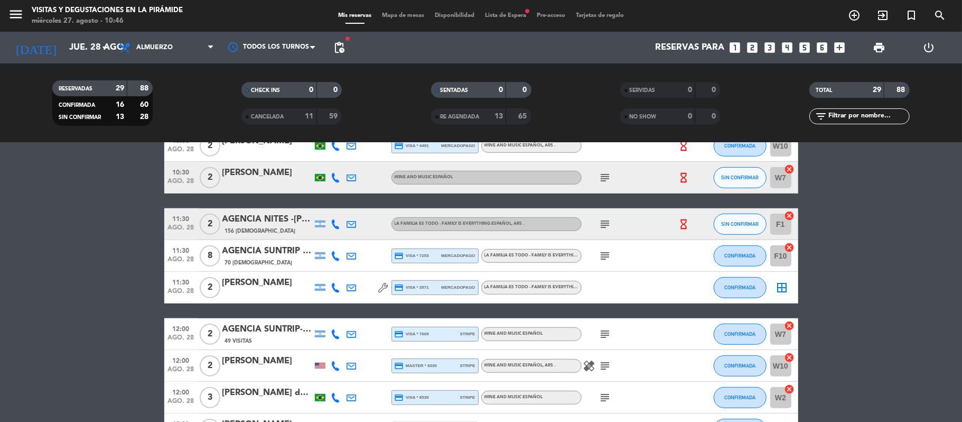
scroll to position [493, 0]
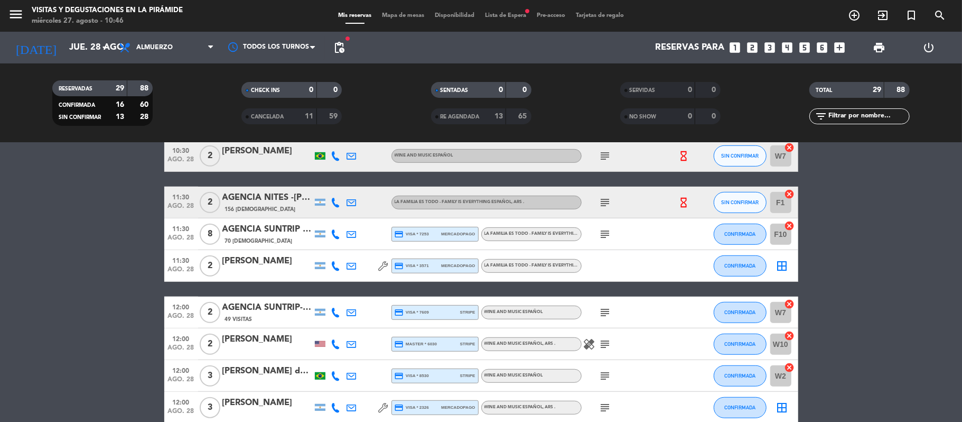
click at [256, 261] on div "[PERSON_NAME]" at bounding box center [267, 261] width 90 height 14
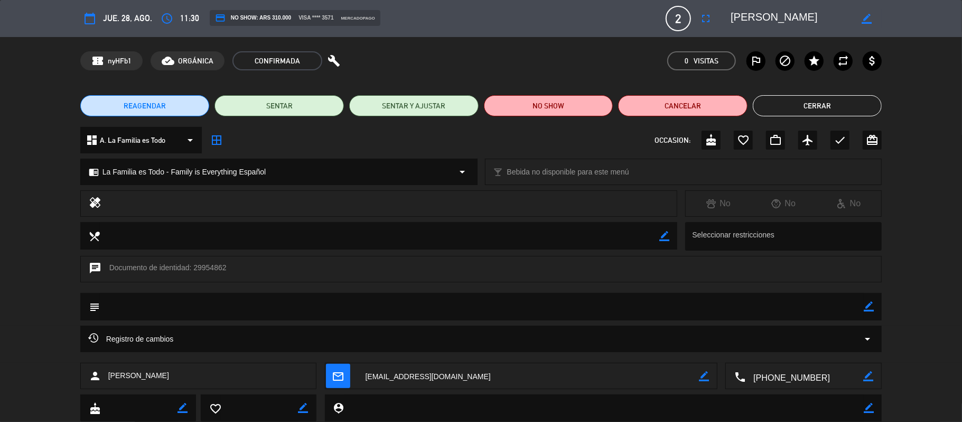
click at [796, 385] on textarea at bounding box center [804, 376] width 118 height 26
click at [785, 353] on span "Click para copiar" at bounding box center [790, 349] width 55 height 11
click at [810, 105] on button "Cerrar" at bounding box center [817, 105] width 129 height 21
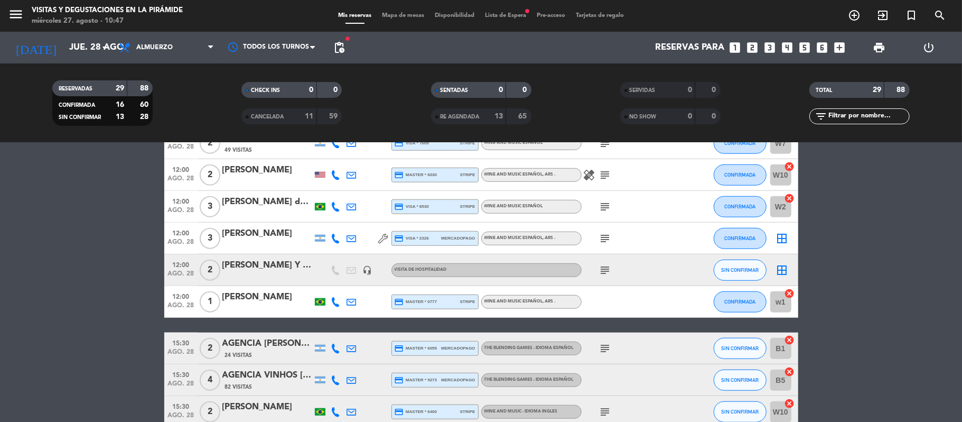
scroll to position [534, 0]
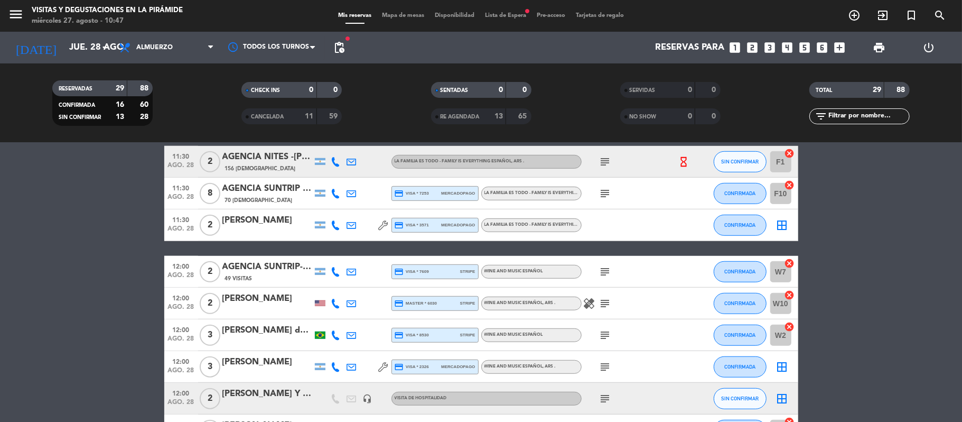
click at [284, 301] on div "[PERSON_NAME]" at bounding box center [267, 299] width 90 height 14
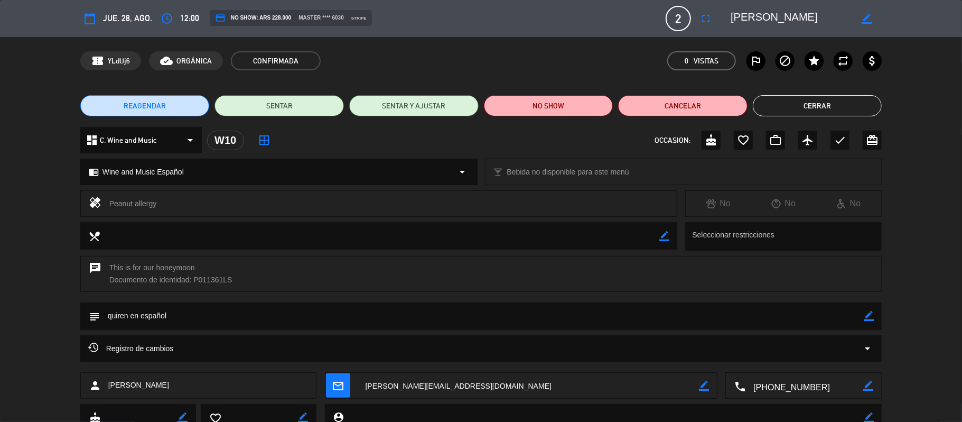
click at [785, 392] on textarea at bounding box center [804, 385] width 118 height 26
click at [797, 360] on span "Click para copiar" at bounding box center [790, 359] width 55 height 11
click at [858, 114] on button "Cerrar" at bounding box center [817, 105] width 129 height 21
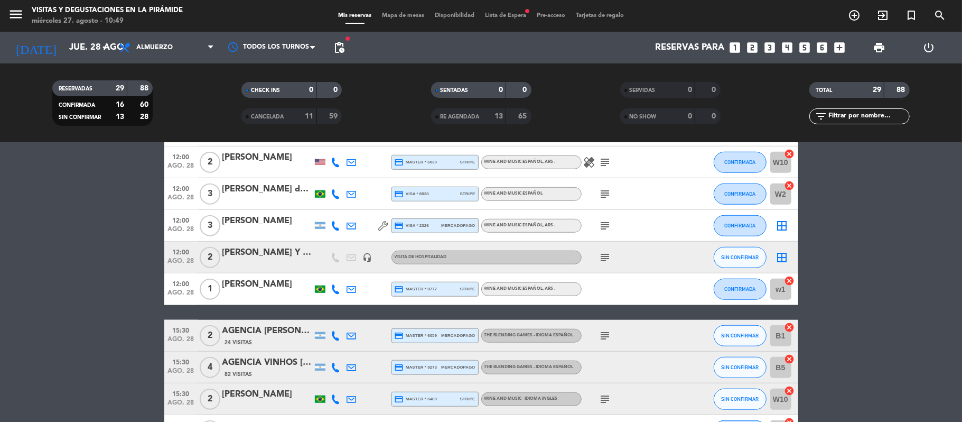
scroll to position [604, 0]
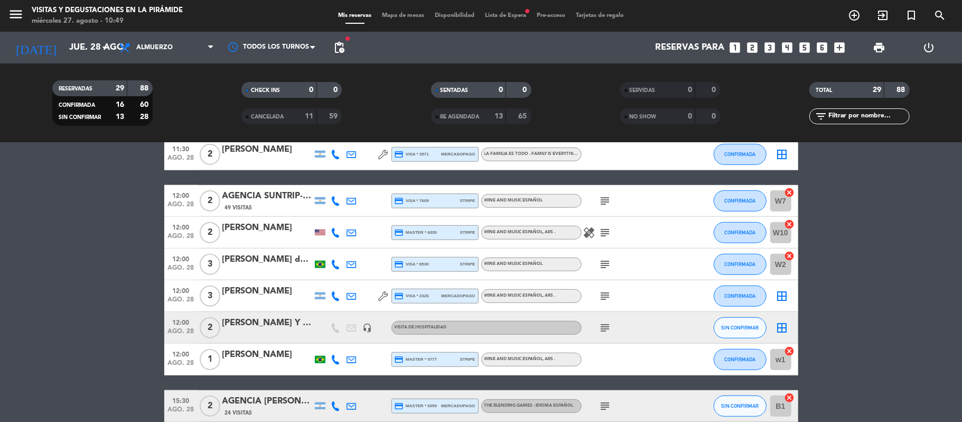
click at [282, 256] on div "[PERSON_NAME] de [PERSON_NAME]" at bounding box center [267, 260] width 90 height 14
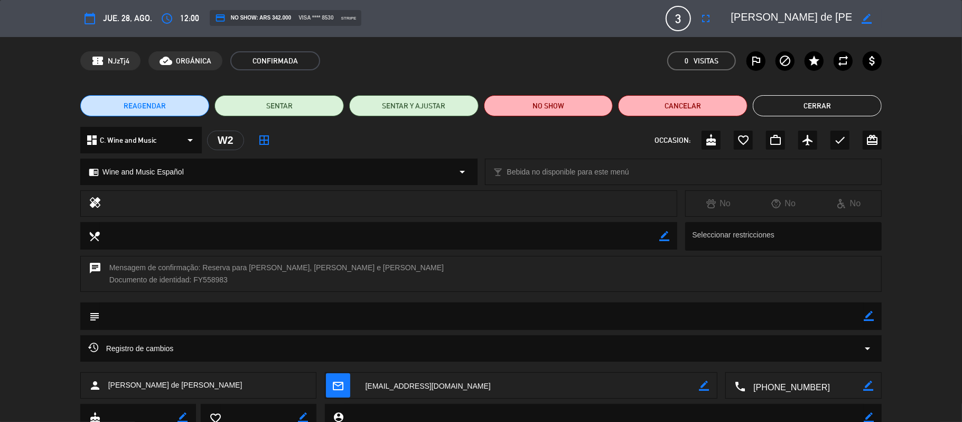
click at [794, 381] on textarea at bounding box center [804, 385] width 118 height 26
click at [788, 358] on span "Click para copiar" at bounding box center [790, 359] width 55 height 11
drag, startPoint x: 846, startPoint y: 111, endPoint x: 808, endPoint y: 107, distance: 38.3
click at [845, 111] on button "Cerrar" at bounding box center [817, 105] width 129 height 21
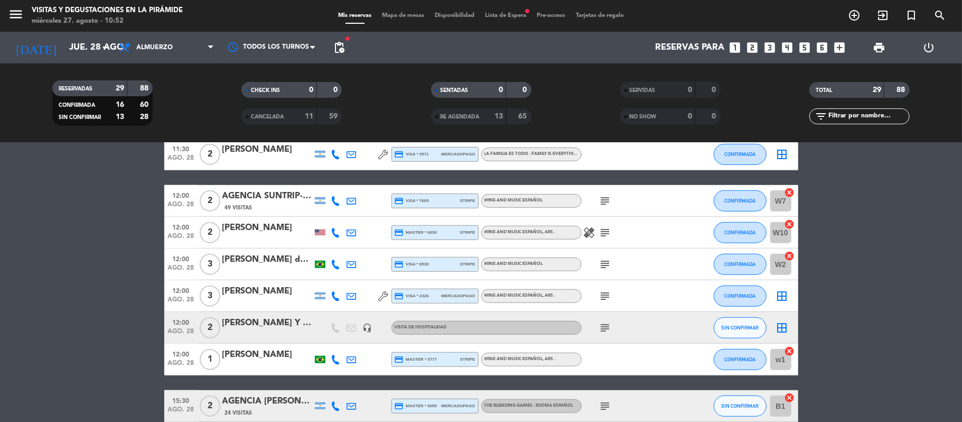
scroll to position [675, 0]
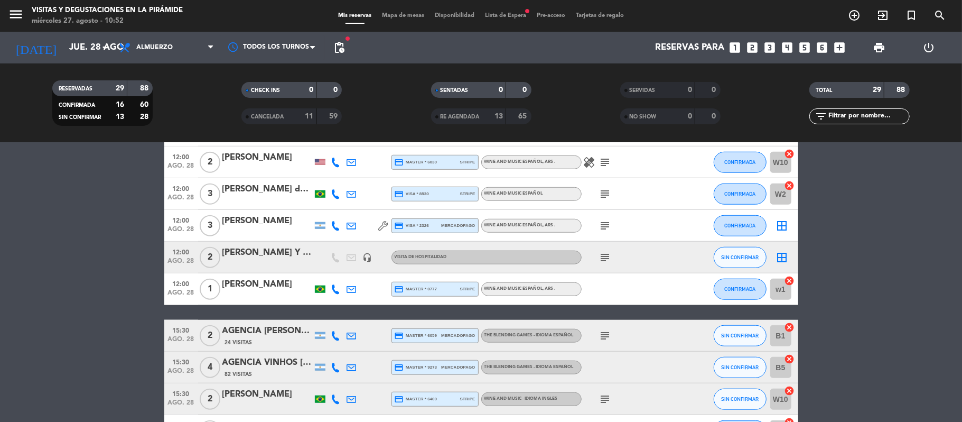
click at [269, 231] on div at bounding box center [267, 232] width 90 height 8
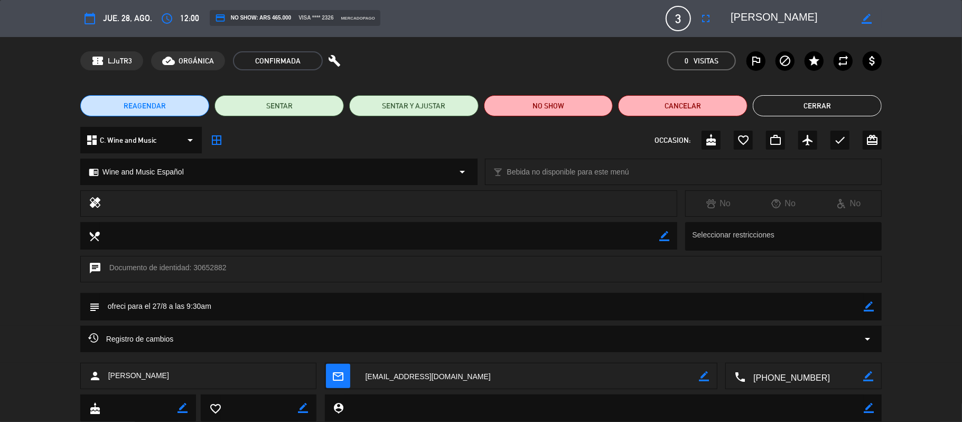
click at [810, 369] on textarea at bounding box center [804, 376] width 118 height 26
click at [805, 349] on span "Click para copiar" at bounding box center [790, 349] width 55 height 11
drag, startPoint x: 842, startPoint y: 109, endPoint x: 818, endPoint y: 109, distance: 23.2
click at [842, 109] on button "Cerrar" at bounding box center [817, 105] width 129 height 21
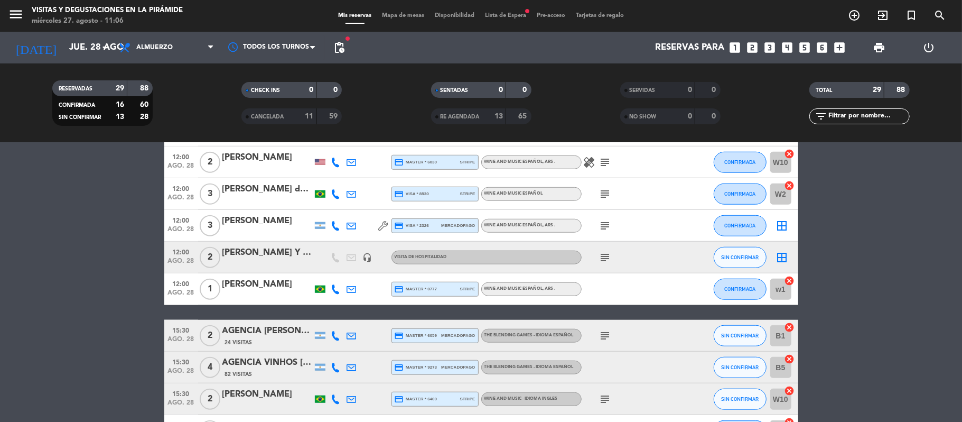
click at [279, 258] on div "[PERSON_NAME] Y [PERSON_NAME]" at bounding box center [267, 253] width 90 height 14
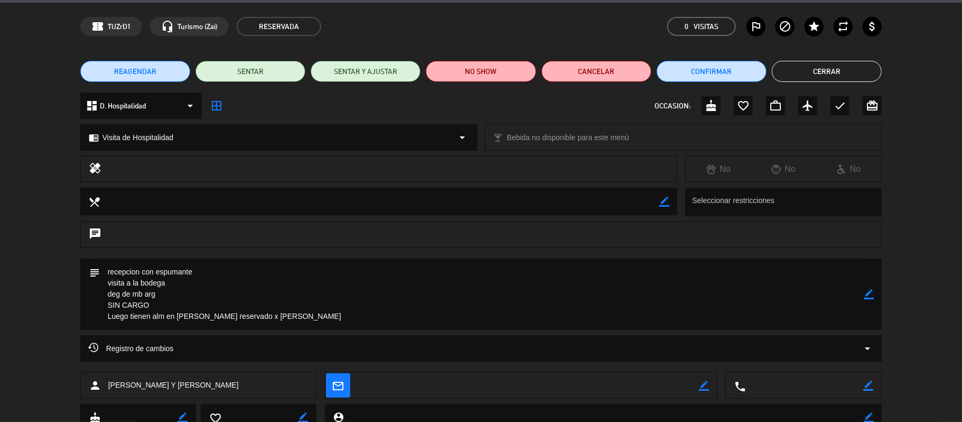
scroll to position [0, 0]
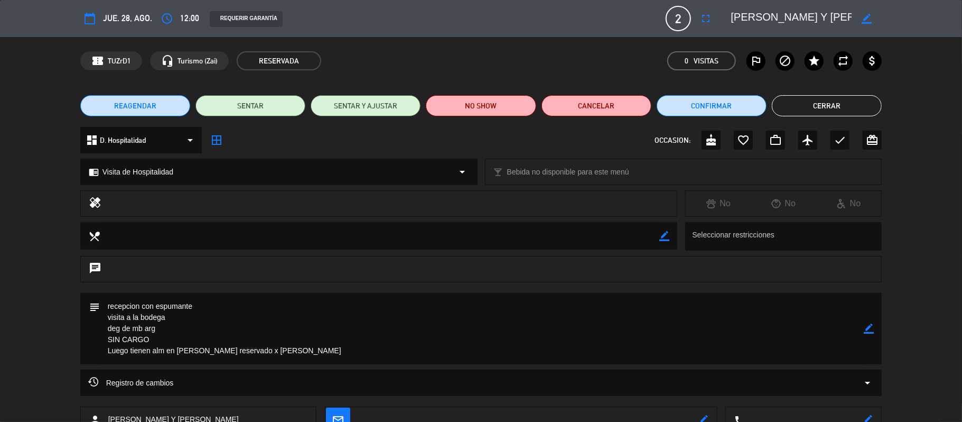
click at [857, 100] on button "Cerrar" at bounding box center [827, 105] width 110 height 21
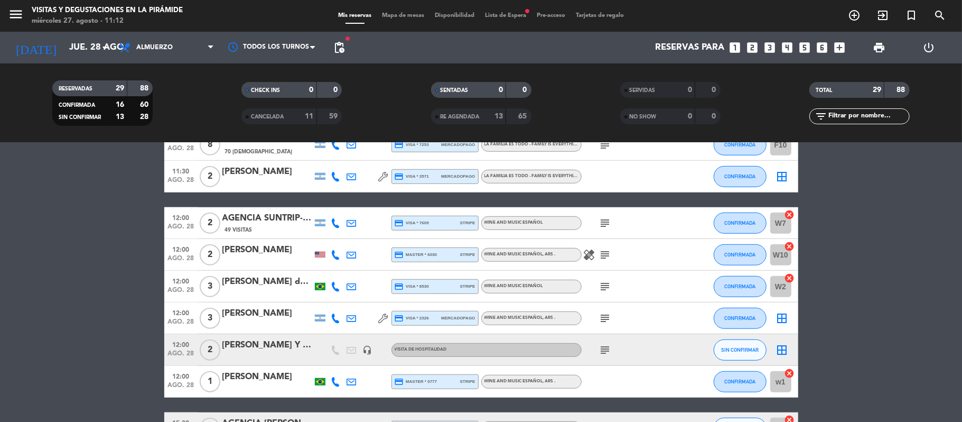
scroll to position [604, 0]
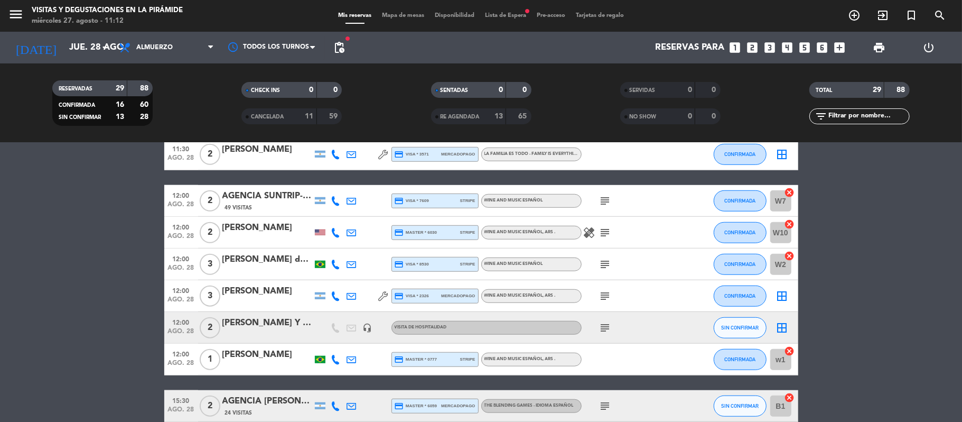
click at [277, 359] on div "[PERSON_NAME]" at bounding box center [267, 355] width 90 height 14
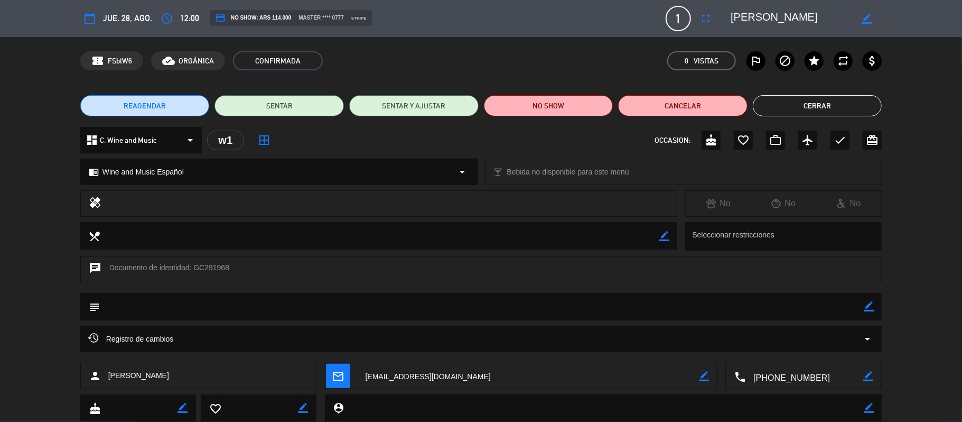
click at [776, 372] on textarea at bounding box center [804, 376] width 118 height 26
click at [768, 353] on span "Click para copiar" at bounding box center [790, 349] width 55 height 11
click at [832, 110] on button "Cerrar" at bounding box center [817, 105] width 129 height 21
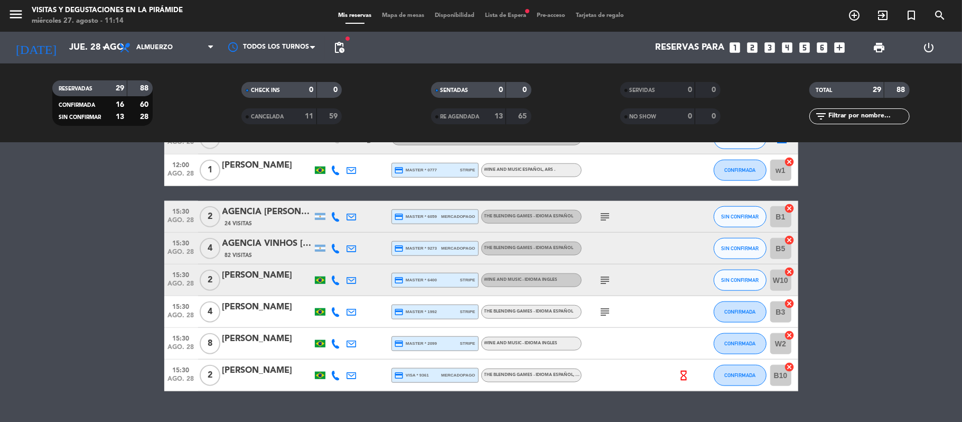
scroll to position [815, 0]
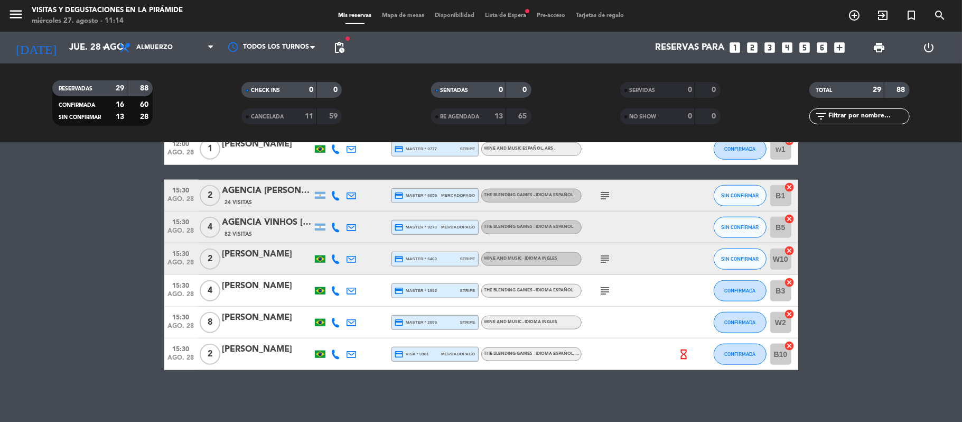
click at [240, 255] on div "[PERSON_NAME]" at bounding box center [267, 254] width 90 height 14
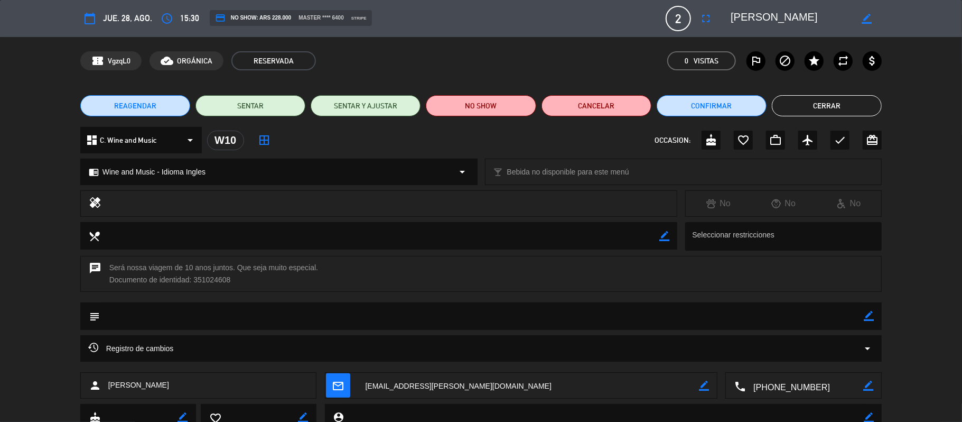
click at [829, 381] on textarea at bounding box center [804, 385] width 118 height 26
click at [803, 363] on span "Click para copiar" at bounding box center [790, 359] width 55 height 11
click at [851, 104] on button "Cerrar" at bounding box center [827, 105] width 110 height 21
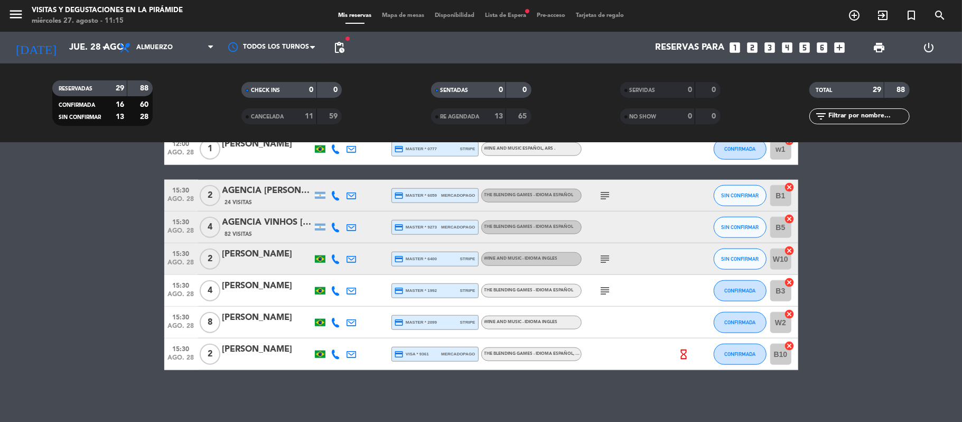
click at [260, 287] on div "[PERSON_NAME]" at bounding box center [267, 286] width 90 height 14
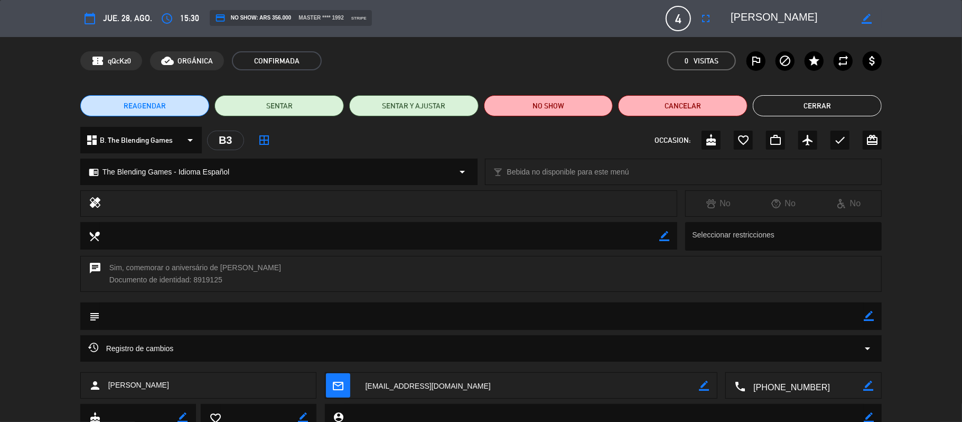
click at [753, 389] on textarea at bounding box center [804, 385] width 118 height 26
click at [762, 360] on div "Click para copiar content_paste |" at bounding box center [805, 359] width 94 height 18
click at [780, 360] on span "Click para copiar" at bounding box center [790, 359] width 55 height 11
click at [848, 107] on button "Cerrar" at bounding box center [817, 105] width 129 height 21
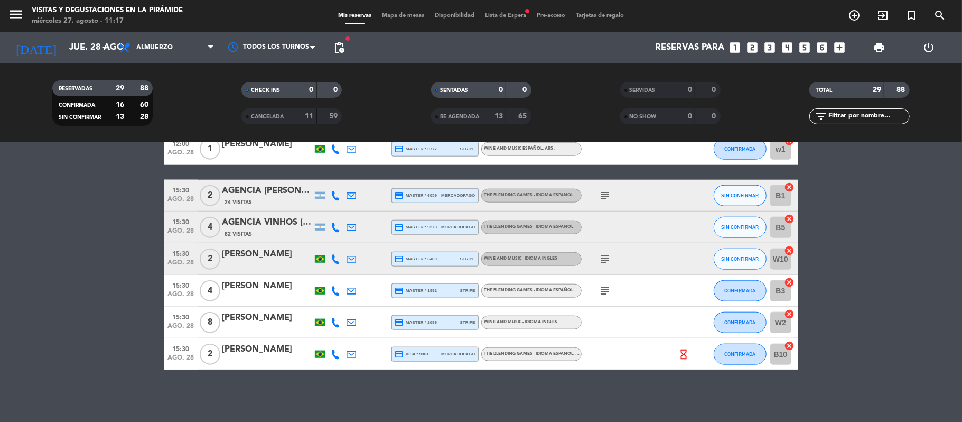
click at [251, 320] on div "[PERSON_NAME]" at bounding box center [267, 318] width 90 height 14
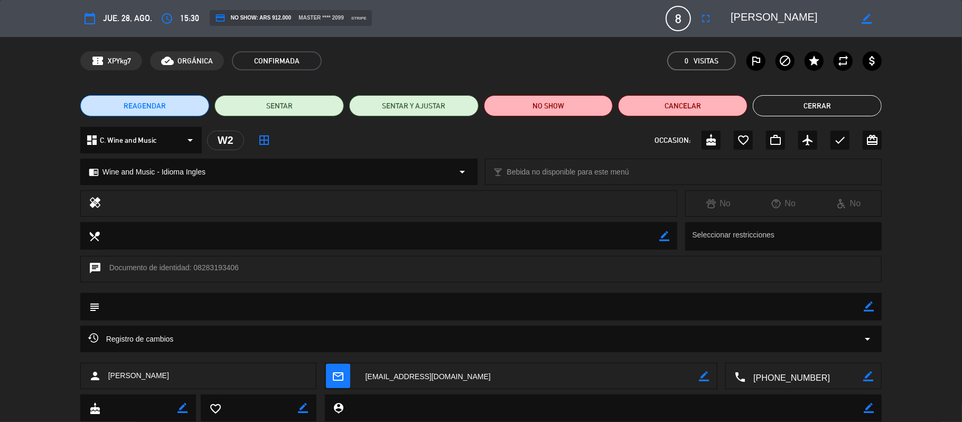
click at [766, 381] on textarea at bounding box center [804, 376] width 118 height 26
click at [767, 354] on span "Click para copiar" at bounding box center [790, 349] width 55 height 11
click at [796, 104] on button "Cerrar" at bounding box center [817, 105] width 129 height 21
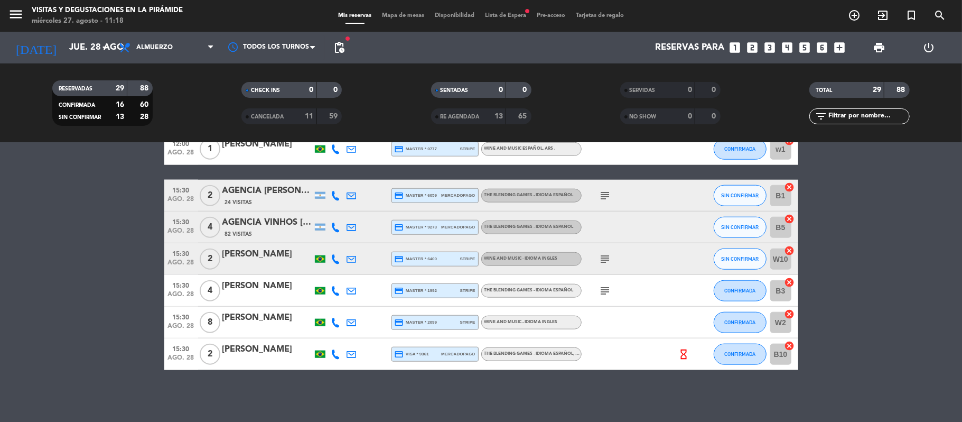
click at [263, 353] on div "[PERSON_NAME]" at bounding box center [267, 349] width 90 height 14
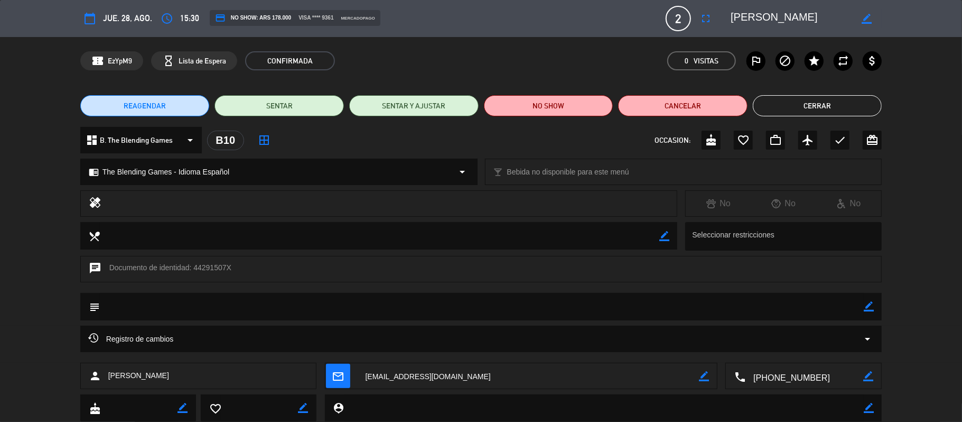
click at [809, 377] on textarea at bounding box center [804, 376] width 118 height 26
click at [795, 353] on span "Click para copiar" at bounding box center [790, 349] width 55 height 11
click at [805, 99] on button "Cerrar" at bounding box center [817, 105] width 129 height 21
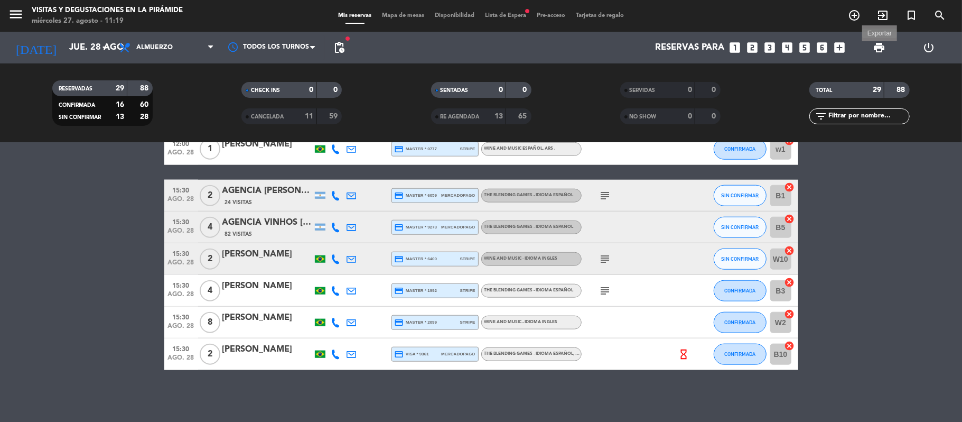
click at [884, 47] on span "print" at bounding box center [879, 47] width 13 height 13
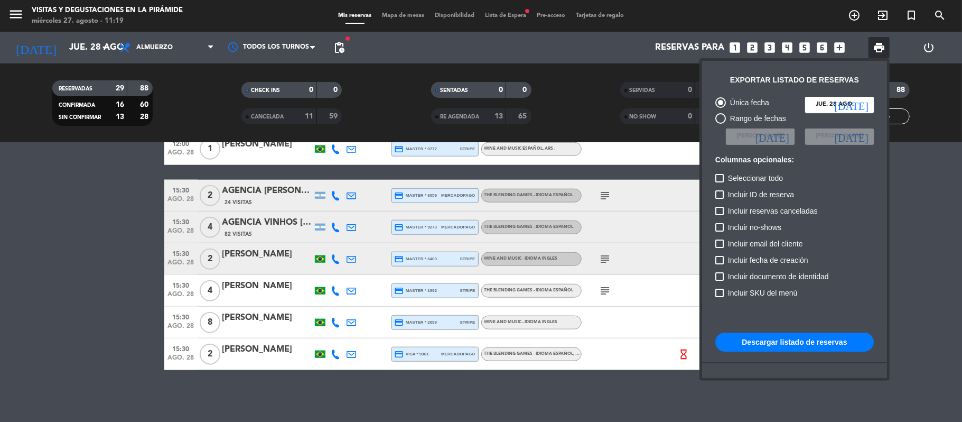
click at [783, 347] on button "Descargar listado de reservas" at bounding box center [794, 341] width 158 height 19
drag, startPoint x: 74, startPoint y: 307, endPoint x: 303, endPoint y: 254, distance: 235.0
click at [86, 307] on div at bounding box center [481, 211] width 962 height 422
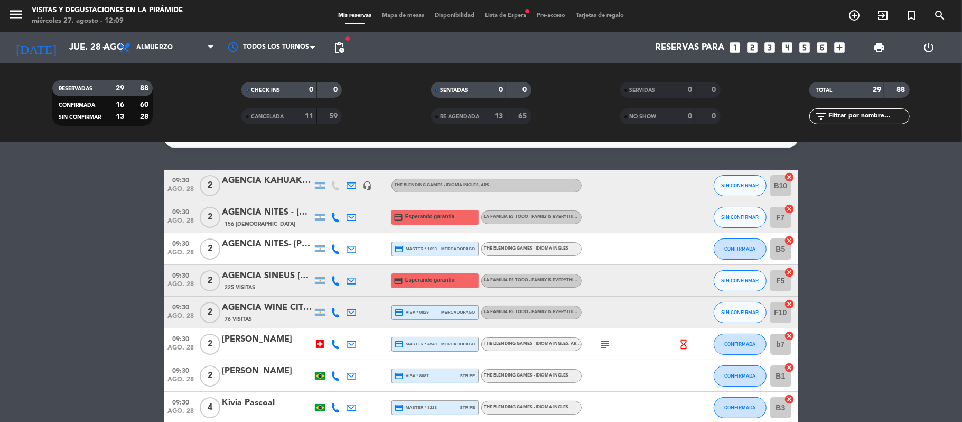
scroll to position [0, 0]
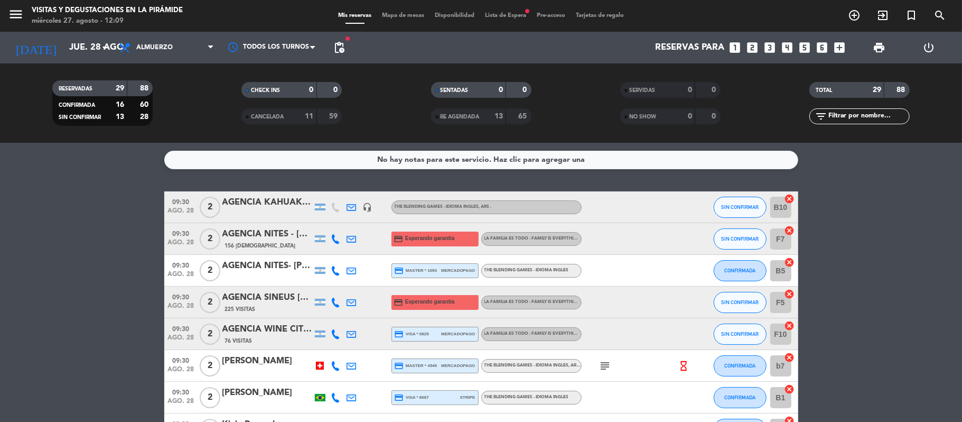
click at [275, 119] on span "CANCELADA" at bounding box center [267, 116] width 33 height 5
click at [293, 116] on div "11" at bounding box center [303, 116] width 21 height 12
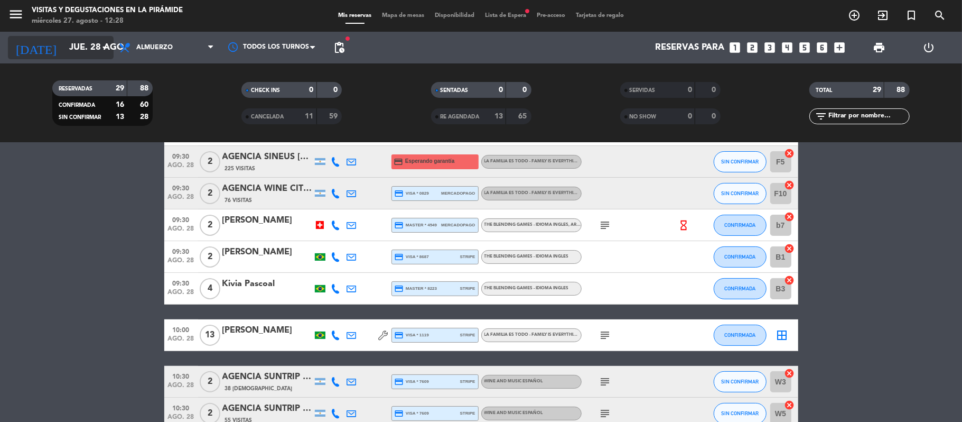
click at [64, 40] on input "jue. 28 ago." at bounding box center [121, 48] width 114 height 21
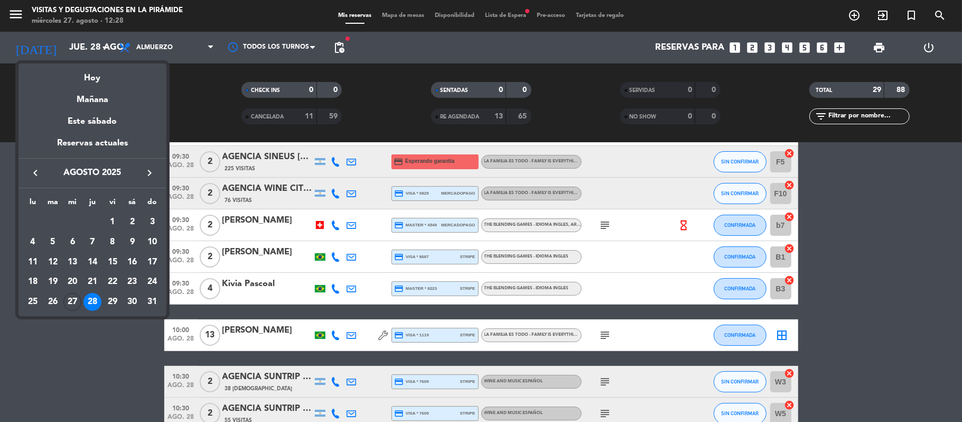
click at [142, 374] on div at bounding box center [481, 211] width 962 height 422
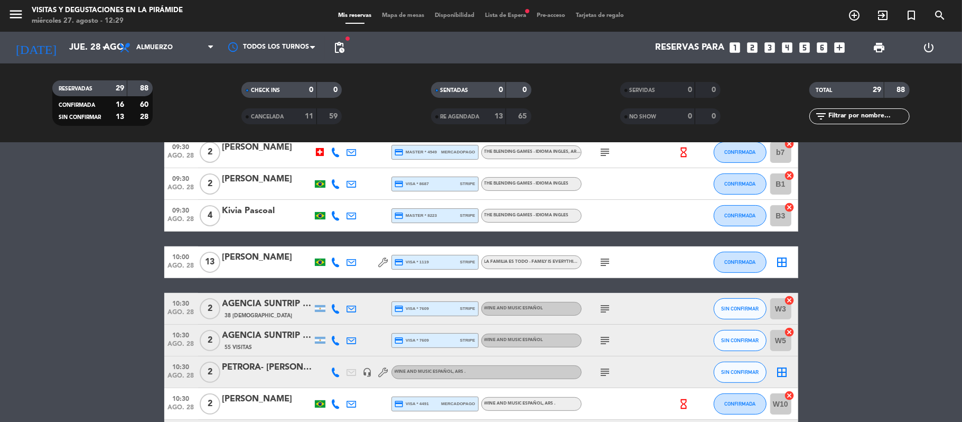
scroll to position [282, 0]
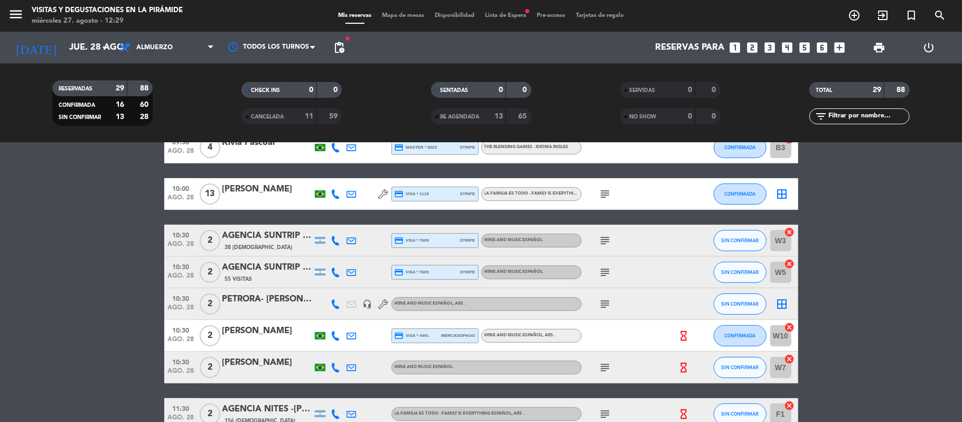
click at [337, 193] on icon at bounding box center [336, 194] width 10 height 10
click at [328, 174] on span "Copiar" at bounding box center [326, 175] width 22 height 11
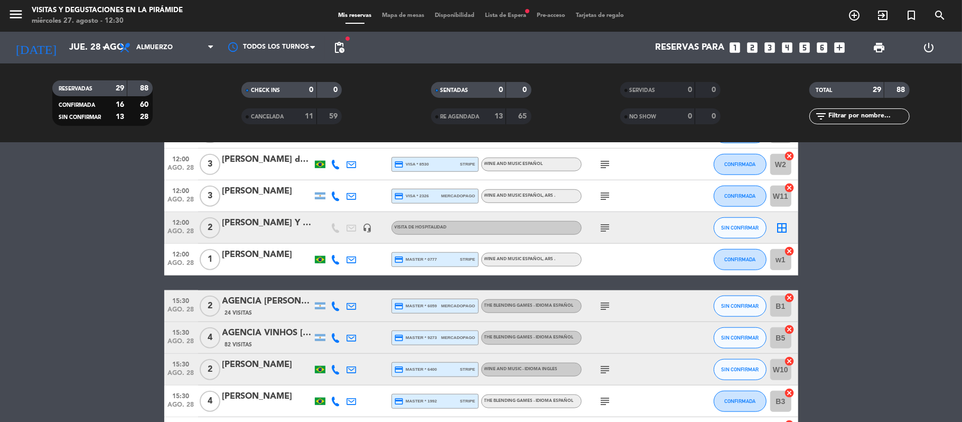
scroll to position [815, 0]
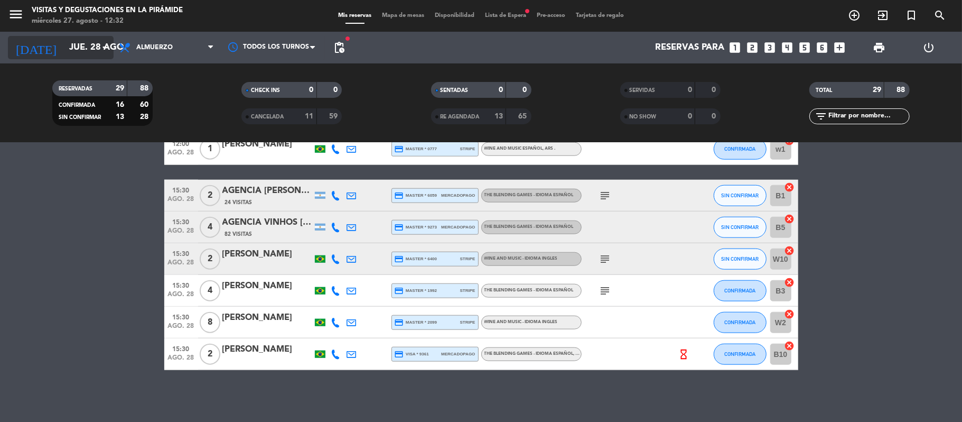
click at [83, 52] on input "jue. 28 ago." at bounding box center [121, 48] width 114 height 21
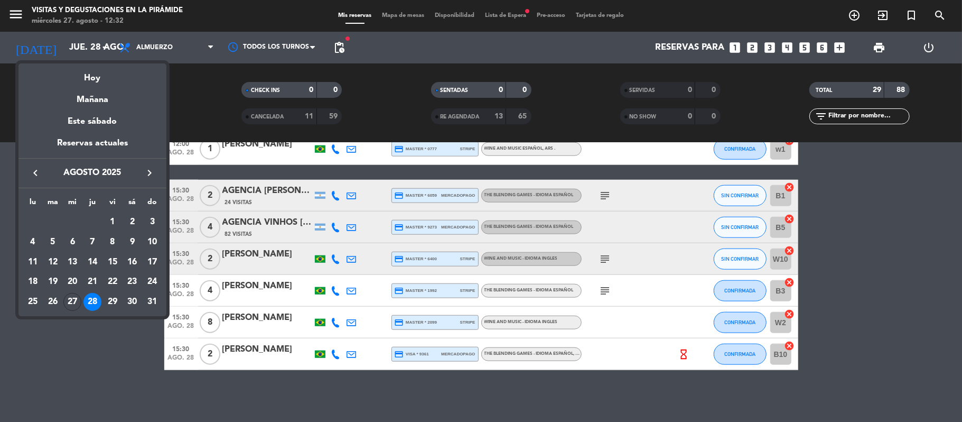
click at [147, 180] on button "keyboard_arrow_right" at bounding box center [149, 173] width 19 height 14
click at [117, 279] on div "19" at bounding box center [113, 282] width 18 height 18
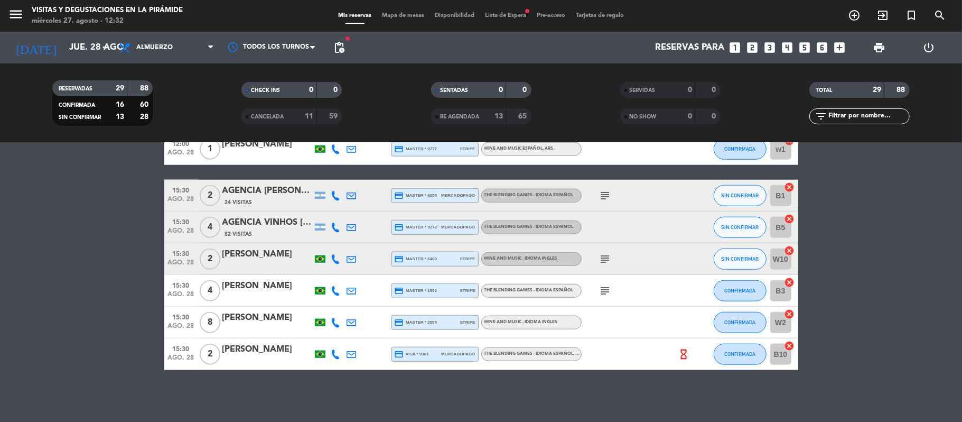
type input "vie. [DATE]"
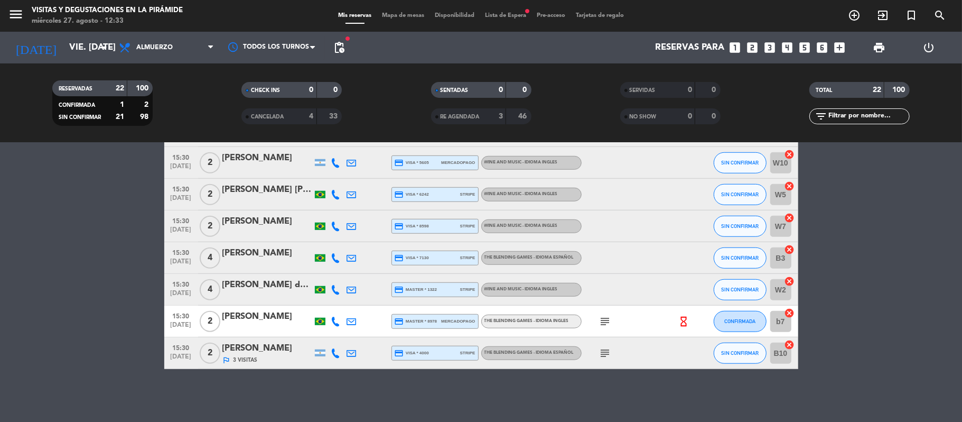
scroll to position [593, 0]
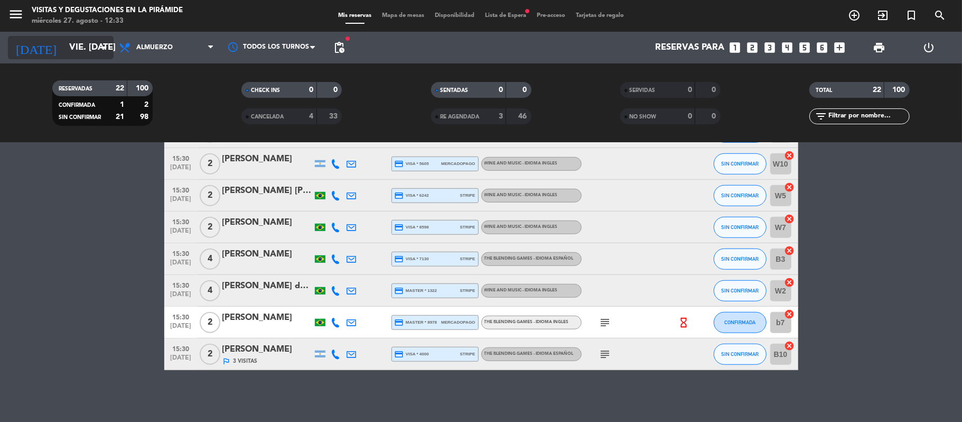
click at [70, 39] on input "vie. [DATE]" at bounding box center [121, 48] width 114 height 21
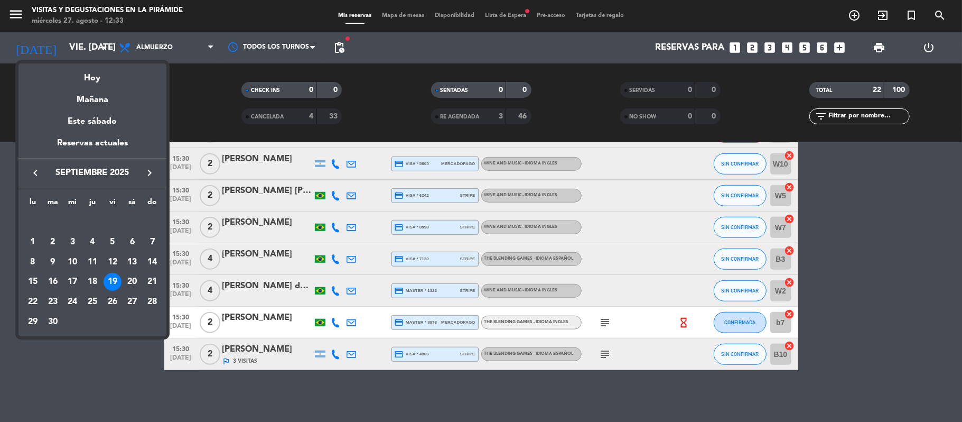
click at [894, 116] on div at bounding box center [481, 211] width 962 height 422
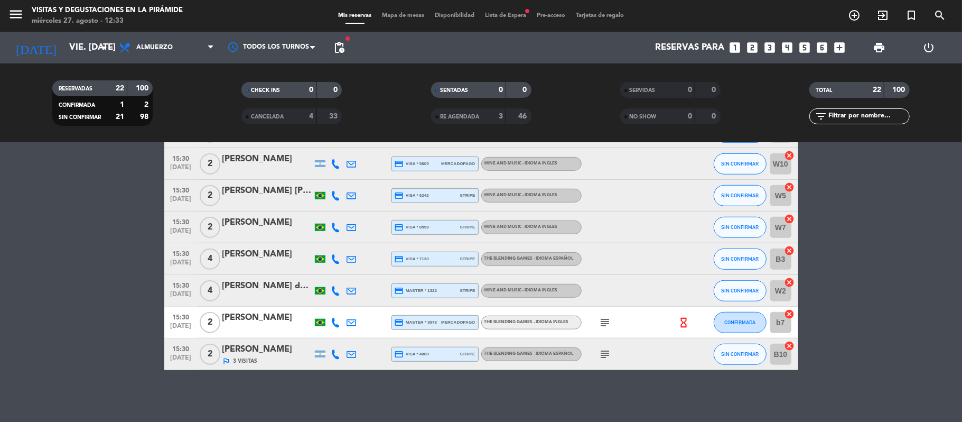
click at [871, 119] on input "text" at bounding box center [868, 116] width 82 height 12
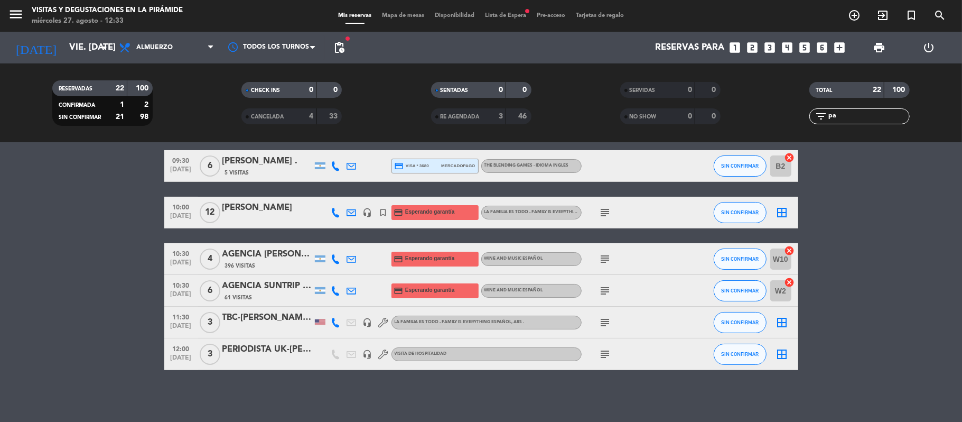
scroll to position [0, 0]
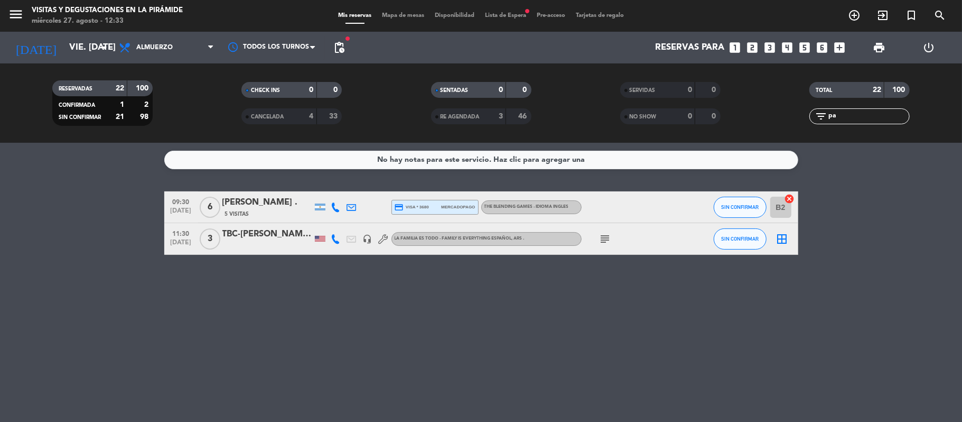
type input "pa"
click at [258, 232] on div "TBC-[PERSON_NAME]- [PERSON_NAME]" at bounding box center [267, 234] width 90 height 14
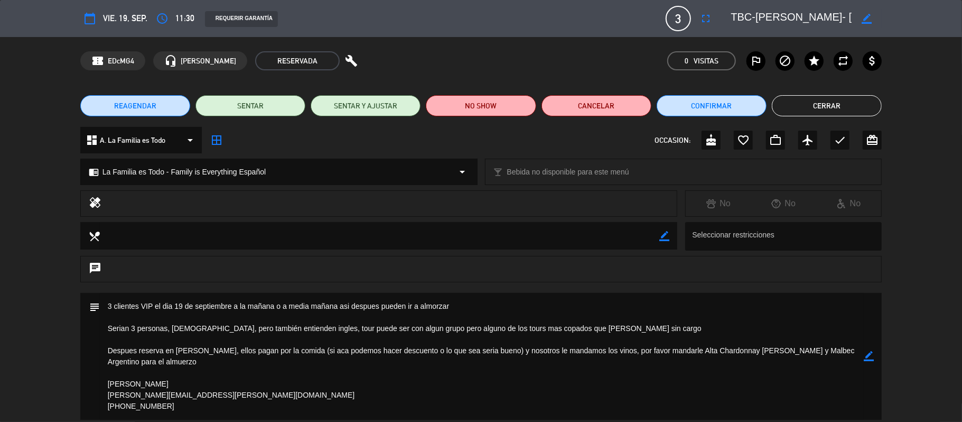
click at [866, 19] on icon "border_color" at bounding box center [867, 19] width 10 height 10
click at [772, 20] on textarea at bounding box center [791, 18] width 121 height 19
type textarea "[PERSON_NAME]- [PERSON_NAME]"
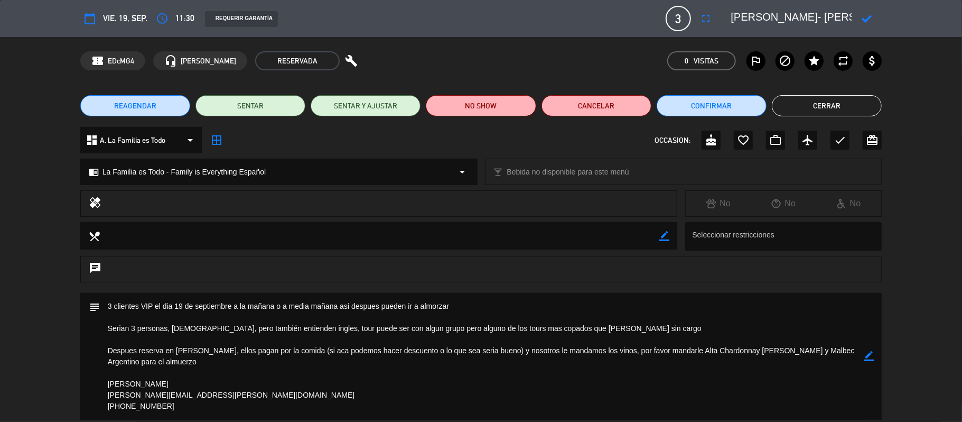
click at [866, 20] on icon at bounding box center [867, 19] width 10 height 10
click at [816, 107] on button "Cerrar" at bounding box center [827, 105] width 110 height 21
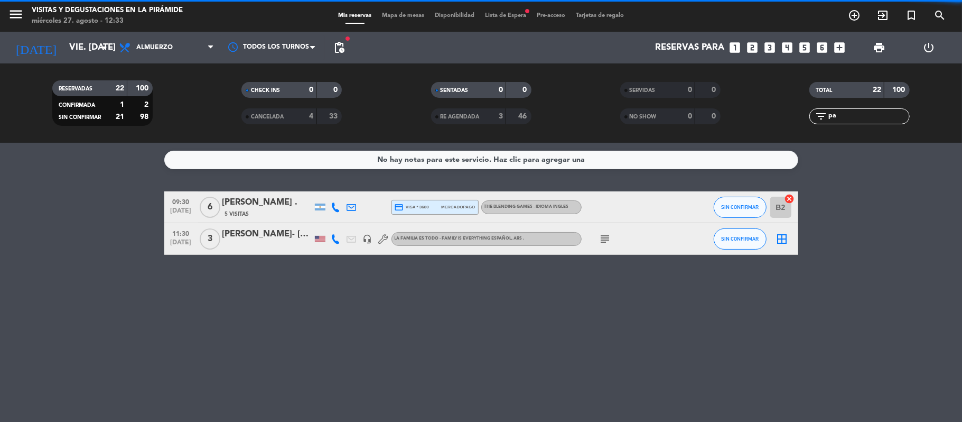
click at [66, 31] on div "menu Visitas y degustaciones en La Pirámide miércoles 27. agosto - 12:33 Mis re…" at bounding box center [481, 16] width 962 height 32
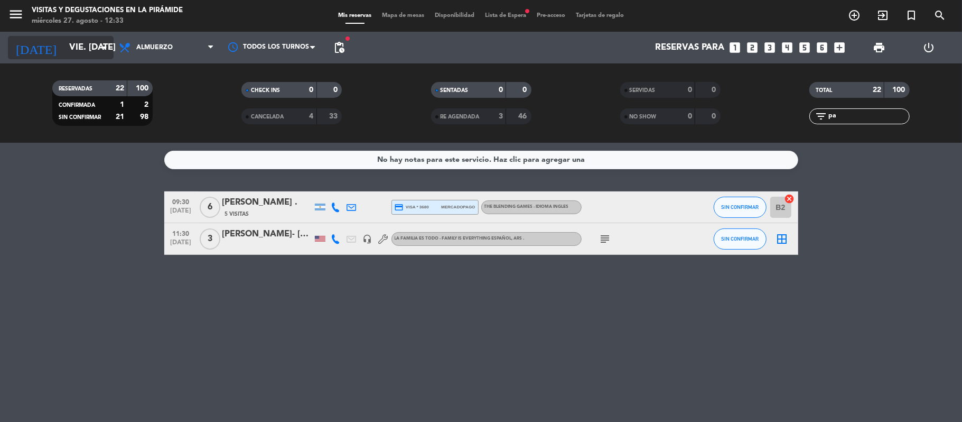
click at [64, 45] on input "vie. [DATE]" at bounding box center [121, 48] width 114 height 21
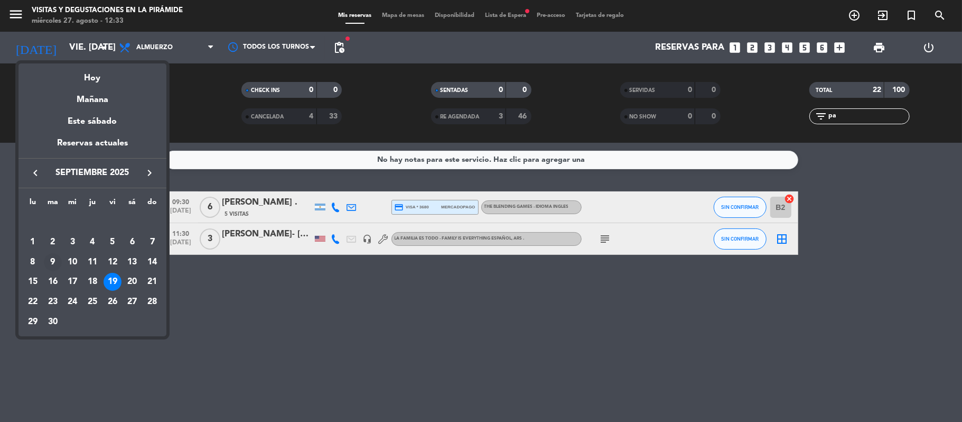
click at [60, 259] on div "9" at bounding box center [53, 262] width 18 height 18
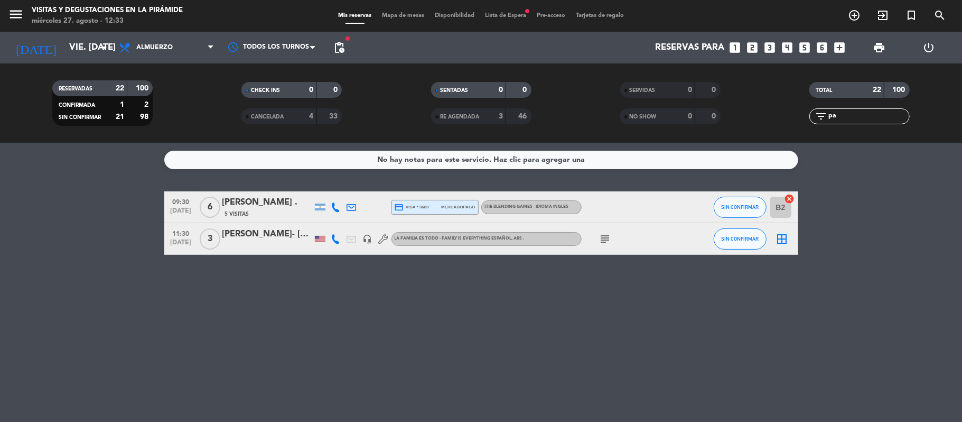
type input "[DATE] sep."
click at [515, 15] on span "Lista de Espera fiber_manual_record" at bounding box center [506, 16] width 52 height 6
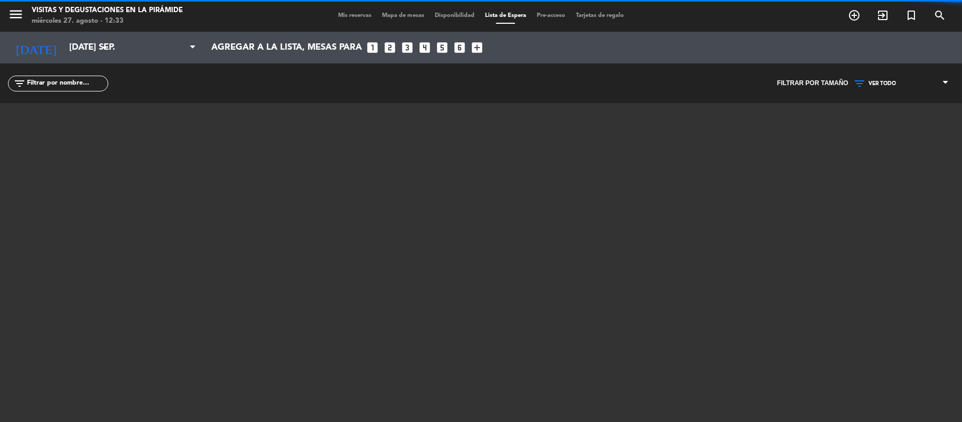
click at [516, 15] on span "Lista de Espera" at bounding box center [506, 16] width 52 height 6
click at [79, 81] on input "text" at bounding box center [67, 84] width 82 height 12
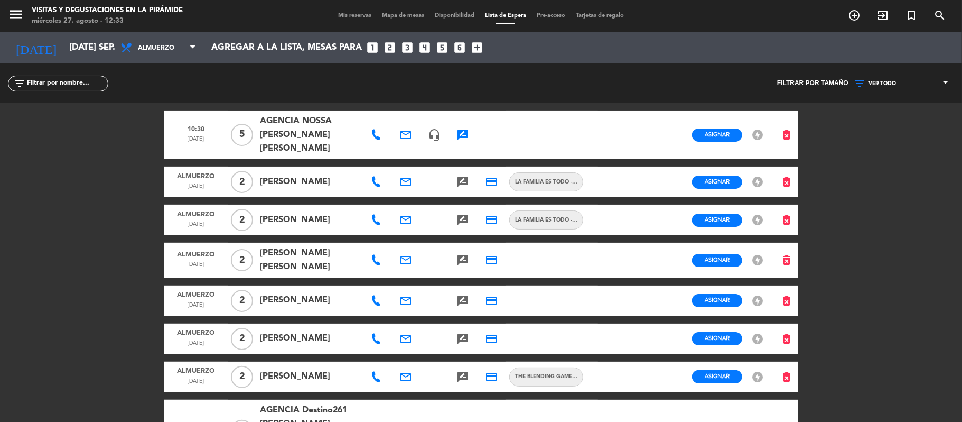
click at [123, 314] on div "menu Visitas y degustaciones en La Pirámide miércoles 27. agosto - 12:33 Mis re…" at bounding box center [481, 211] width 962 height 422
click at [67, 87] on input "text" at bounding box center [67, 84] width 82 height 12
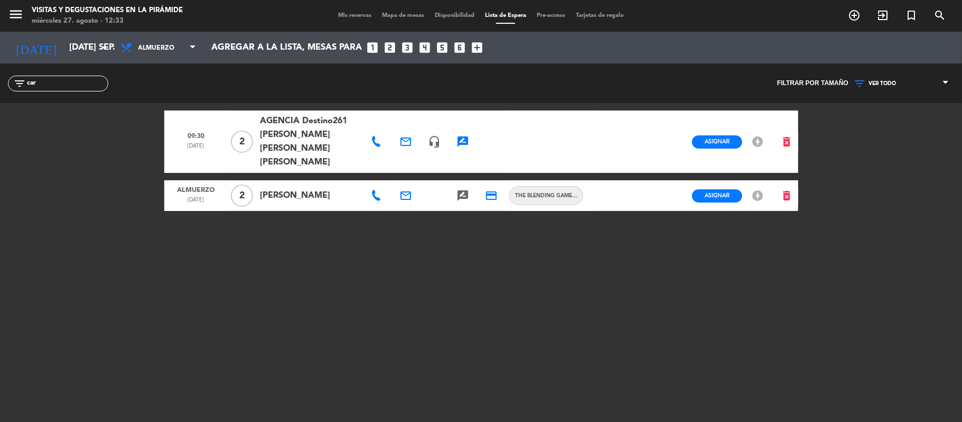
drag, startPoint x: 368, startPoint y: 273, endPoint x: 351, endPoint y: 195, distance: 79.6
click at [370, 271] on div "09:30 [DATE] 2 AGENCIA Destino261 [PERSON_NAME] [PERSON_NAME] [PERSON_NAME] ema…" at bounding box center [481, 235] width 634 height 264
click at [42, 87] on input "car" at bounding box center [67, 84] width 82 height 12
type input "c"
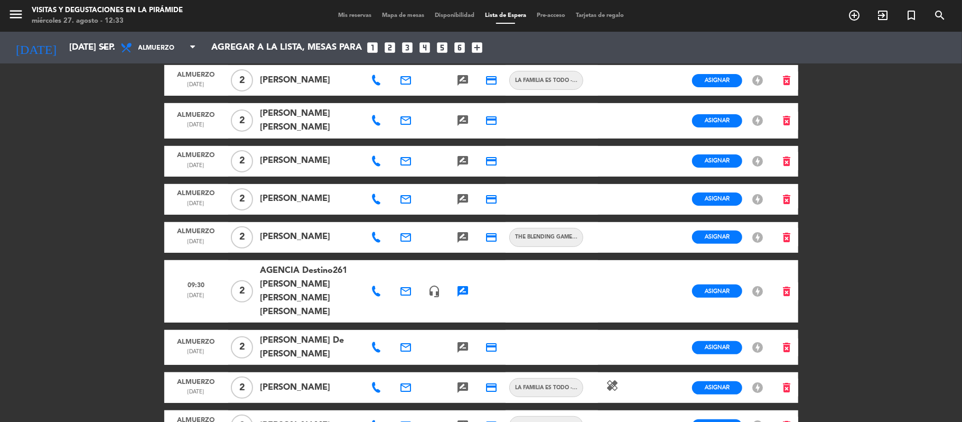
scroll to position [141, 0]
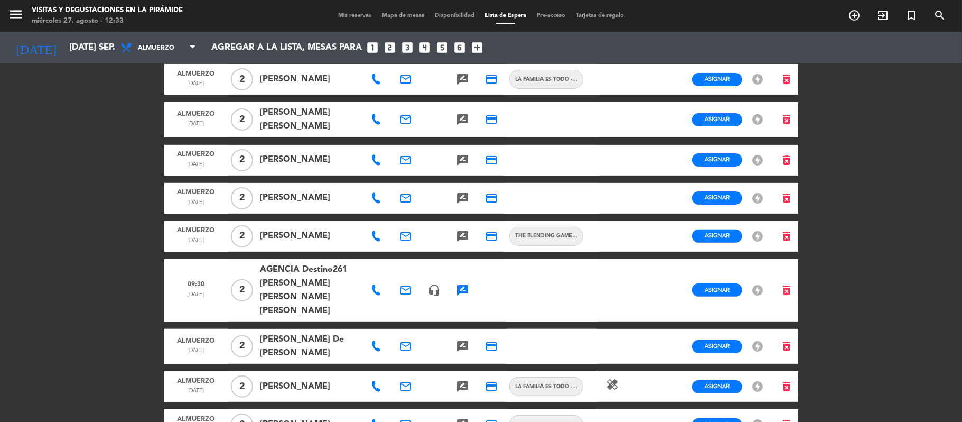
click at [935, 340] on div "menu Visitas y degustaciones en La Pirámide miércoles 27. agosto - 12:33 Mis re…" at bounding box center [481, 211] width 962 height 422
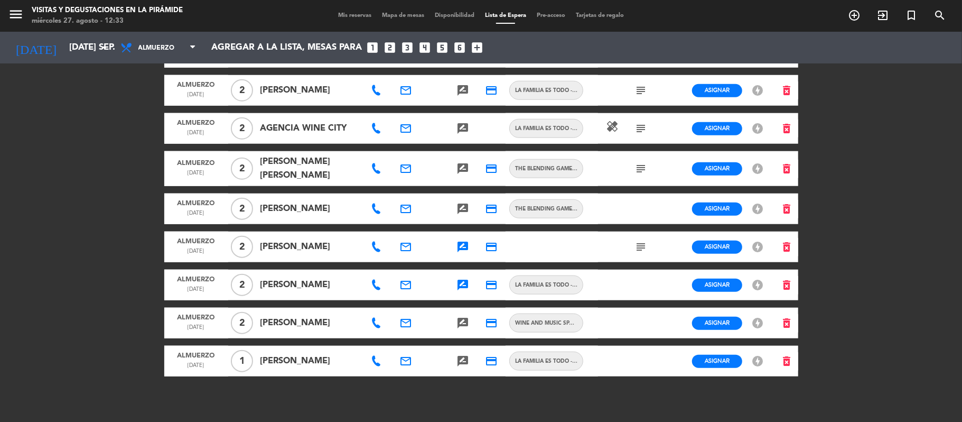
scroll to position [704, 0]
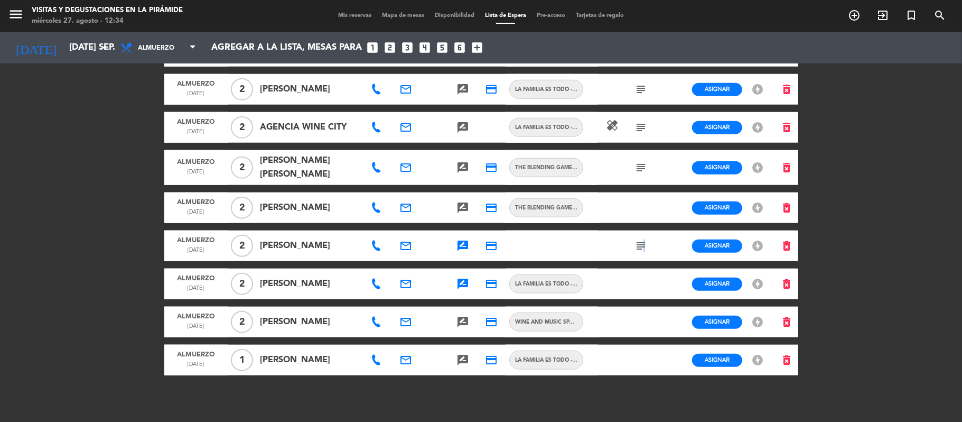
click at [642, 239] on icon "subject" at bounding box center [641, 245] width 13 height 13
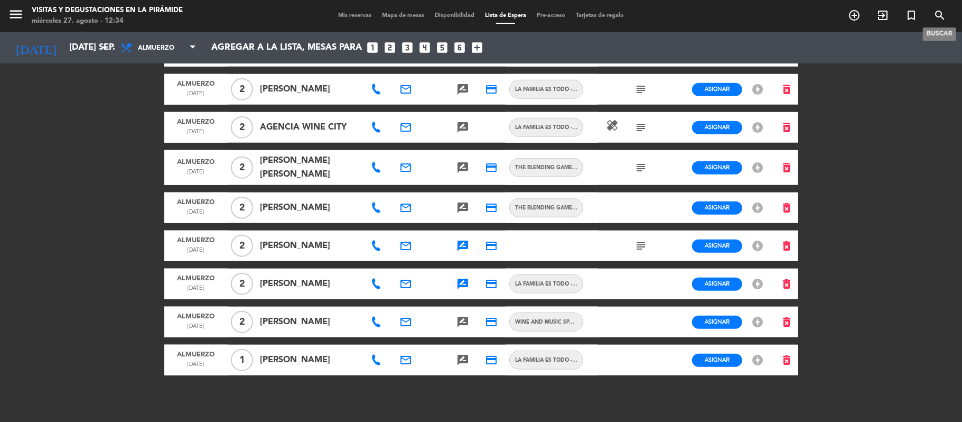
click at [945, 17] on icon "search" at bounding box center [940, 15] width 13 height 13
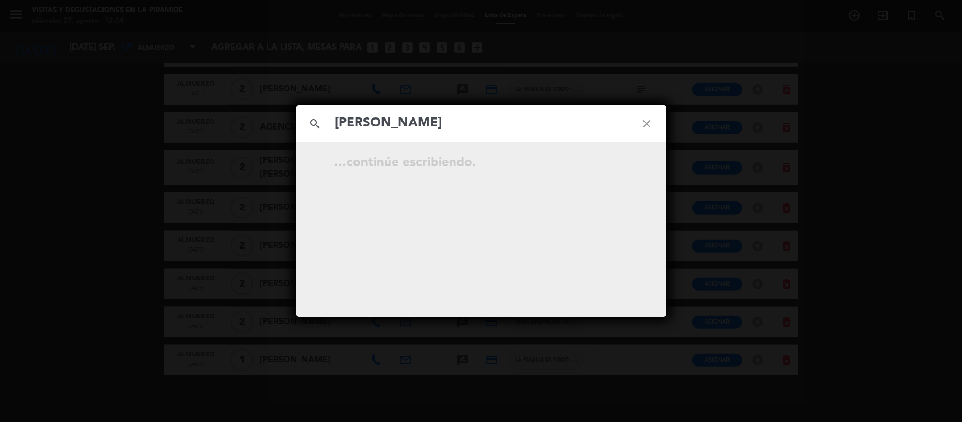
type input "[PERSON_NAME]"
click at [653, 128] on icon "close" at bounding box center [647, 124] width 38 height 38
click at [647, 132] on icon "close" at bounding box center [647, 124] width 38 height 38
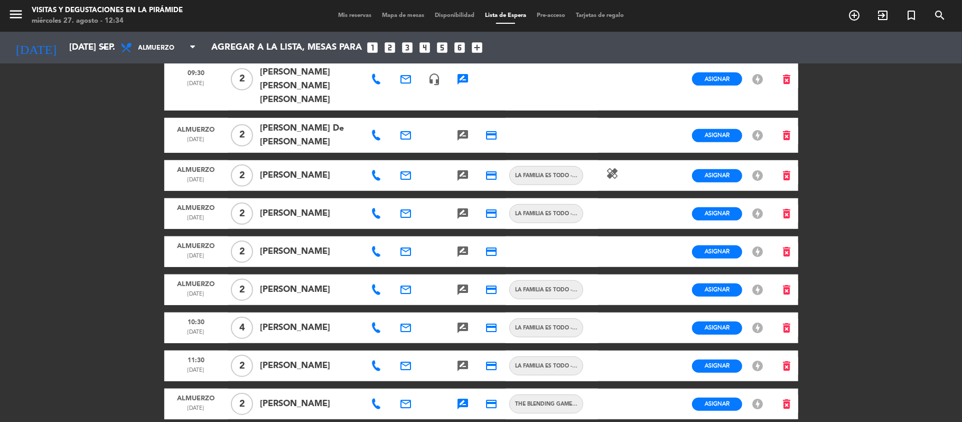
scroll to position [0, 0]
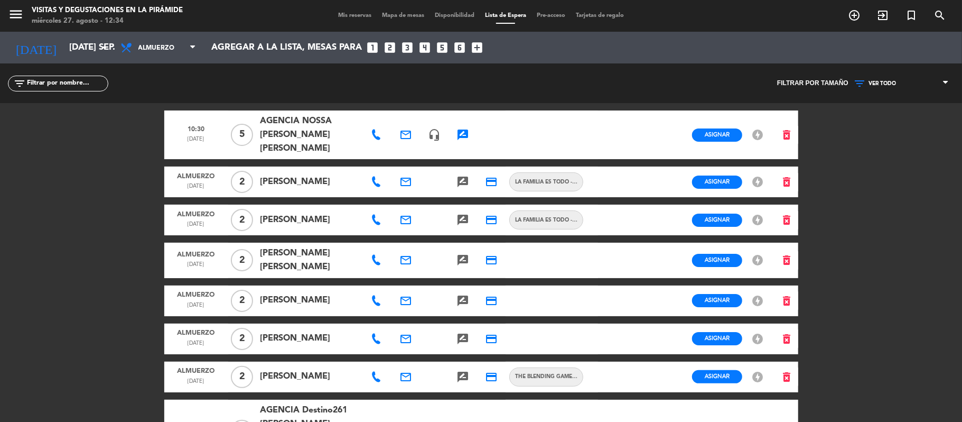
click at [69, 81] on input "text" at bounding box center [67, 84] width 82 height 12
click at [343, 16] on span "Mis reservas" at bounding box center [355, 16] width 44 height 6
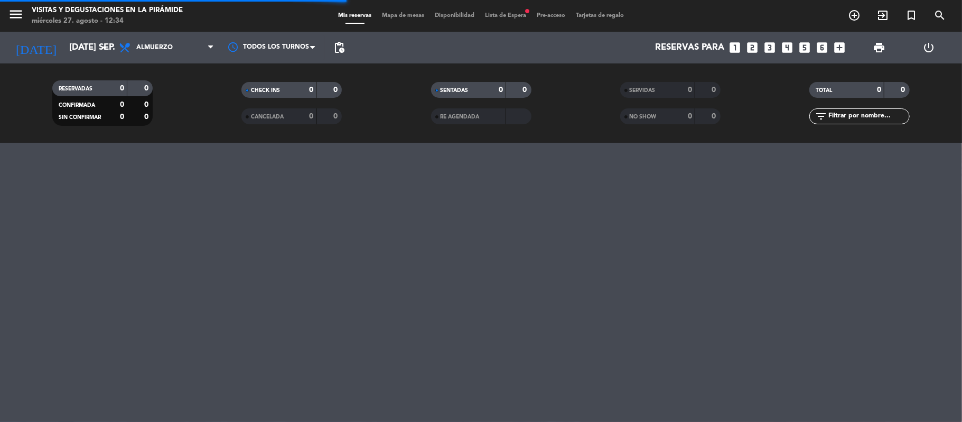
click at [875, 117] on input "text" at bounding box center [868, 116] width 82 height 12
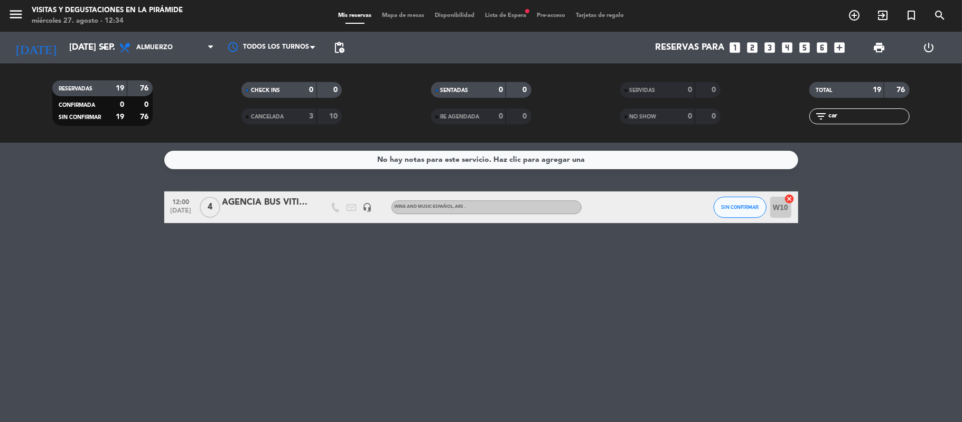
type input "car"
click at [286, 209] on div "AGENCIA BUS VITIVINICOLA- [PERSON_NAME]" at bounding box center [267, 202] width 90 height 14
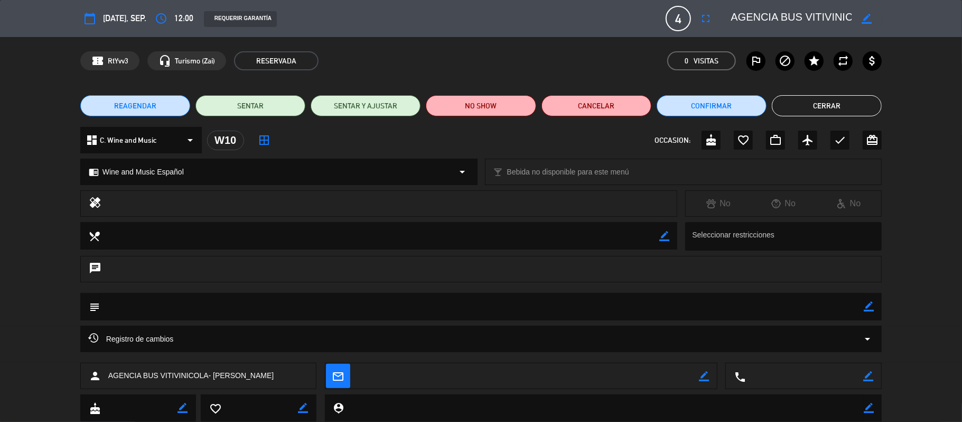
drag, startPoint x: 874, startPoint y: 104, endPoint x: 814, endPoint y: 95, distance: 60.8
click at [871, 104] on button "Cerrar" at bounding box center [827, 105] width 110 height 21
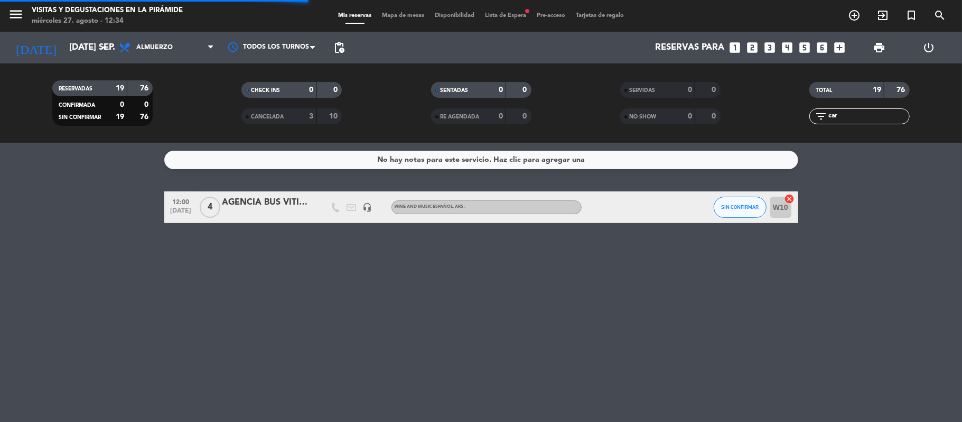
drag, startPoint x: 850, startPoint y: 115, endPoint x: 735, endPoint y: 115, distance: 114.6
click at [735, 115] on div "RESERVADAS 19 76 CONFIRMADA 0 0 SIN CONFIRMAR 19 76 CHECK INS 0 0 CANCELADA 3 1…" at bounding box center [481, 103] width 962 height 58
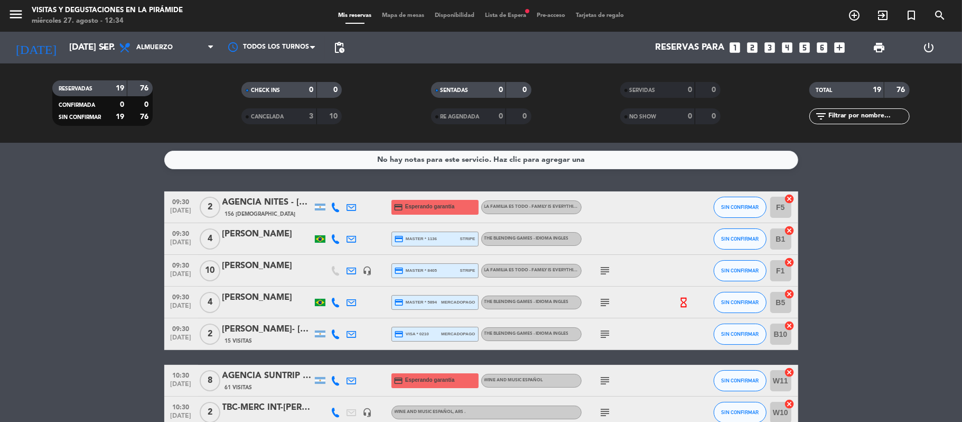
click at [516, 13] on span "Lista de Espera fiber_manual_record" at bounding box center [506, 16] width 52 height 6
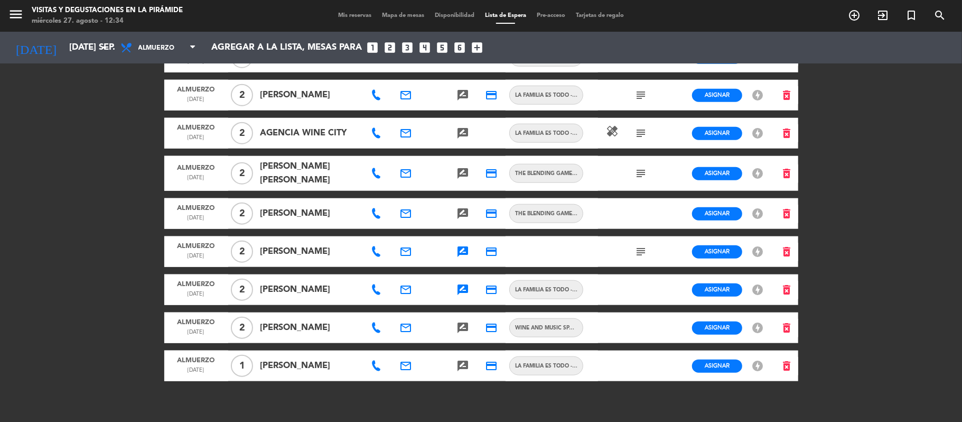
scroll to position [704, 0]
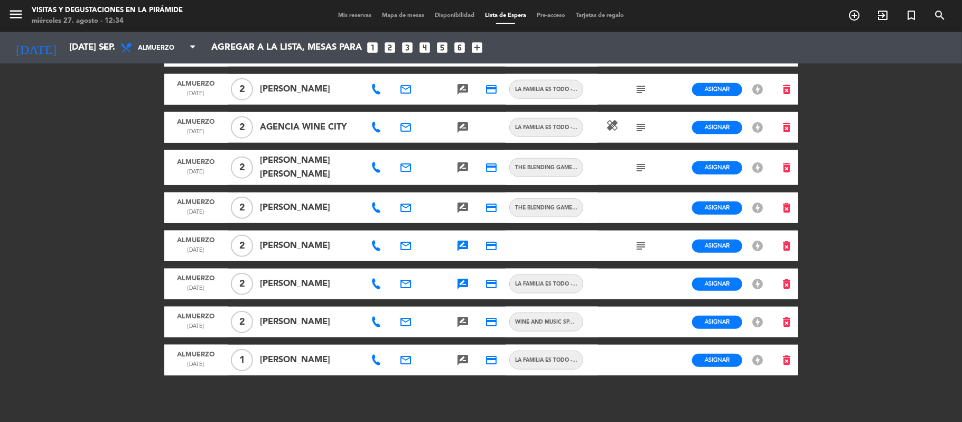
click at [373, 202] on icon at bounding box center [376, 207] width 11 height 11
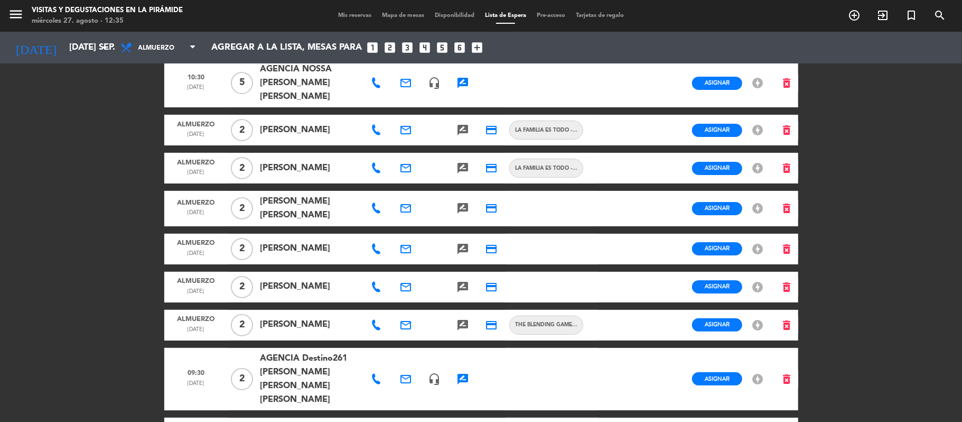
scroll to position [0, 0]
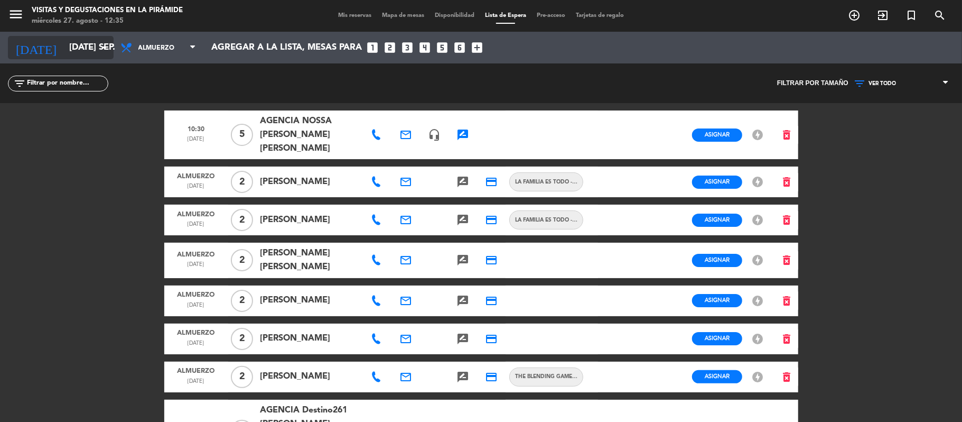
click at [99, 49] on icon "arrow_drop_down" at bounding box center [104, 47] width 13 height 13
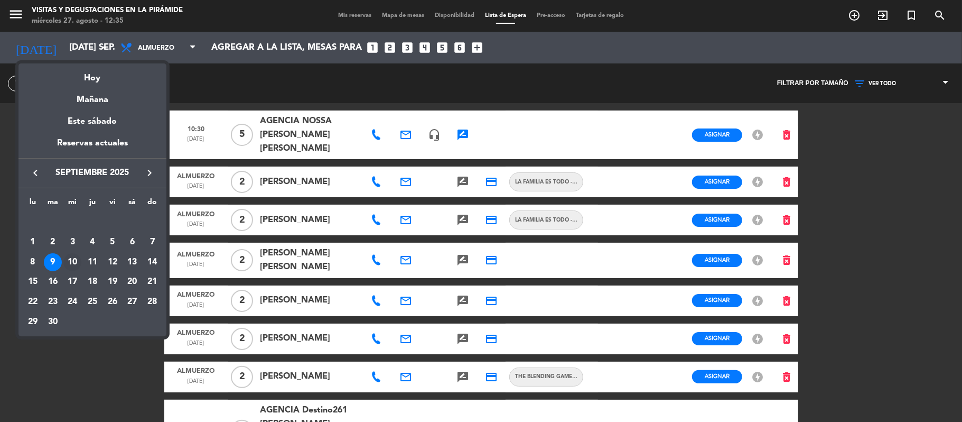
click at [74, 259] on div "10" at bounding box center [72, 262] width 18 height 18
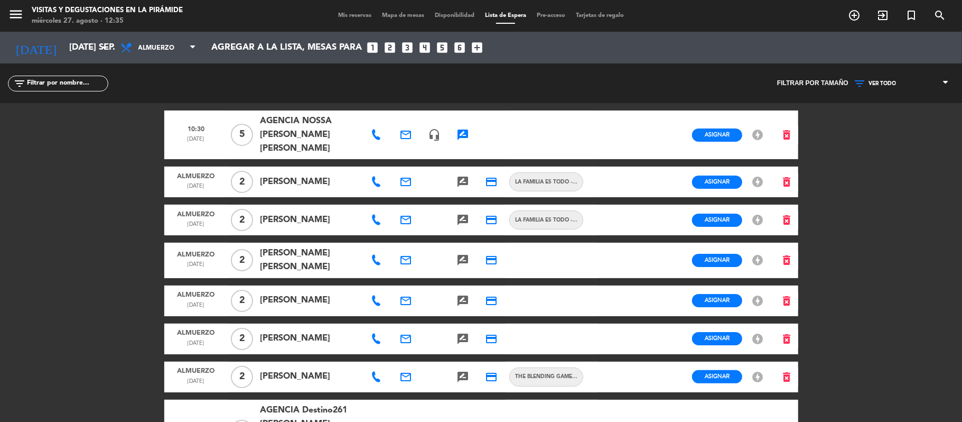
type input "mié. [DATE]"
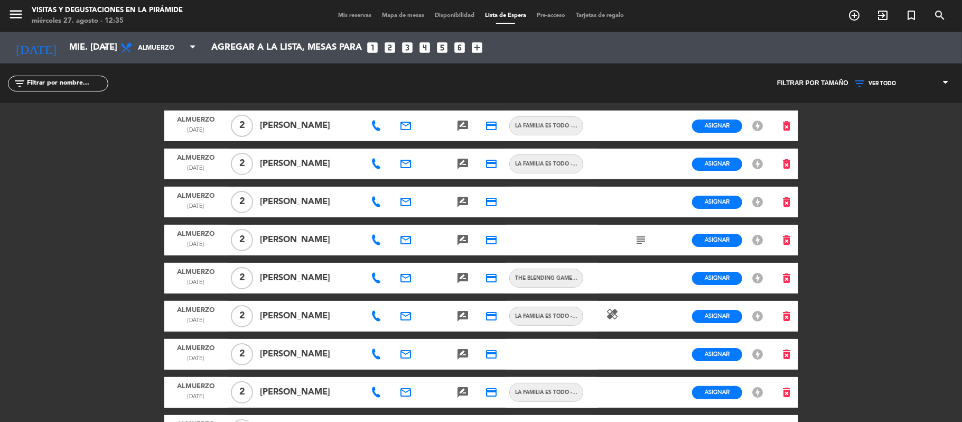
click at [53, 82] on input "text" at bounding box center [67, 84] width 82 height 12
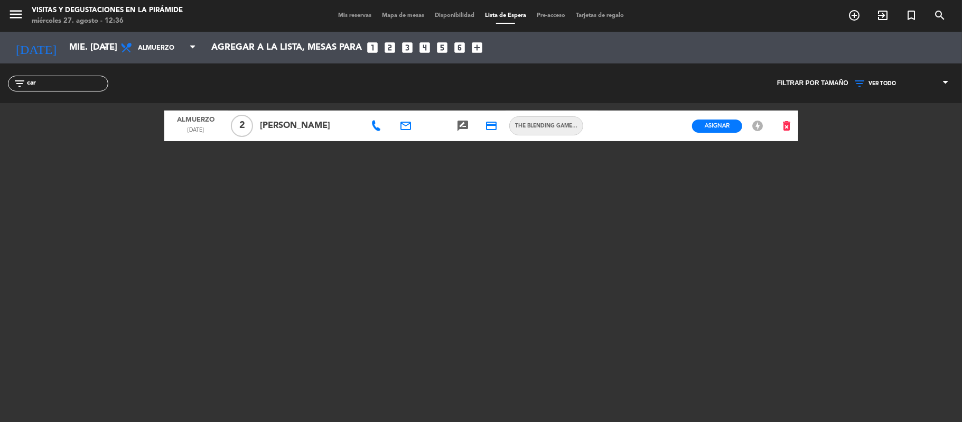
click at [405, 130] on icon "email" at bounding box center [405, 125] width 13 height 13
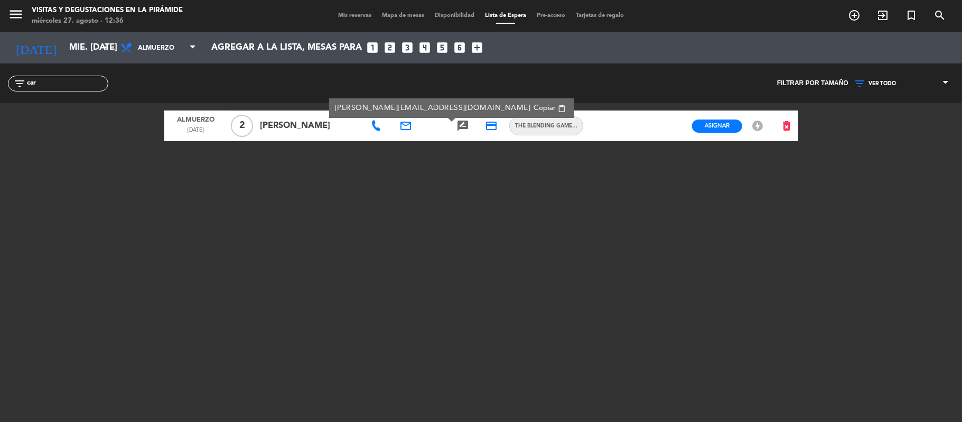
click at [373, 130] on icon at bounding box center [376, 125] width 11 height 11
click at [62, 86] on input "car" at bounding box center [67, 84] width 82 height 12
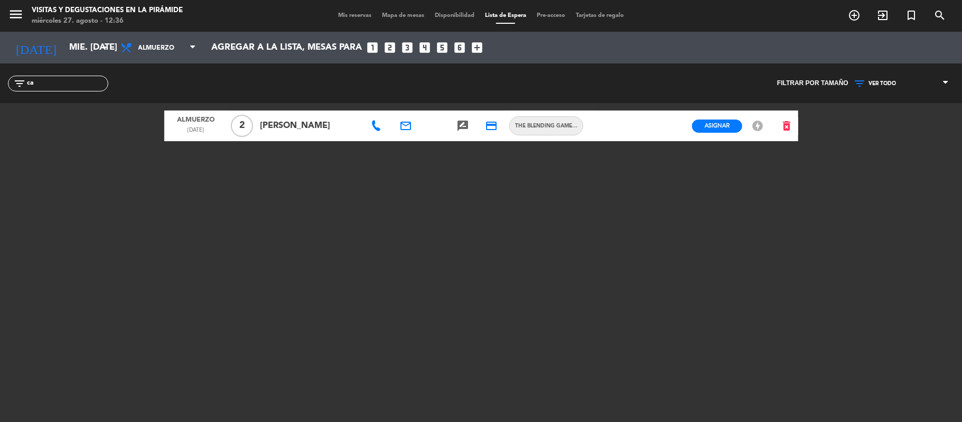
type input "c"
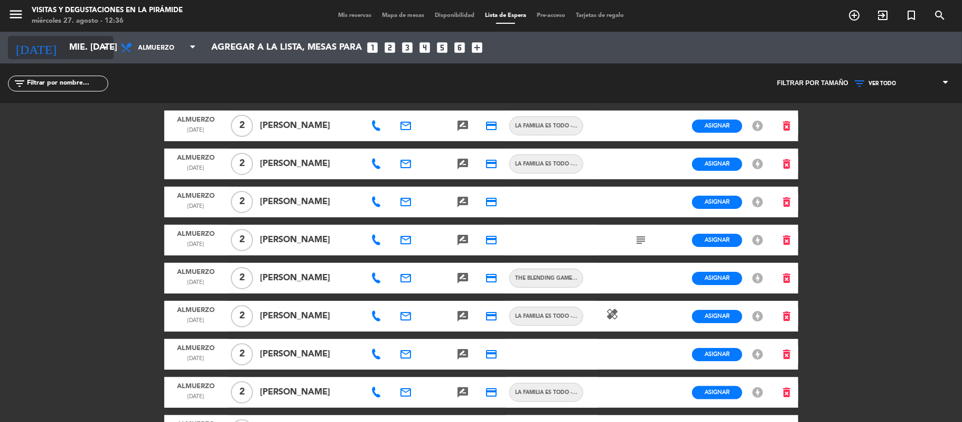
click at [64, 52] on input "mié. [DATE]" at bounding box center [121, 48] width 114 height 21
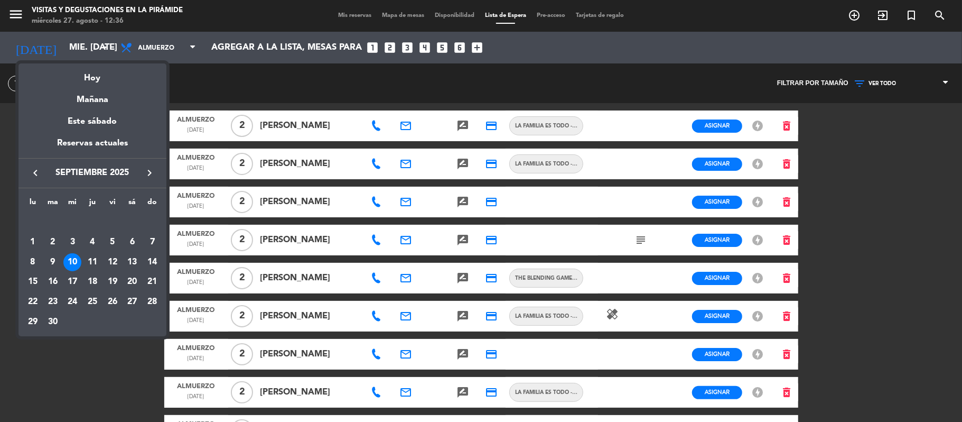
drag, startPoint x: 53, startPoint y: 264, endPoint x: 309, endPoint y: 246, distance: 256.9
click at [53, 263] on div "9" at bounding box center [53, 262] width 18 height 18
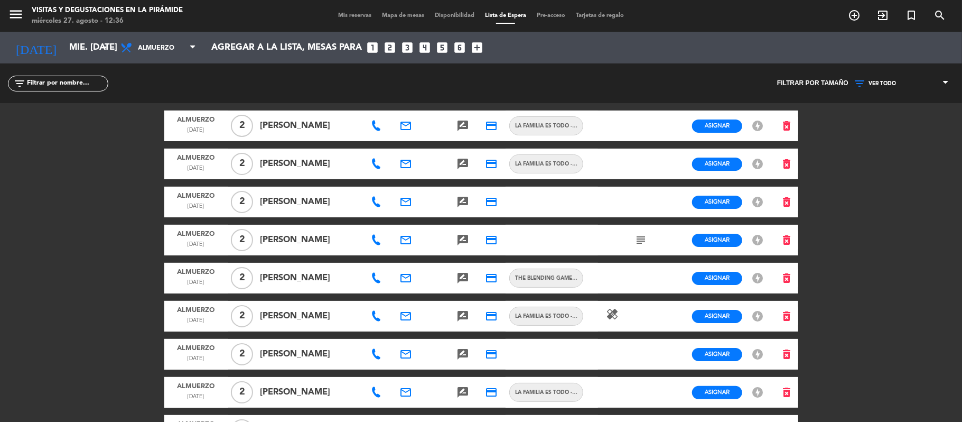
type input "[DATE] sep."
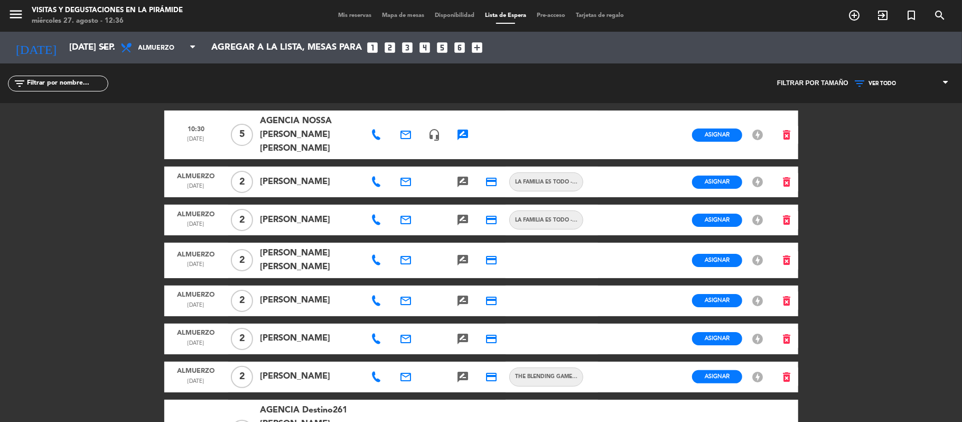
click at [60, 82] on input "text" at bounding box center [67, 84] width 82 height 12
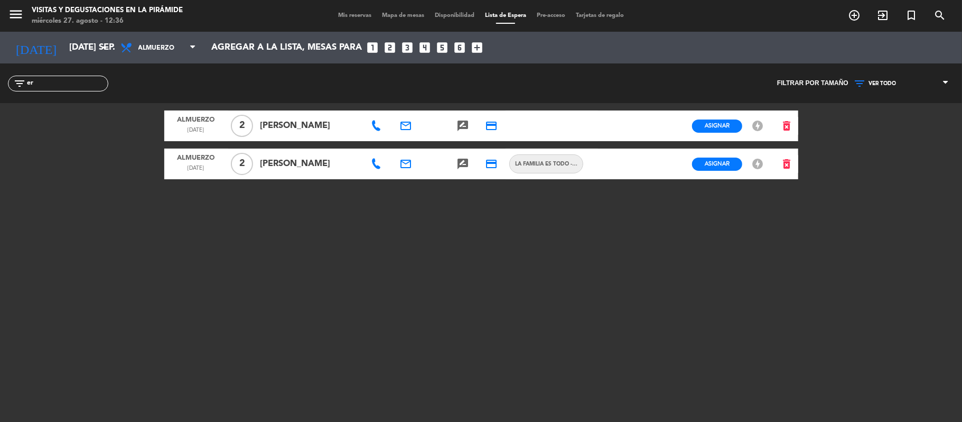
type input "e"
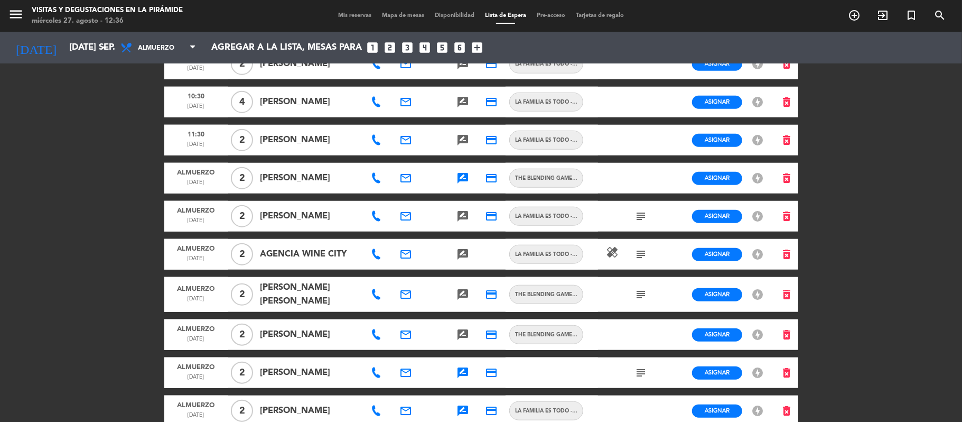
scroll to position [563, 0]
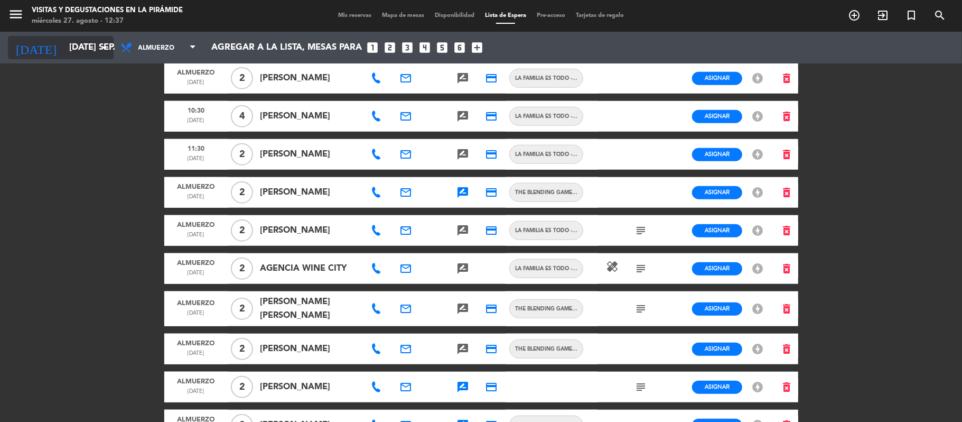
click at [80, 52] on input "[DATE] sep." at bounding box center [121, 48] width 114 height 21
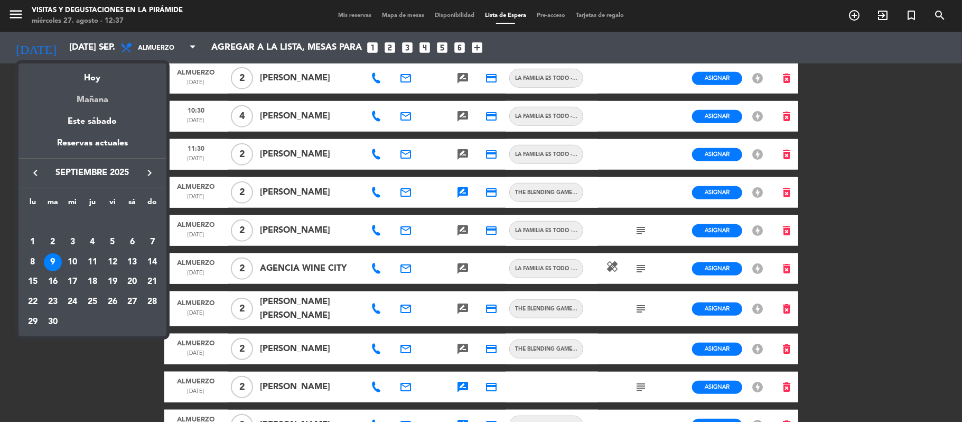
click at [100, 85] on div "Mañana" at bounding box center [92, 96] width 148 height 22
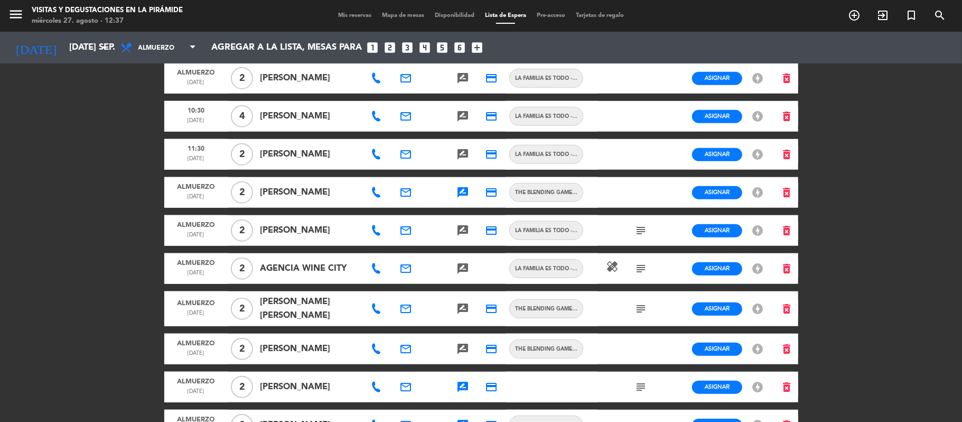
type input "jue. 28 ago."
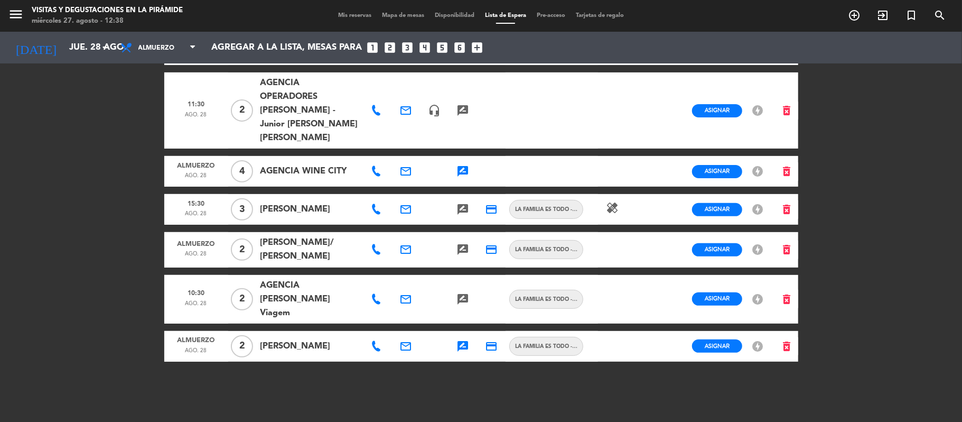
scroll to position [142, 0]
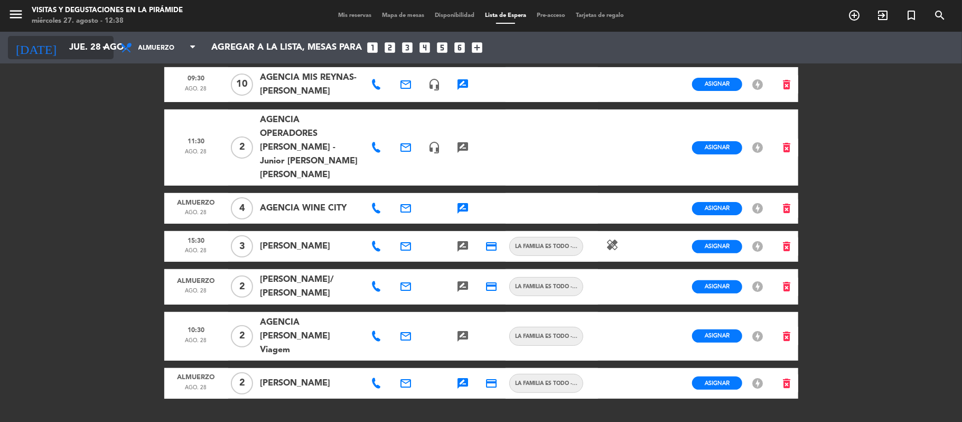
click at [64, 52] on input "jue. 28 ago." at bounding box center [121, 48] width 114 height 21
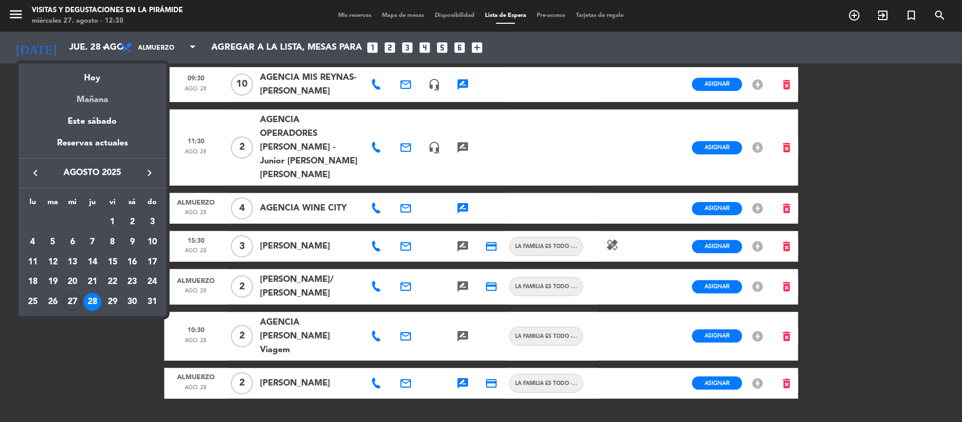
click at [89, 102] on div "Mañana" at bounding box center [92, 96] width 148 height 22
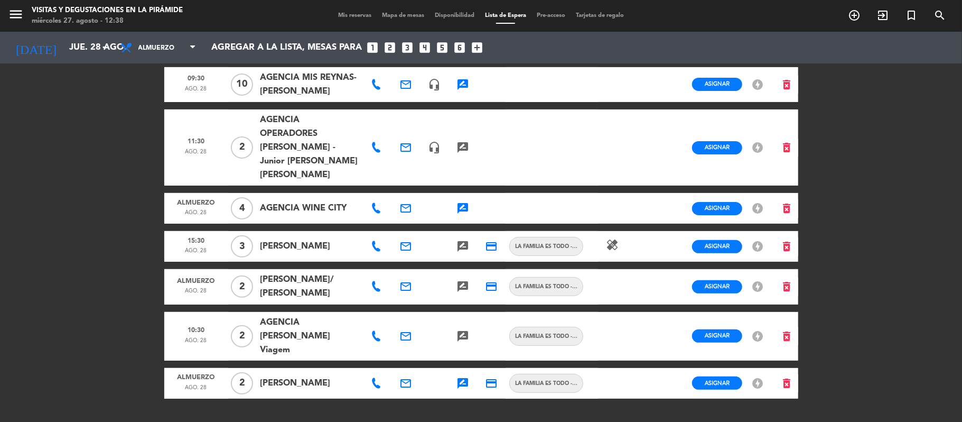
click at [349, 18] on span "Mis reservas" at bounding box center [355, 16] width 44 height 6
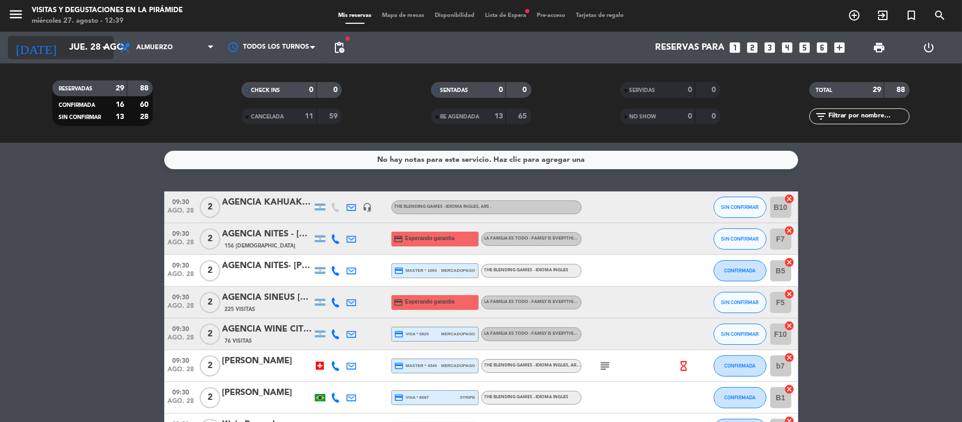
click at [72, 43] on input "jue. 28 ago." at bounding box center [121, 48] width 114 height 21
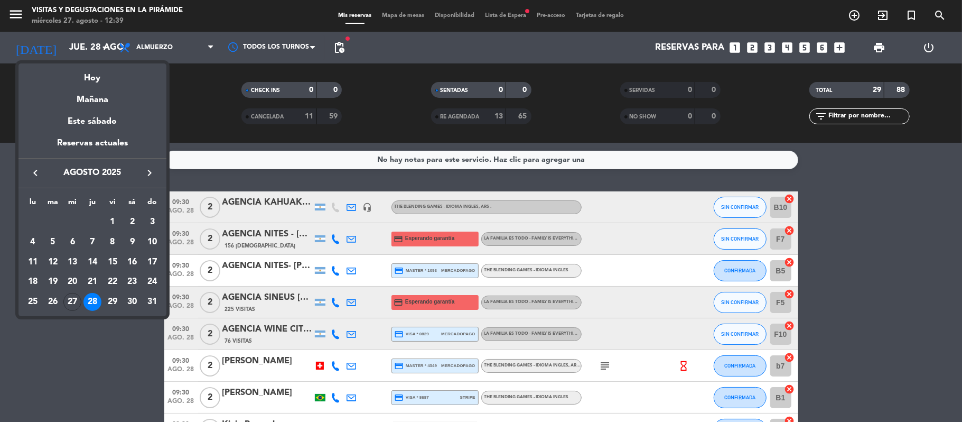
click at [145, 172] on icon "keyboard_arrow_right" at bounding box center [149, 172] width 13 height 13
click at [131, 245] on div "6" at bounding box center [132, 242] width 18 height 18
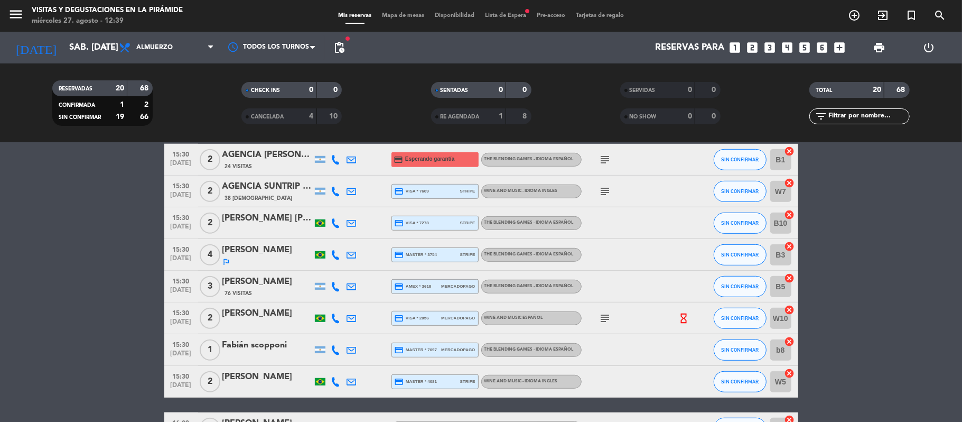
scroll to position [529, 0]
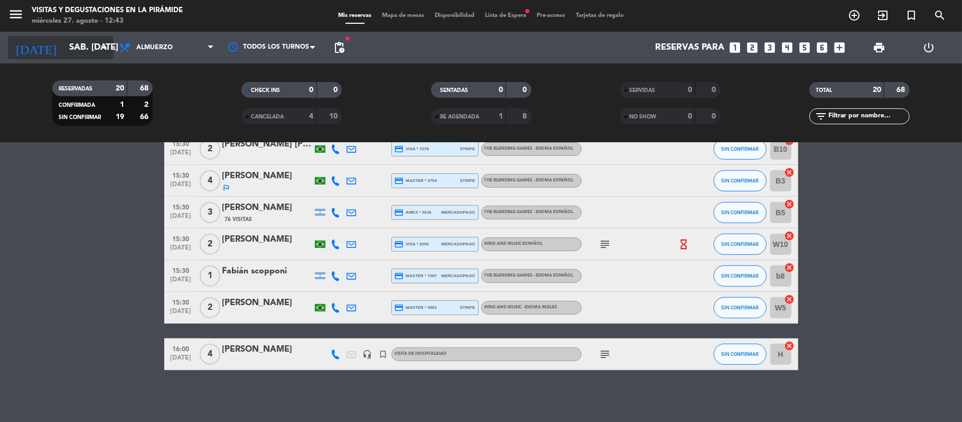
click at [64, 38] on input "sáb. [DATE]" at bounding box center [121, 48] width 114 height 21
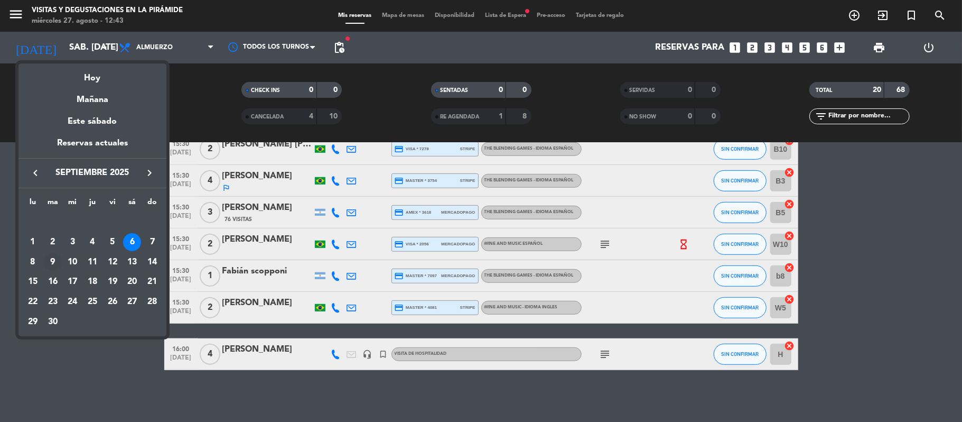
click at [52, 262] on div "9" at bounding box center [53, 262] width 18 height 18
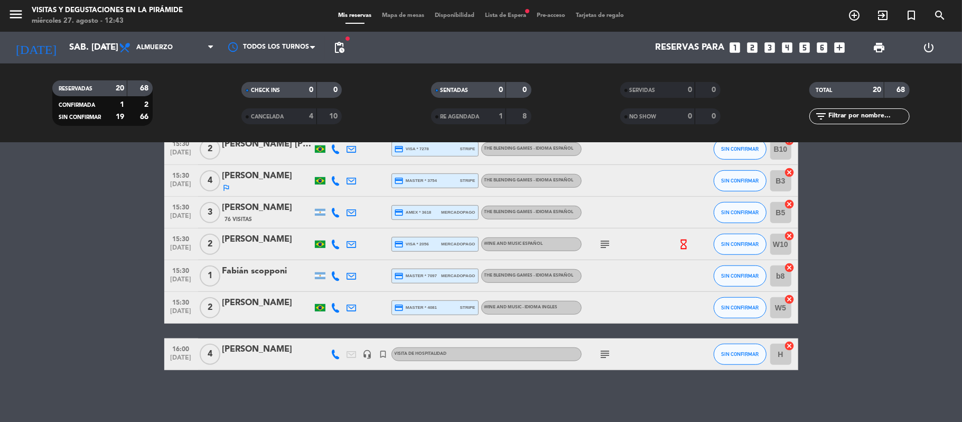
type input "[DATE] sep."
